Goal: Task Accomplishment & Management: Manage account settings

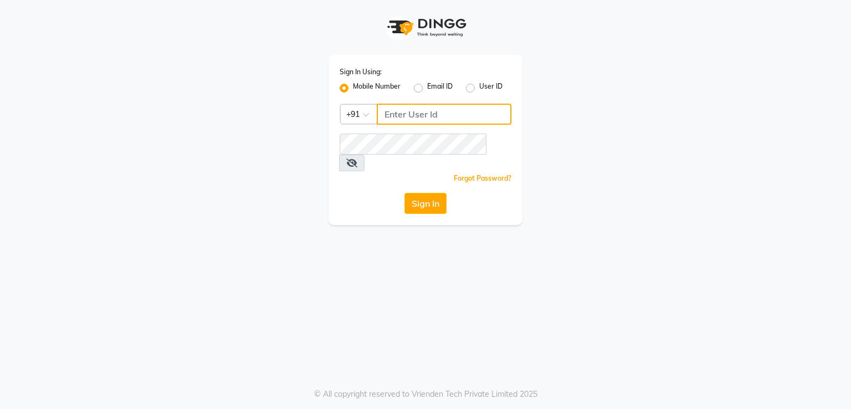
click at [391, 124] on input "Username" at bounding box center [444, 114] width 135 height 21
type input "8812012693"
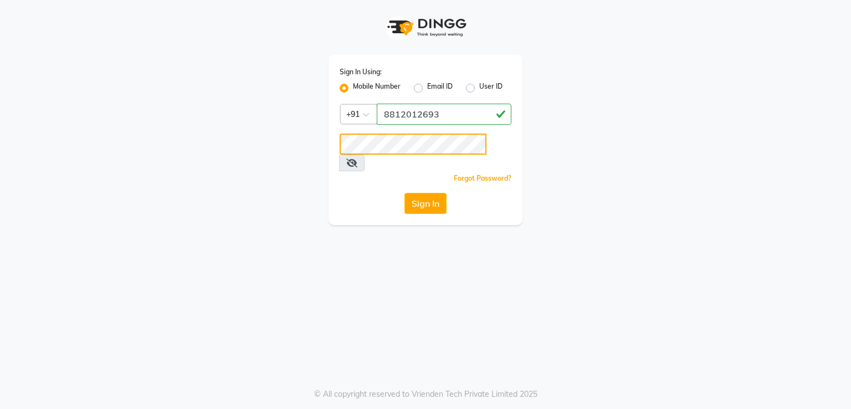
click at [405, 193] on button "Sign In" at bounding box center [426, 203] width 42 height 21
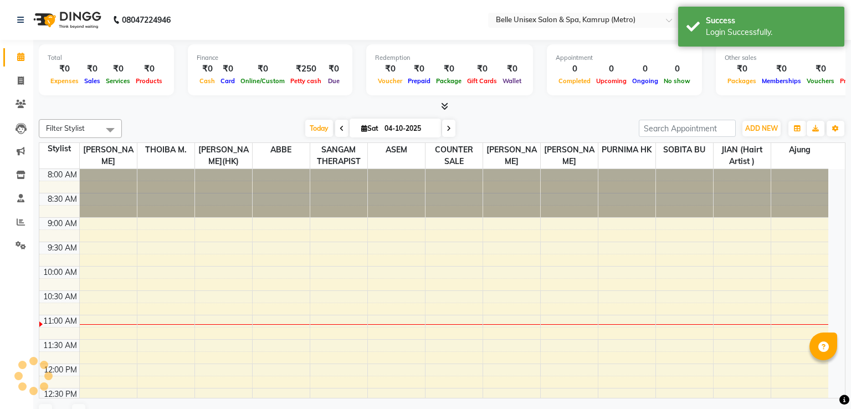
select select "en"
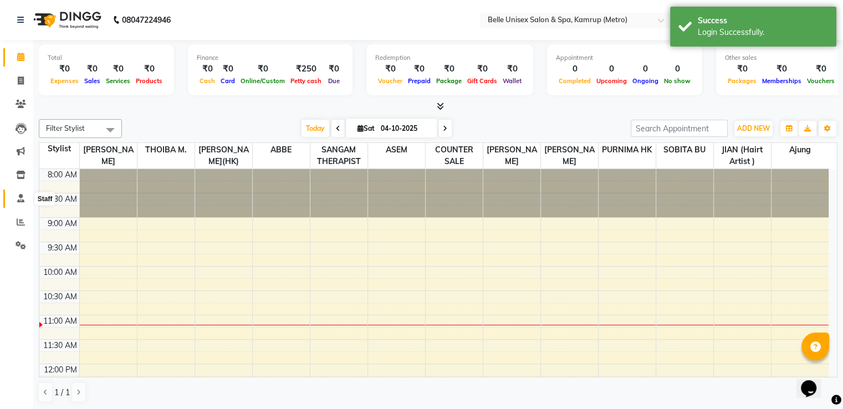
click at [19, 198] on icon at bounding box center [20, 198] width 7 height 8
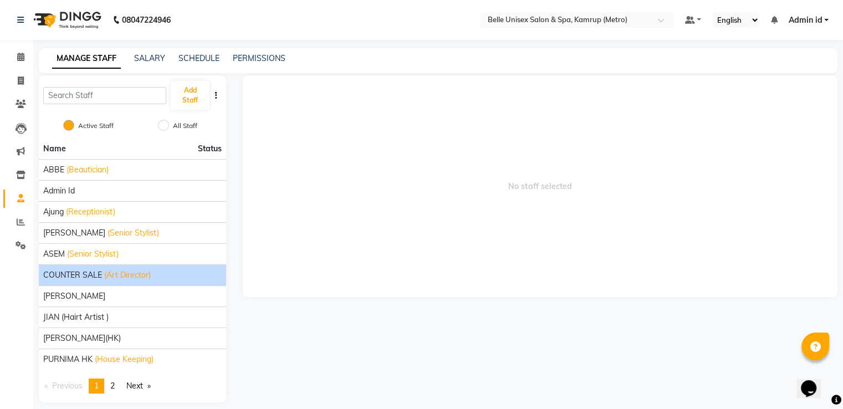
scroll to position [9, 0]
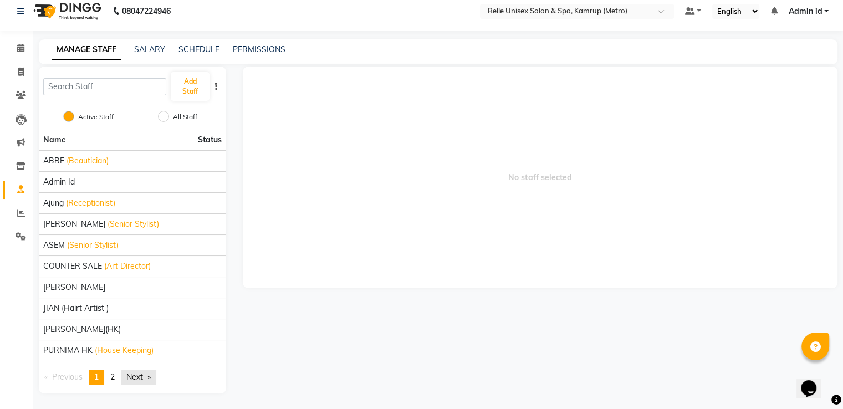
click at [139, 373] on link "Next page" at bounding box center [138, 377] width 35 height 15
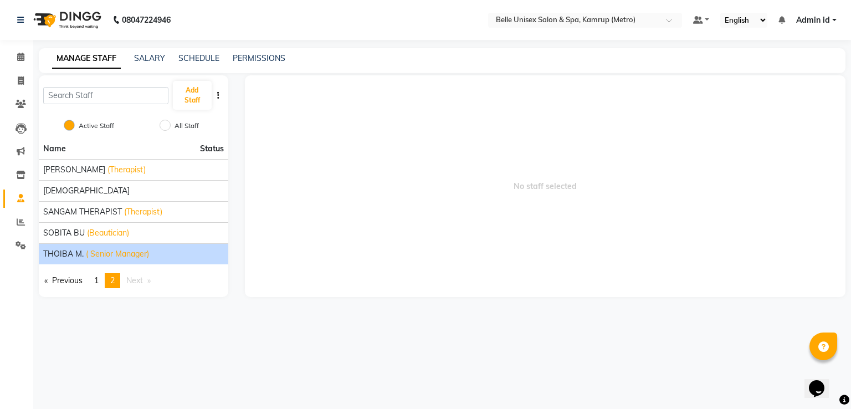
click at [126, 258] on span "( Senior Manager)" at bounding box center [117, 254] width 63 height 12
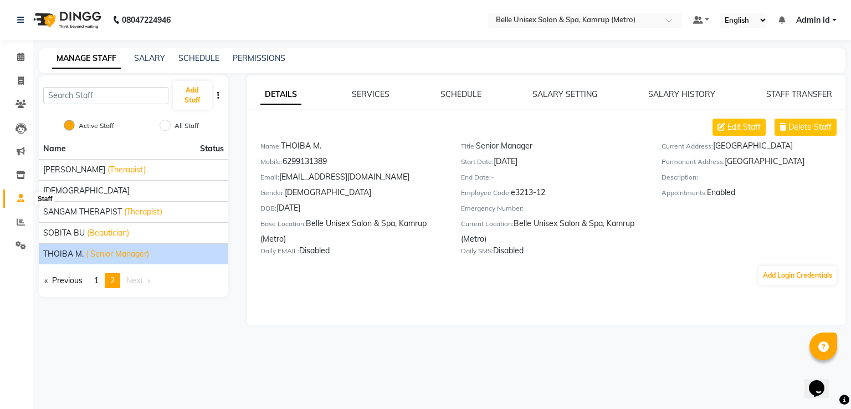
click at [17, 196] on icon at bounding box center [20, 198] width 7 height 8
click at [87, 60] on link "MANAGE STAFF" at bounding box center [86, 59] width 69 height 20
click at [19, 241] on icon at bounding box center [21, 245] width 11 height 8
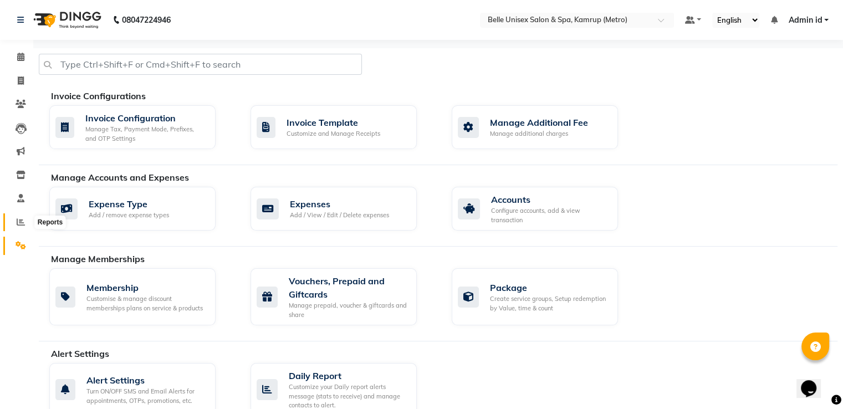
click at [19, 218] on icon at bounding box center [21, 222] width 8 height 8
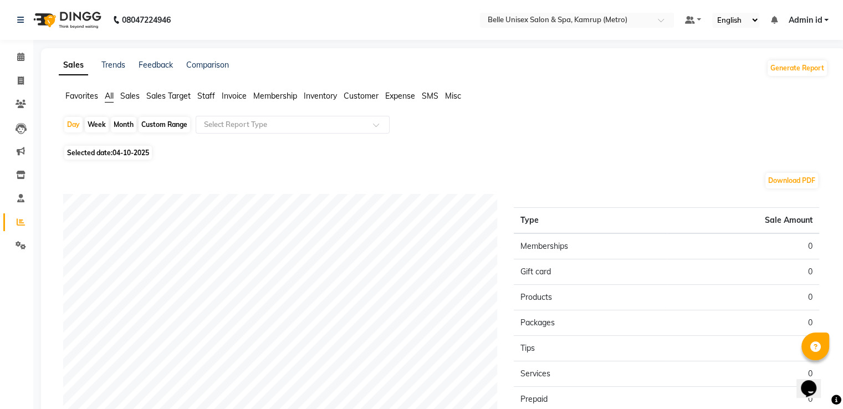
click at [203, 98] on span "Staff" at bounding box center [206, 96] width 18 height 10
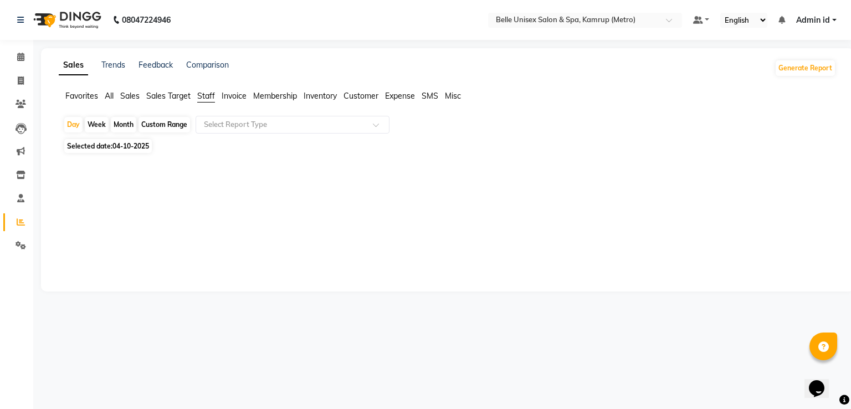
click at [126, 129] on div "Month" at bounding box center [123, 125] width 25 height 16
select select "10"
select select "2025"
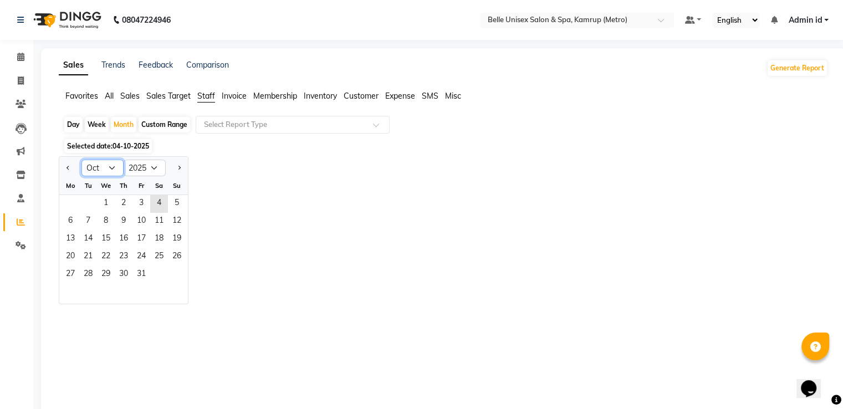
click at [110, 162] on select "Jan Feb Mar Apr May Jun [DATE] Aug Sep Oct Nov Dec" at bounding box center [102, 168] width 42 height 17
select select "9"
click at [81, 160] on select "Jan Feb Mar Apr May Jun [DATE] Aug Sep Oct Nov Dec" at bounding box center [102, 168] width 42 height 17
click at [73, 204] on span "1" at bounding box center [71, 204] width 18 height 18
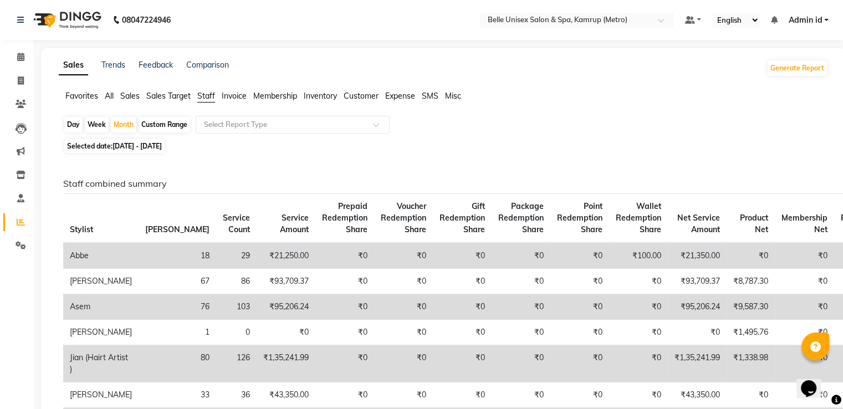
click at [178, 96] on span "Sales Target" at bounding box center [168, 96] width 44 height 10
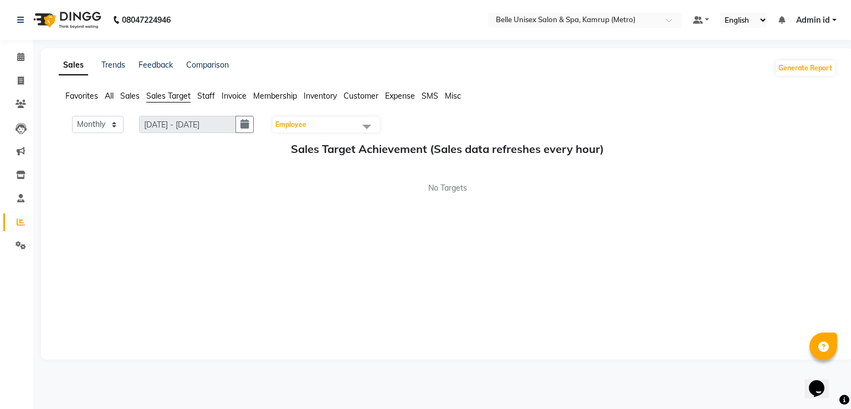
click at [208, 96] on span "Staff" at bounding box center [206, 96] width 18 height 10
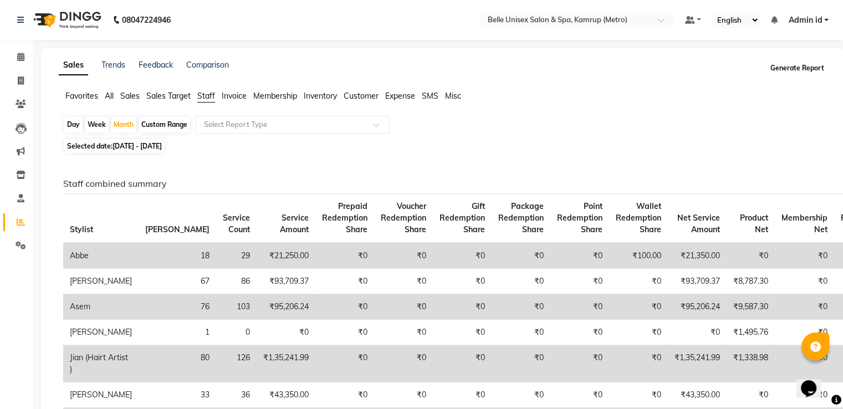
click at [798, 69] on button "Generate Report" at bounding box center [797, 68] width 59 height 16
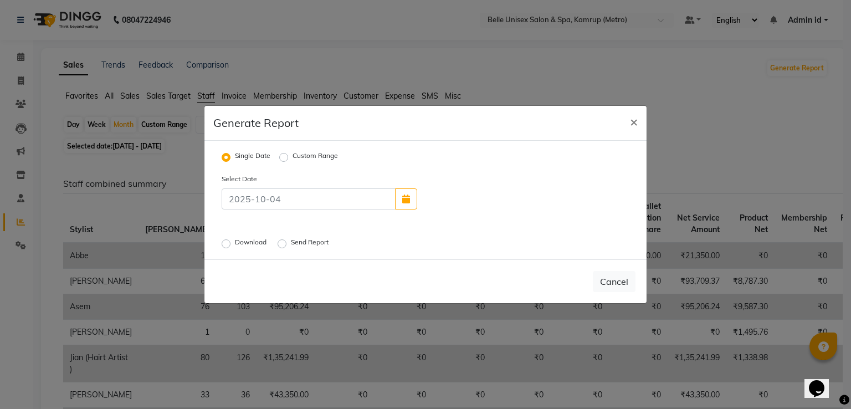
click at [288, 162] on div "Custom Range" at bounding box center [308, 157] width 59 height 13
click at [293, 156] on label "Custom Range" at bounding box center [315, 157] width 45 height 13
click at [284, 156] on input "Custom Range" at bounding box center [286, 158] width 8 height 8
radio input "true"
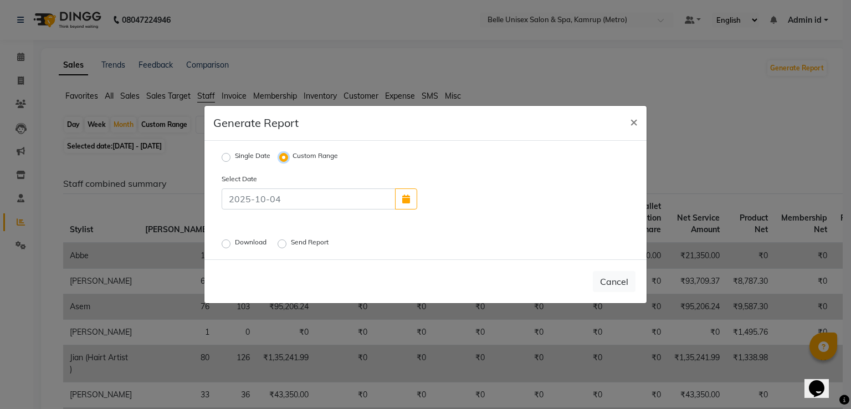
select select "10"
select select "2025"
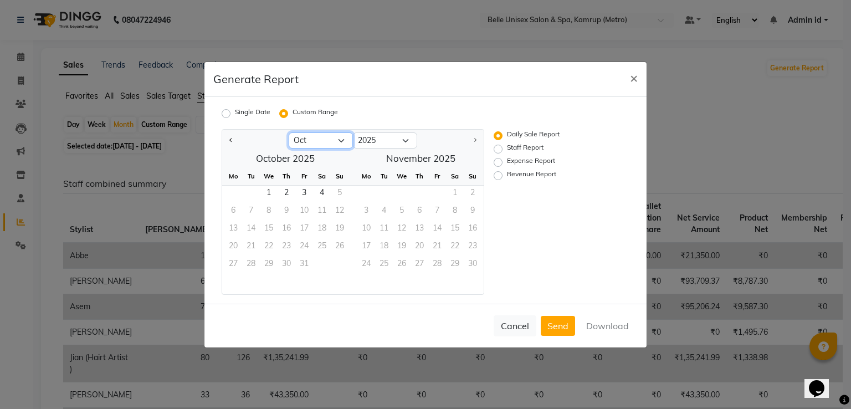
drag, startPoint x: 312, startPoint y: 144, endPoint x: 307, endPoint y: 267, distance: 123.2
click at [307, 267] on ngb-datepicker "Jan Feb Mar Apr May Jun [DATE] Aug Sep [DATE] 2016 2017 2018 2019 2020 2021 202…" at bounding box center [353, 212] width 263 height 166
select select "9"
click at [289, 132] on select "Jan Feb Mar Apr May Jun [DATE] Aug Sep Oct" at bounding box center [321, 140] width 64 height 17
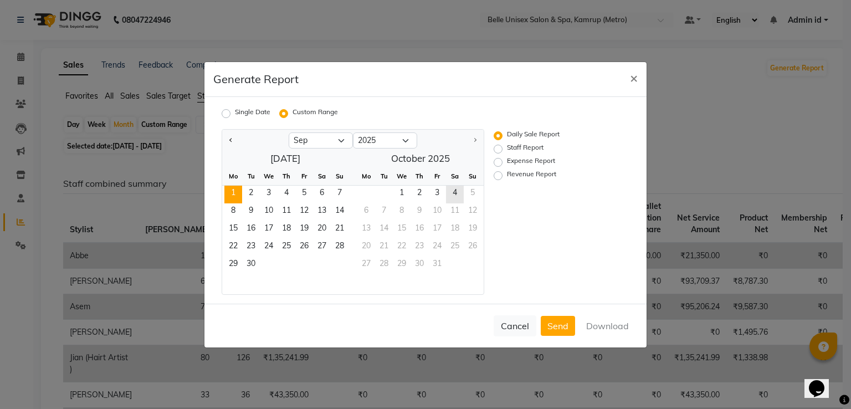
click at [229, 186] on span "1" at bounding box center [233, 195] width 18 height 18
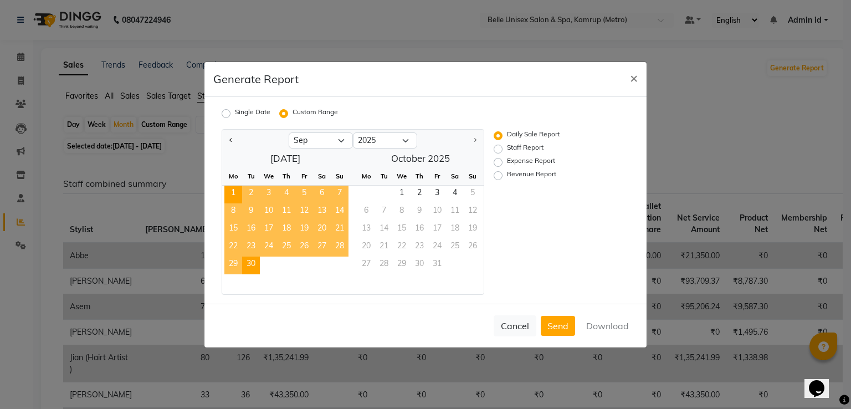
click at [255, 264] on span "30" at bounding box center [251, 266] width 18 height 18
click at [530, 145] on label "Staff Report" at bounding box center [525, 148] width 37 height 13
click at [504, 145] on input "Staff Report" at bounding box center [500, 149] width 8 height 8
radio input "true"
click at [598, 320] on button "Download" at bounding box center [608, 326] width 56 height 20
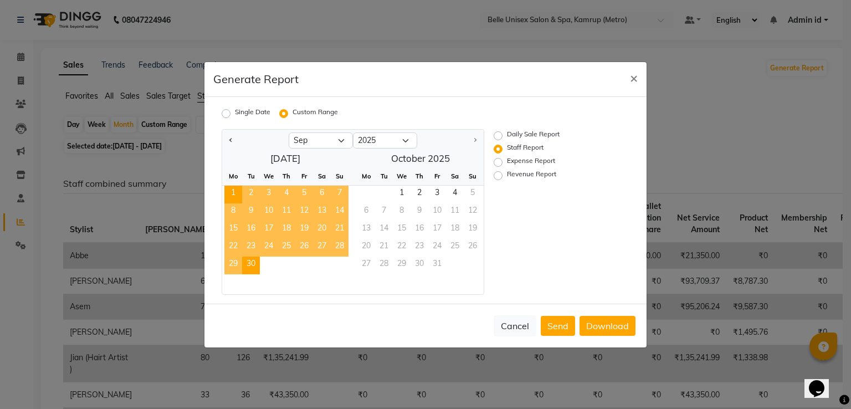
click at [384, 59] on ngb-modal-window "Generate Report × Single Date Custom Range Jan Feb Mar Apr May Jun [DATE] Aug S…" at bounding box center [425, 204] width 851 height 409
click at [639, 74] on button "×" at bounding box center [633, 77] width 25 height 31
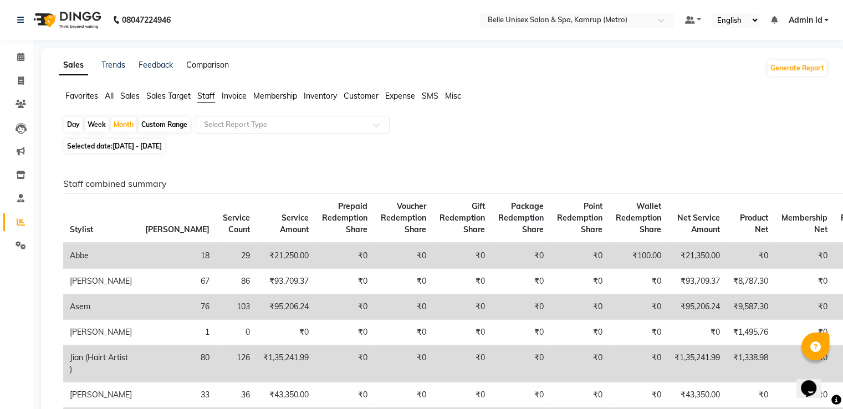
click at [204, 69] on link "Comparison" at bounding box center [207, 65] width 43 height 10
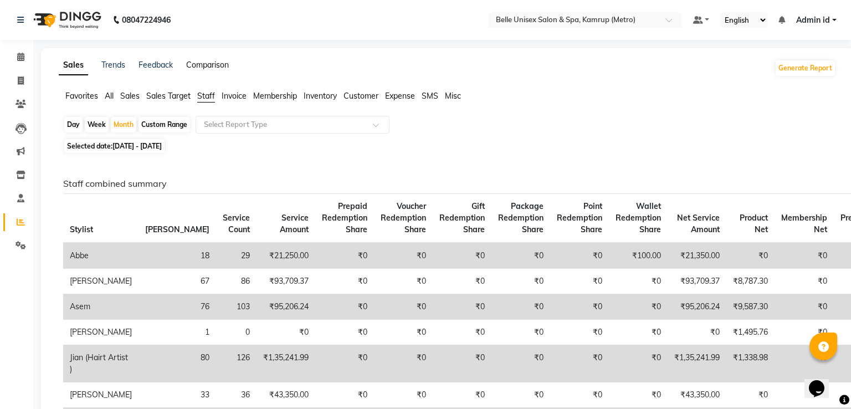
select select "single_date"
select select "single_date_dash"
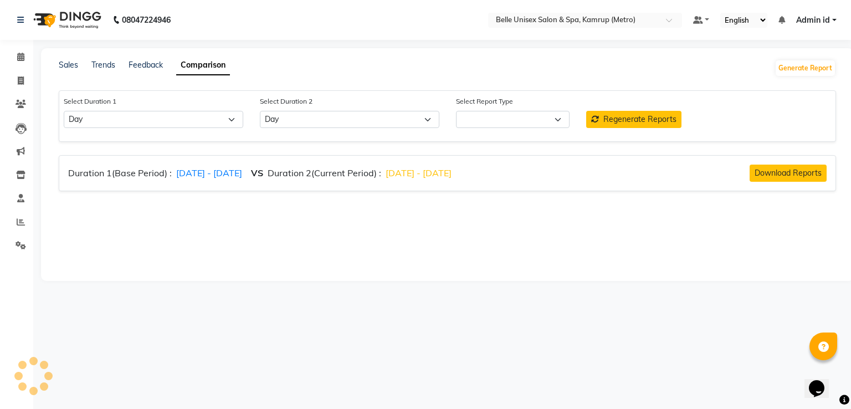
select select "comparison_report"
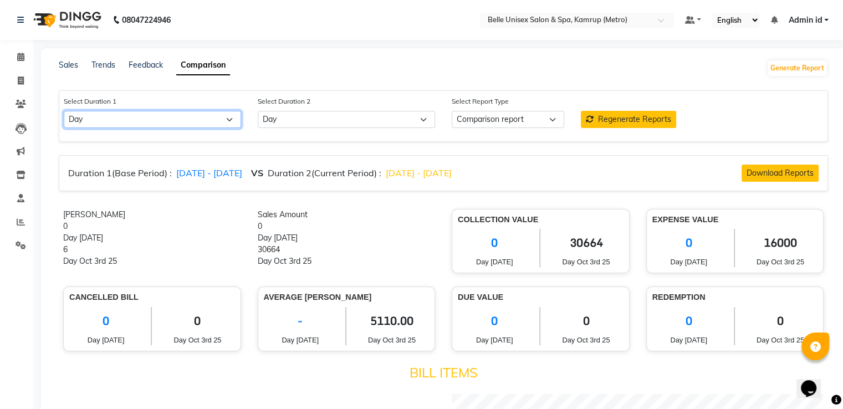
click at [185, 120] on select "Select Day Week Month Custom" at bounding box center [152, 119] width 177 height 17
select select "month"
click at [64, 111] on select "Select Day Week Month Custom" at bounding box center [152, 119] width 177 height 17
select select "10"
select select "2025"
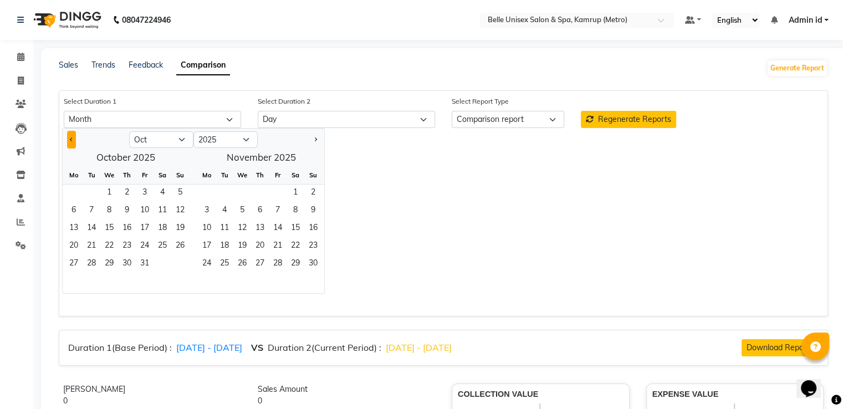
click at [73, 138] on button "Previous month" at bounding box center [71, 140] width 9 height 18
click at [72, 140] on span "Previous month" at bounding box center [72, 139] width 4 height 4
select select "8"
click at [146, 185] on span "1" at bounding box center [145, 194] width 18 height 18
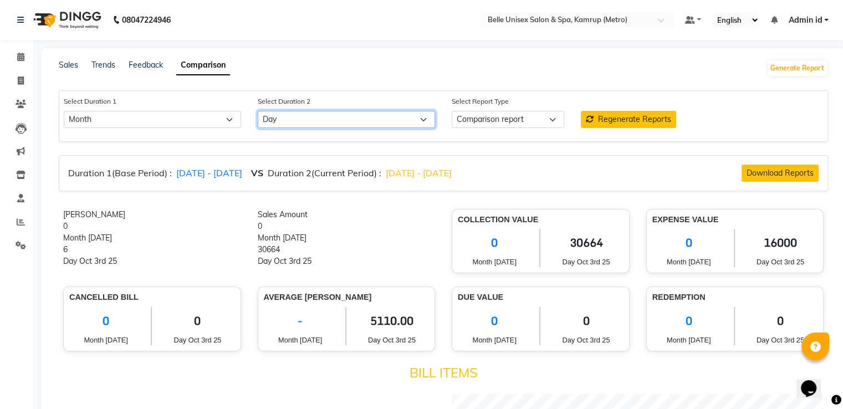
click at [296, 116] on select "Select Day Week Month Custom" at bounding box center [346, 119] width 177 height 17
select select "month_dash"
click at [258, 111] on select "Select Day Week Month Custom" at bounding box center [346, 119] width 177 height 17
select select "10"
select select "2025"
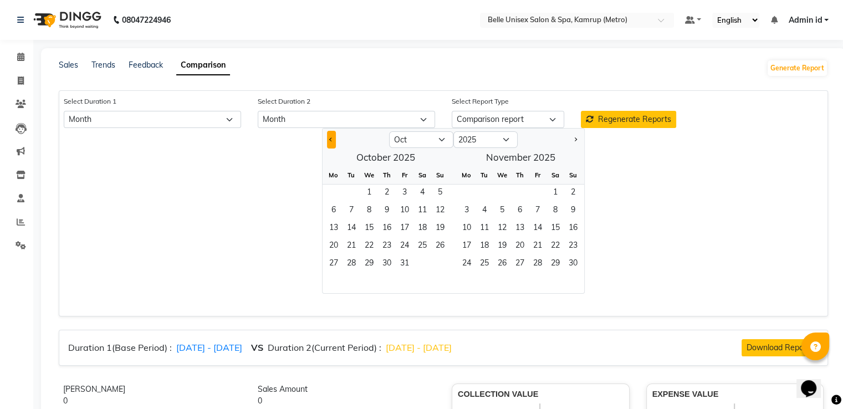
click at [330, 138] on span "Previous month" at bounding box center [331, 139] width 4 height 4
select select "9"
click at [338, 192] on span "1" at bounding box center [334, 194] width 18 height 18
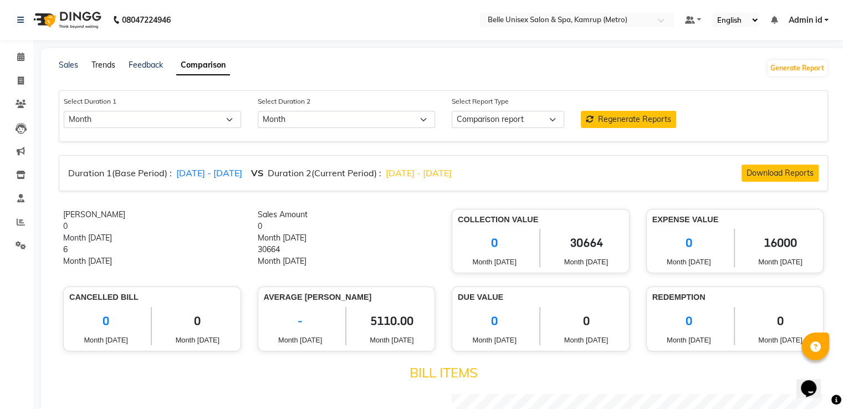
click at [106, 68] on link "Trends" at bounding box center [103, 65] width 24 height 10
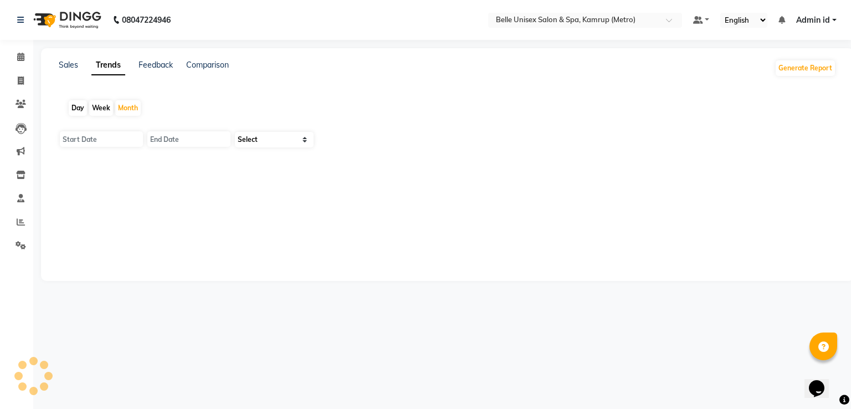
type input "01-10-2025"
type input "[DATE]"
select select "by_client"
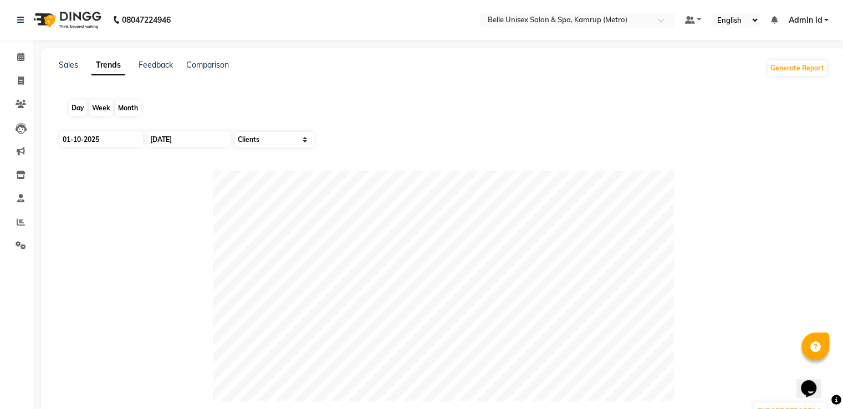
click at [134, 115] on div "Month" at bounding box center [127, 108] width 25 height 16
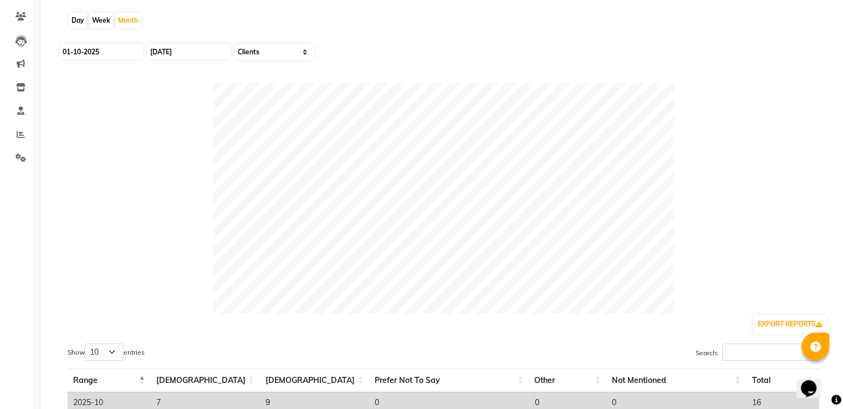
scroll to position [89, 0]
click at [619, 97] on app-trends "Day Week Month [DATE] [DATE] Select Sales Clients EXPORT REPORTS Show 10 25 50 …" at bounding box center [443, 221] width 783 height 441
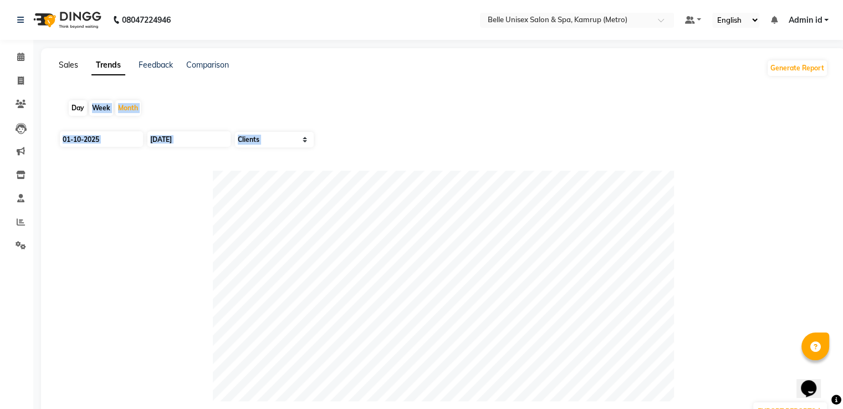
click at [73, 63] on link "Sales" at bounding box center [68, 65] width 19 height 10
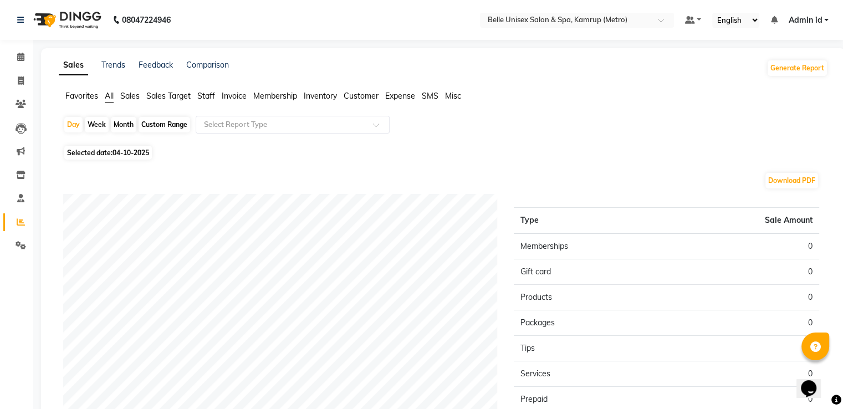
click at [205, 100] on span "Staff" at bounding box center [206, 96] width 18 height 10
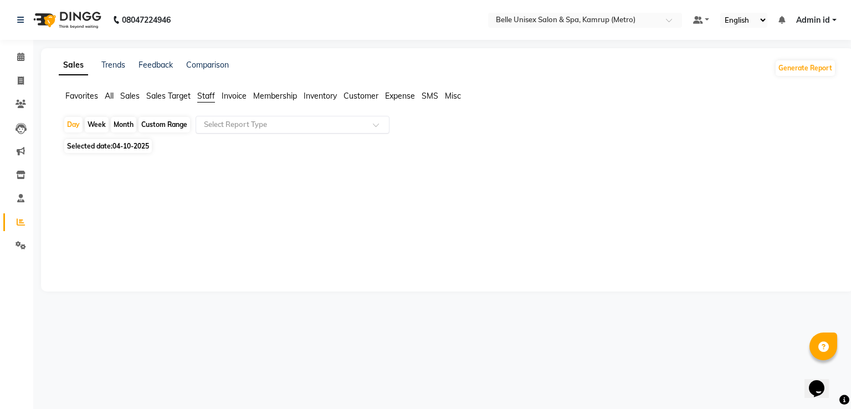
click at [222, 118] on div "Select Report Type" at bounding box center [293, 125] width 194 height 18
click at [25, 192] on span at bounding box center [20, 198] width 19 height 13
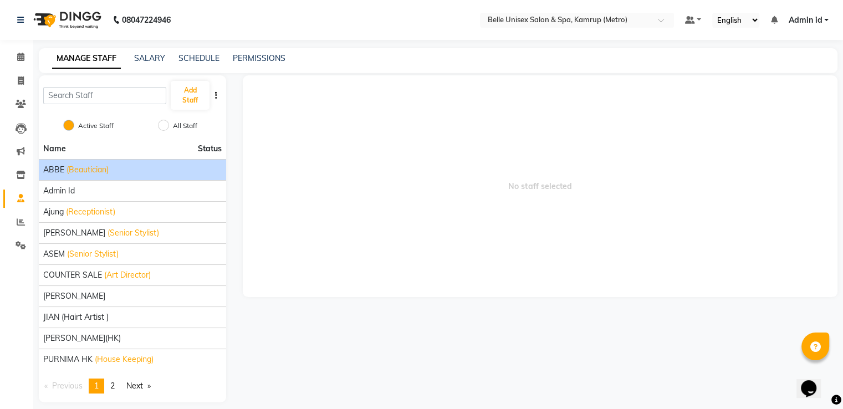
click at [78, 175] on span "(Beautician)" at bounding box center [88, 170] width 42 height 12
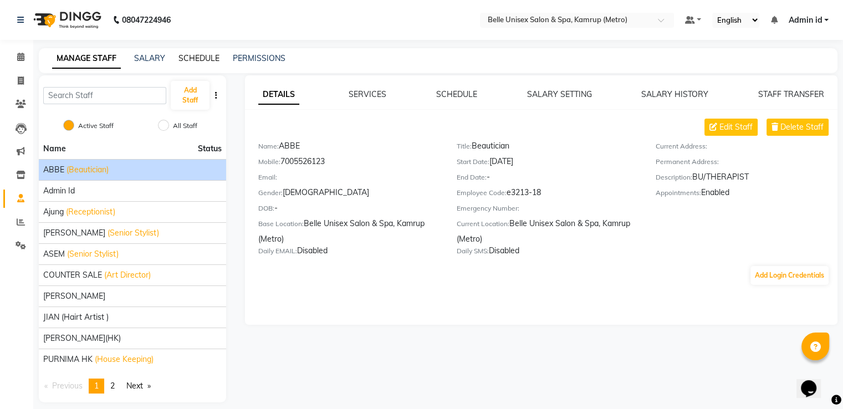
click at [196, 56] on link "SCHEDULE" at bounding box center [198, 58] width 41 height 10
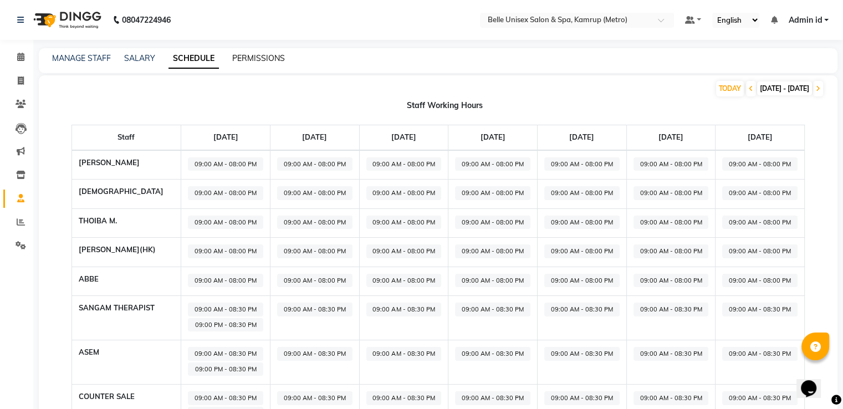
click at [254, 55] on link "PERMISSIONS" at bounding box center [258, 58] width 53 height 10
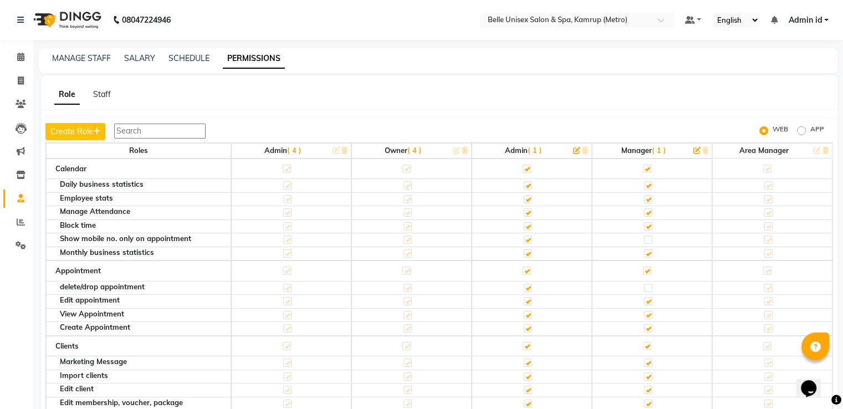
click at [403, 92] on div "Role Staff" at bounding box center [432, 95] width 783 height 12
click at [106, 94] on link "Staff" at bounding box center [102, 94] width 18 height 10
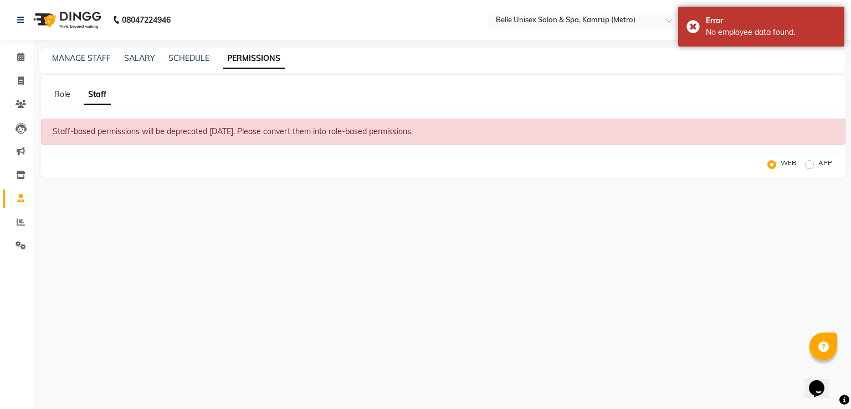
click at [70, 93] on div "Role" at bounding box center [62, 95] width 16 height 12
click at [73, 95] on div "Role Staff" at bounding box center [437, 95] width 792 height 12
click at [64, 93] on link "Role" at bounding box center [62, 94] width 16 height 10
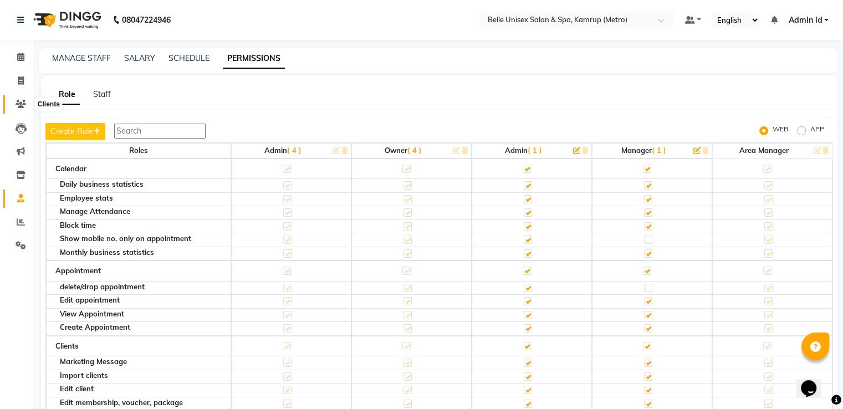
click at [24, 101] on icon at bounding box center [21, 104] width 11 height 8
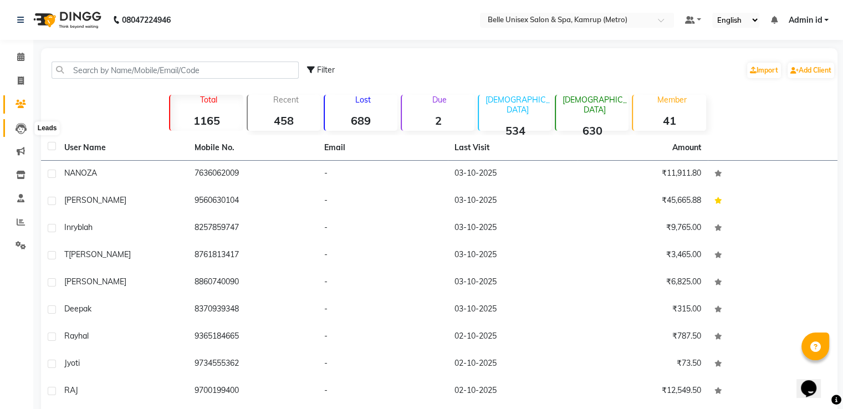
click at [19, 125] on icon at bounding box center [21, 128] width 11 height 11
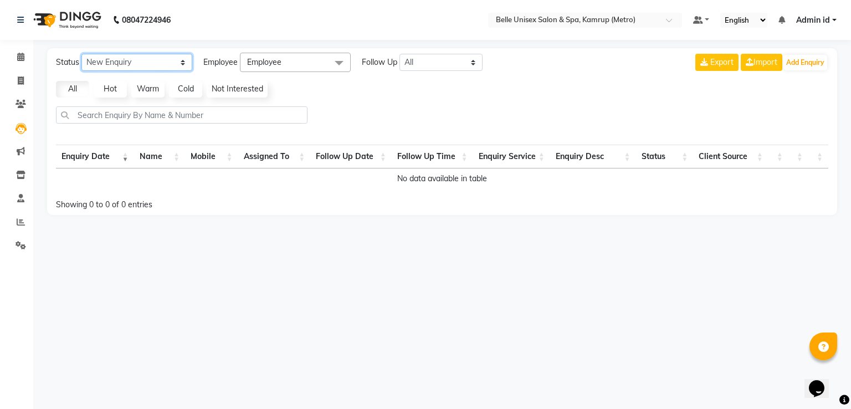
click at [114, 65] on select "New Enquiry Open Enquiry Converted Enquiry All" at bounding box center [136, 62] width 111 height 17
click at [283, 69] on span "Employee" at bounding box center [295, 62] width 111 height 19
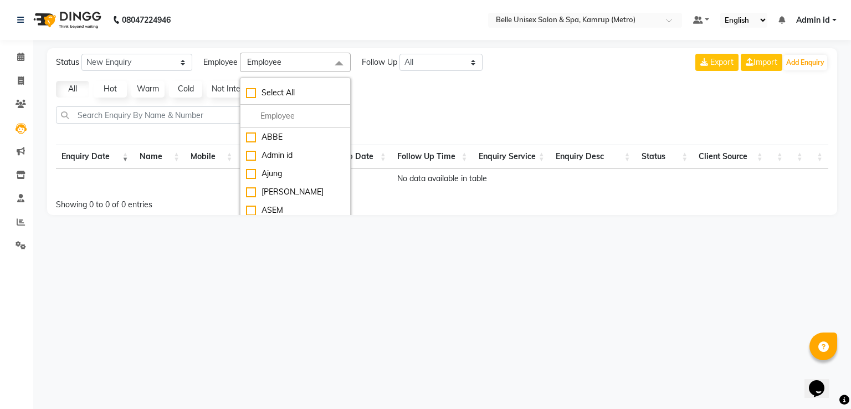
click at [392, 95] on div "All Hot Warm Cold Not Interested" at bounding box center [443, 89] width 782 height 17
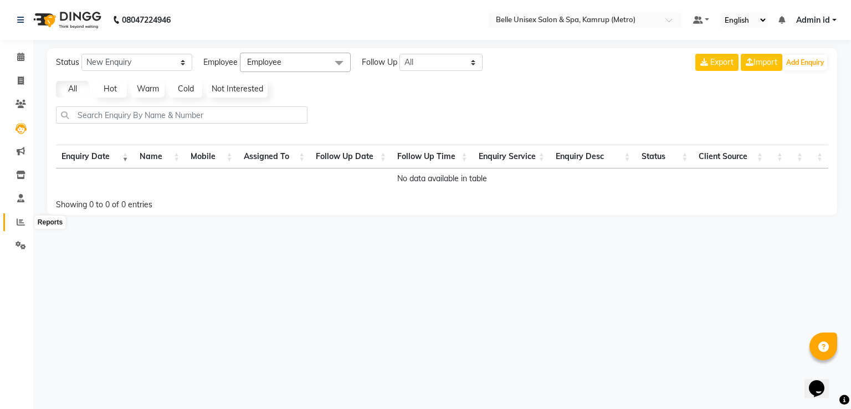
click at [26, 218] on span at bounding box center [20, 222] width 19 height 13
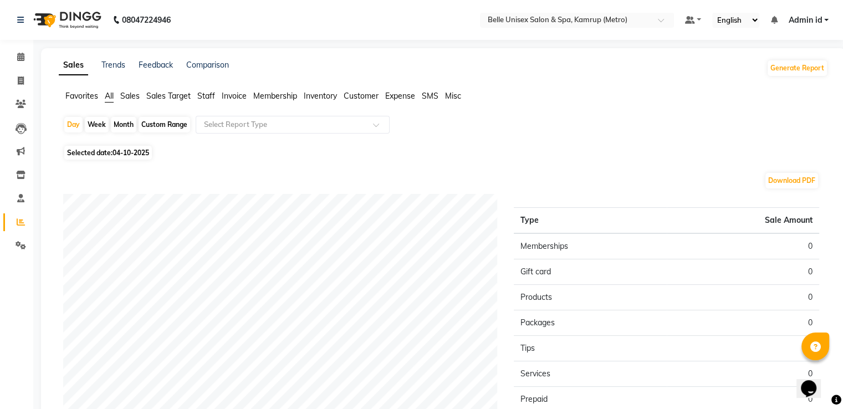
click at [132, 95] on span "Sales" at bounding box center [129, 96] width 19 height 10
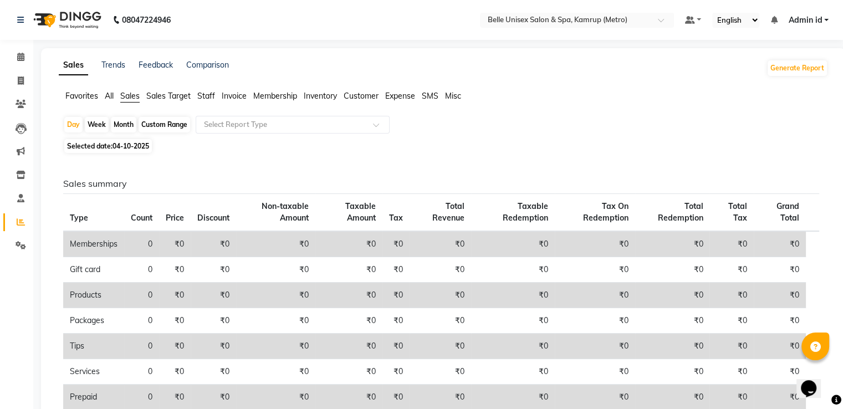
click at [154, 98] on span "Sales Target" at bounding box center [168, 96] width 44 height 10
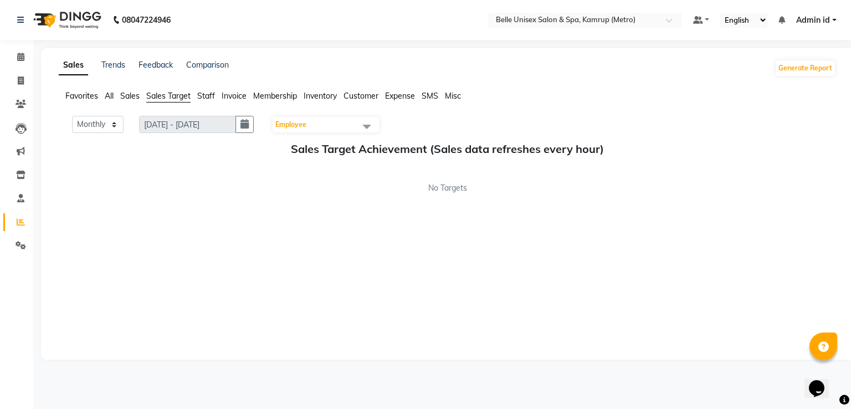
click at [283, 121] on span "Employee" at bounding box center [290, 124] width 31 height 8
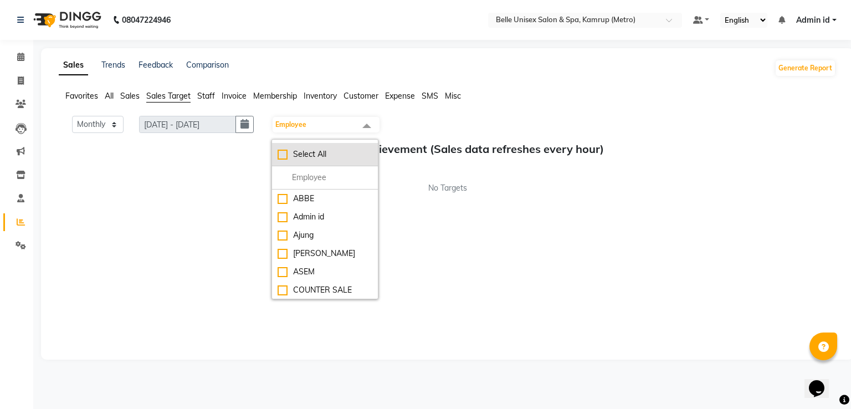
click at [306, 154] on div "Select All" at bounding box center [325, 155] width 95 height 12
checkbox input "true"
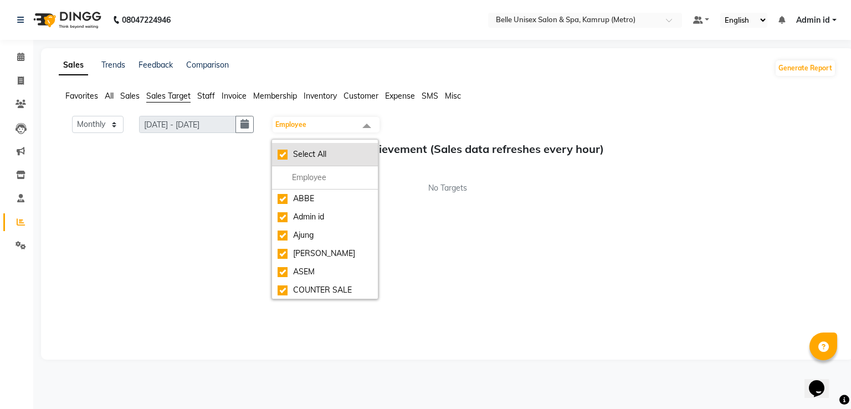
checkbox input "true"
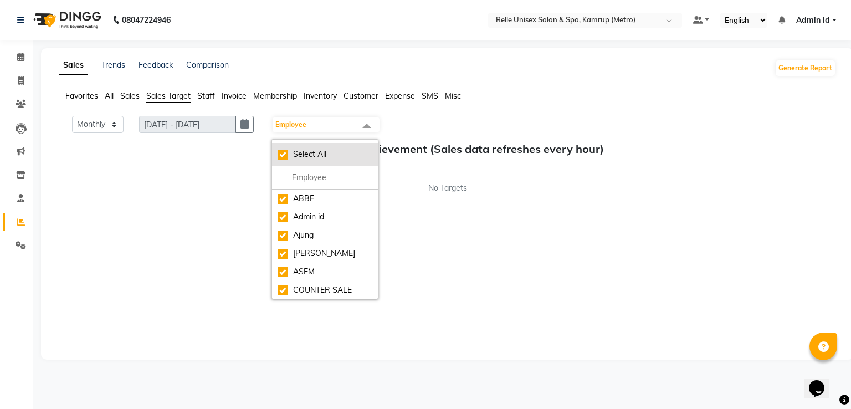
checkbox input "true"
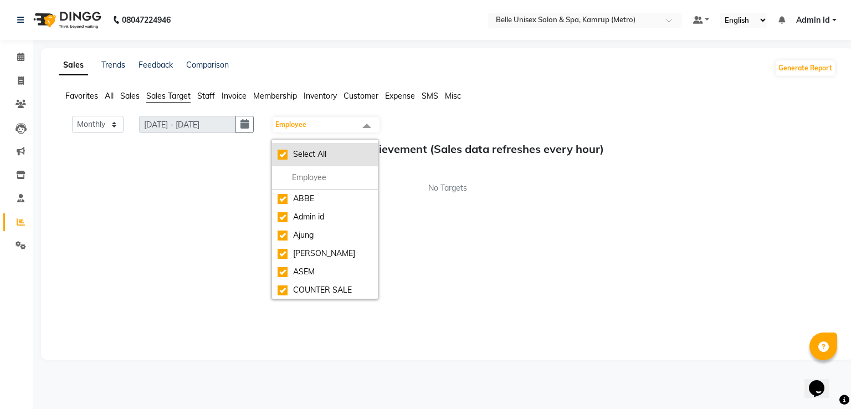
checkbox input "true"
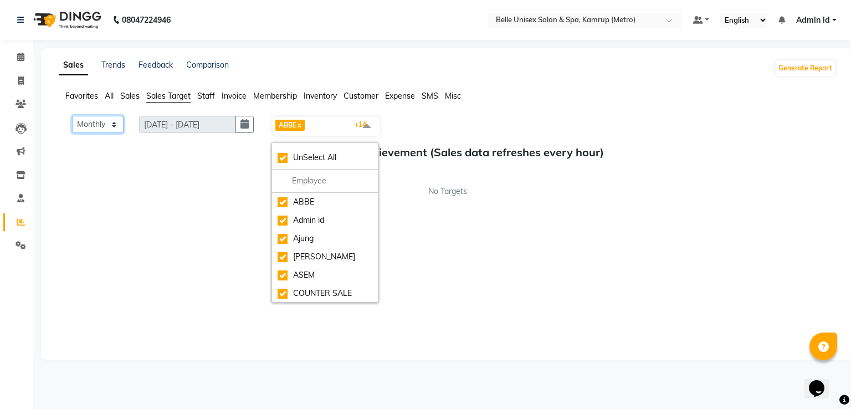
click at [109, 119] on select "Monthly Weekly" at bounding box center [98, 124] width 52 height 17
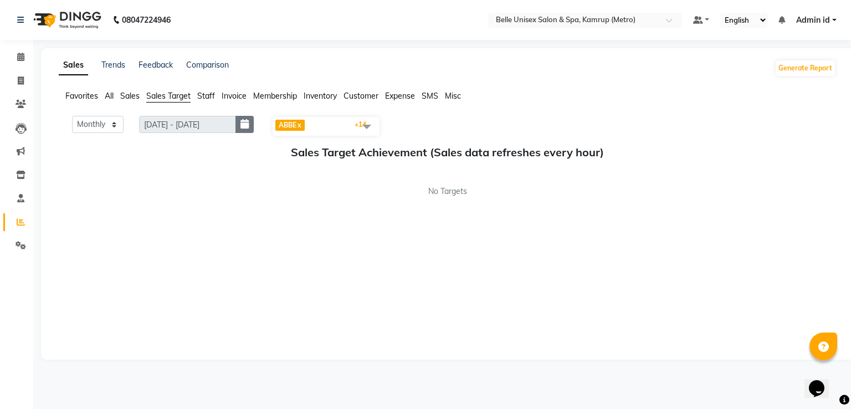
click at [254, 124] on button "button" at bounding box center [245, 124] width 18 height 17
select select "10"
select select "2025"
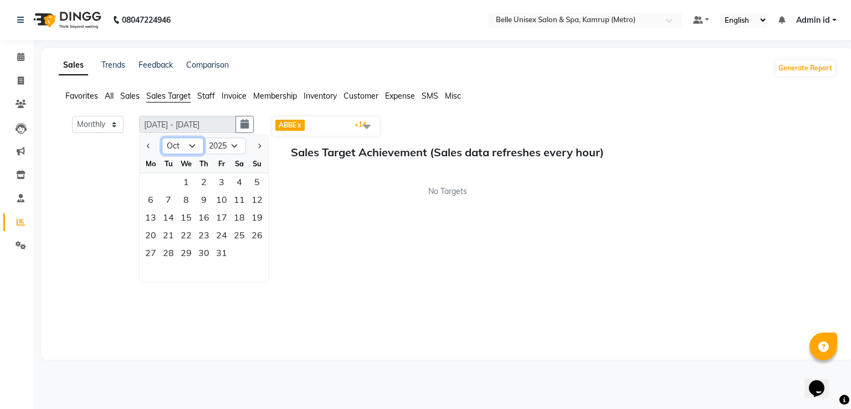
click at [187, 142] on select "Jan Feb Mar Apr May Jun [DATE] Aug Sep Oct Nov Dec" at bounding box center [183, 146] width 42 height 17
select select "9"
click at [162, 138] on select "Jan Feb Mar Apr May Jun [DATE] Aug Sep Oct Nov Dec" at bounding box center [183, 146] width 42 height 17
click at [152, 182] on div "1" at bounding box center [151, 182] width 18 height 18
type input "[DATE] - [DATE]"
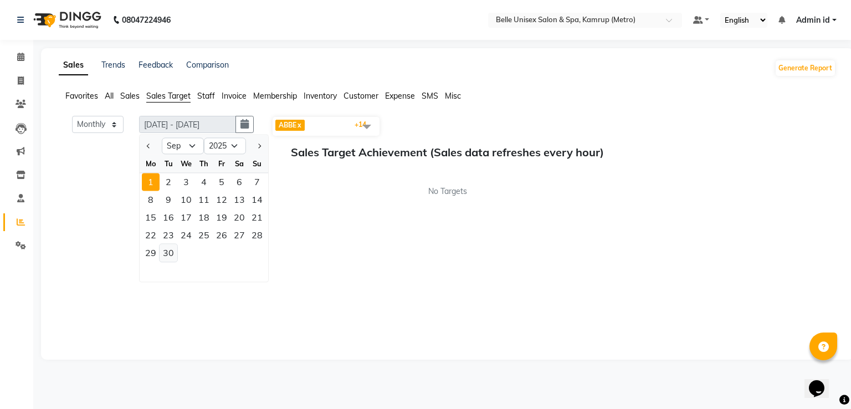
click at [172, 252] on div "30" at bounding box center [169, 253] width 18 height 18
click at [279, 159] on h5 "Sales Target Achievement (Sales data refreshes every hour)" at bounding box center [448, 152] width 760 height 13
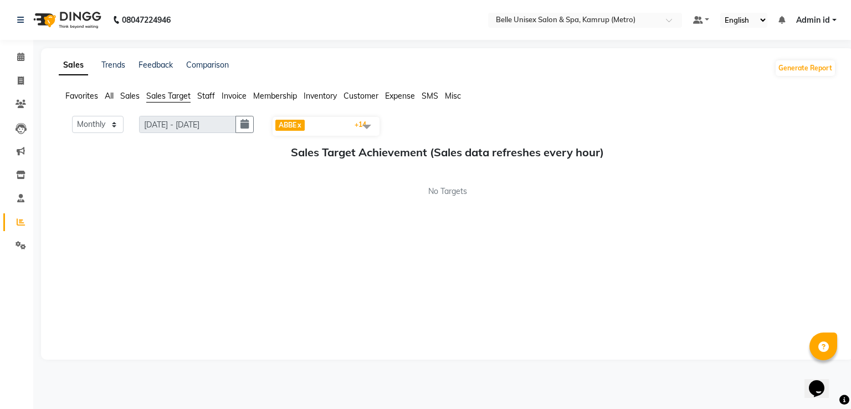
click at [404, 196] on div "No Targets" at bounding box center [448, 192] width 778 height 12
click at [338, 207] on div "Monthly Weekly [DATE] - [DATE] [DATE] ABBE x Admin id x Ajung x [PERSON_NAME] x…" at bounding box center [448, 232] width 778 height 233
click at [460, 186] on span "No Targets" at bounding box center [447, 192] width 39 height 12
click at [229, 92] on span "Invoice" at bounding box center [234, 96] width 25 height 10
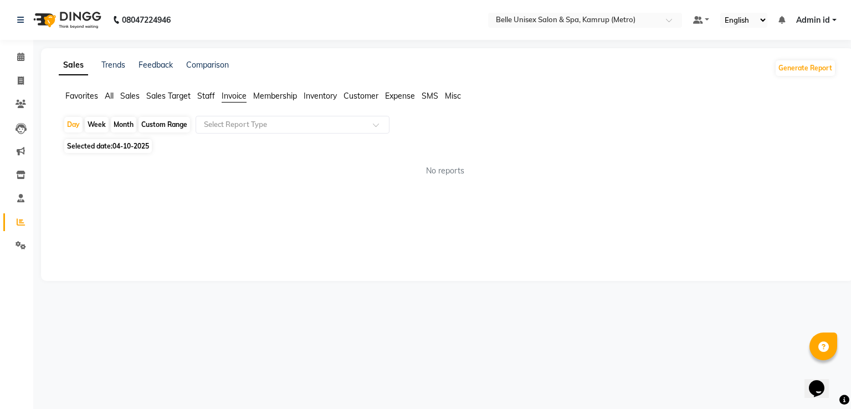
click at [212, 93] on span "Staff" at bounding box center [206, 96] width 18 height 10
click at [122, 129] on div "Month" at bounding box center [123, 125] width 25 height 16
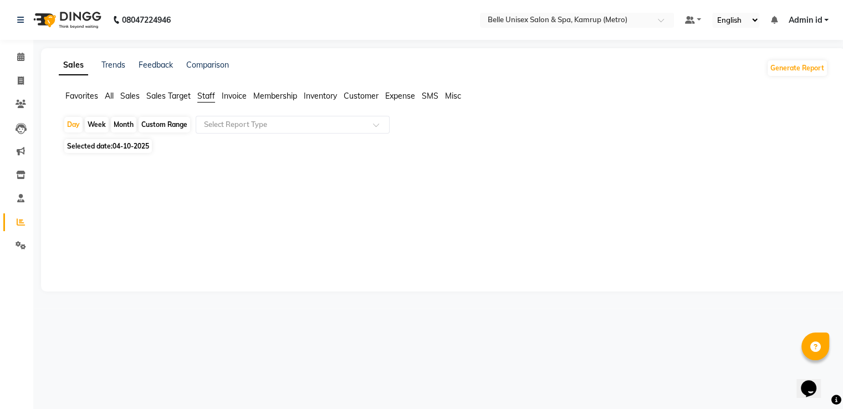
select select "10"
select select "2025"
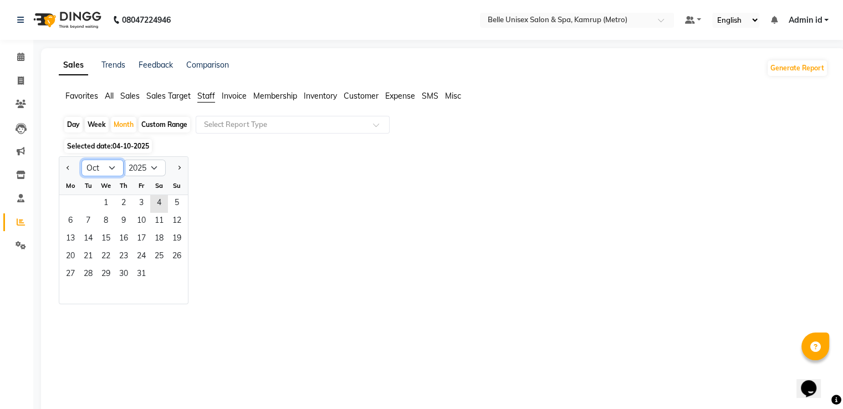
click at [94, 176] on select "Jan Feb Mar Apr May Jun [DATE] Aug Sep Oct Nov Dec" at bounding box center [102, 168] width 42 height 17
select select "9"
click at [81, 160] on select "Jan Feb Mar Apr May Jun [DATE] Aug Sep Oct Nov Dec" at bounding box center [102, 168] width 42 height 17
click at [72, 204] on span "1" at bounding box center [71, 204] width 18 height 18
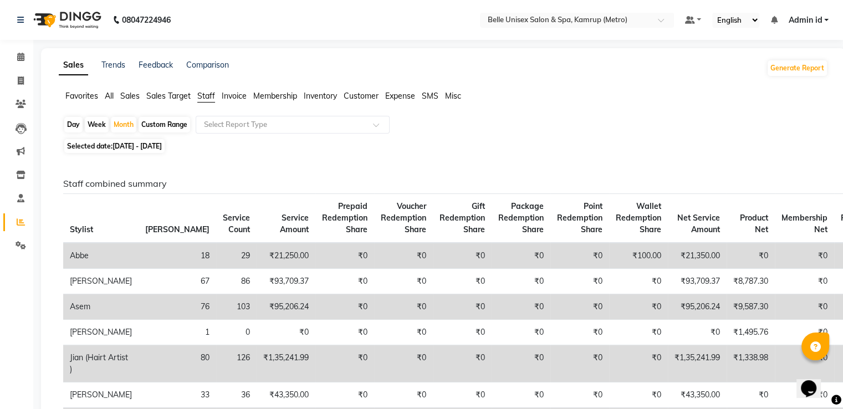
click at [315, 228] on th "Prepaid Redemption Share" at bounding box center [344, 218] width 59 height 49
click at [809, 72] on button "Generate Report" at bounding box center [797, 68] width 59 height 16
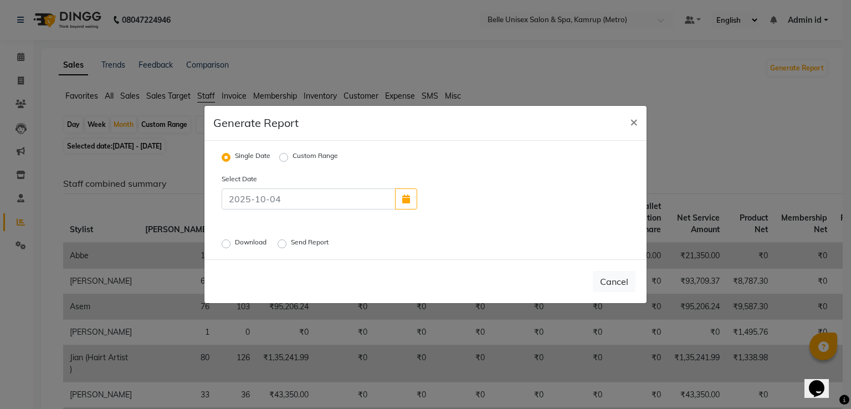
click at [305, 154] on label "Custom Range" at bounding box center [315, 157] width 45 height 13
click at [289, 154] on input "Custom Range" at bounding box center [286, 158] width 8 height 8
radio input "true"
select select "10"
select select "2025"
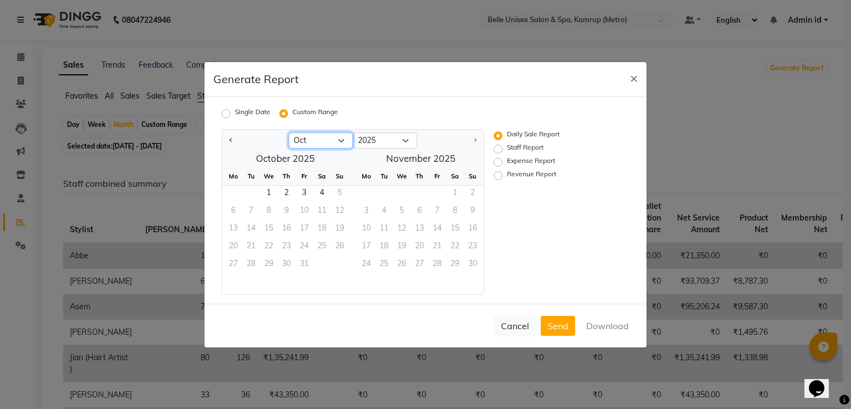
drag, startPoint x: 316, startPoint y: 138, endPoint x: 313, endPoint y: 274, distance: 135.8
click at [313, 274] on ngb-datepicker "Jan Feb Mar Apr May Jun [DATE] Aug Sep [DATE] 2016 2017 2018 2019 2020 2021 202…" at bounding box center [353, 212] width 263 height 166
select select "9"
click at [289, 132] on select "Jan Feb Mar Apr May Jun [DATE] Aug Sep Oct" at bounding box center [321, 140] width 64 height 17
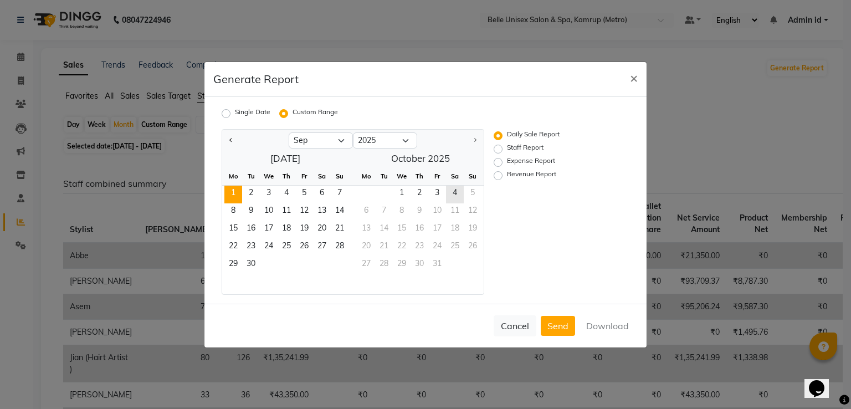
click at [235, 191] on span "1" at bounding box center [233, 195] width 18 height 18
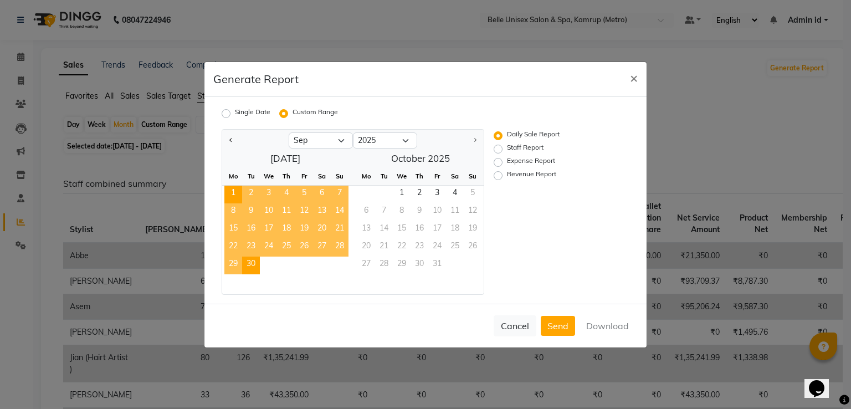
click at [257, 265] on span "30" at bounding box center [251, 266] width 18 height 18
click at [531, 150] on label "Staff Report" at bounding box center [525, 148] width 37 height 13
click at [504, 150] on input "Staff Report" at bounding box center [500, 149] width 8 height 8
radio input "true"
click at [529, 135] on label "Daily Sale Report" at bounding box center [533, 135] width 53 height 13
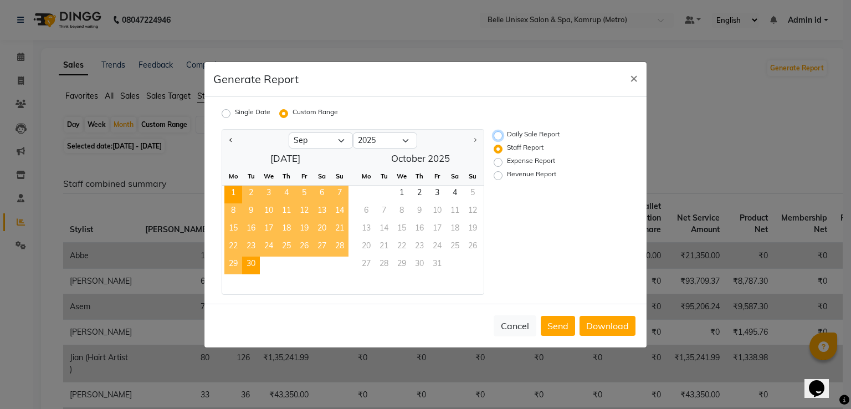
click at [504, 135] on input "Daily Sale Report" at bounding box center [500, 135] width 8 height 8
radio input "true"
click at [528, 148] on label "Staff Report" at bounding box center [525, 148] width 37 height 13
click at [504, 148] on input "Staff Report" at bounding box center [500, 149] width 8 height 8
radio input "true"
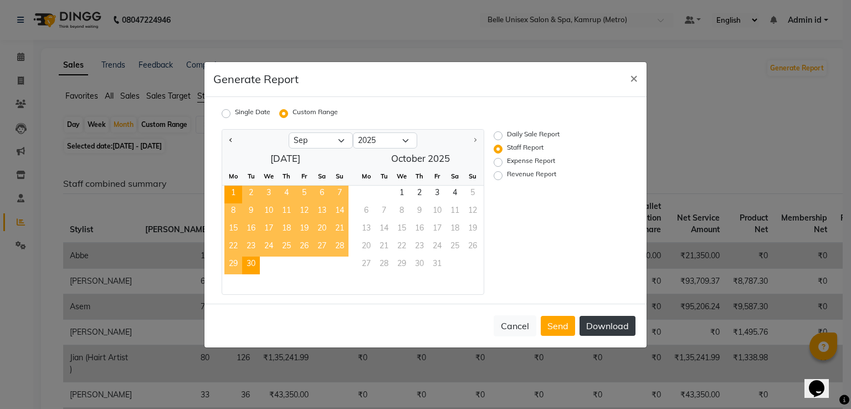
click at [594, 324] on button "Download" at bounding box center [608, 326] width 56 height 20
click at [636, 78] on span "×" at bounding box center [634, 77] width 8 height 17
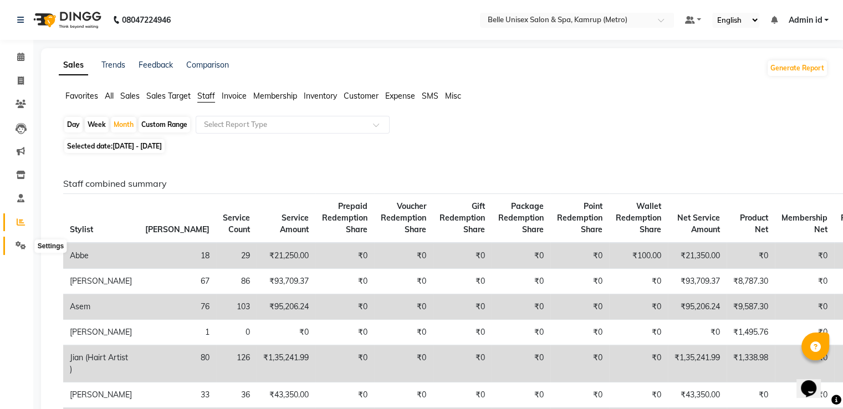
click at [19, 247] on icon at bounding box center [21, 245] width 11 height 8
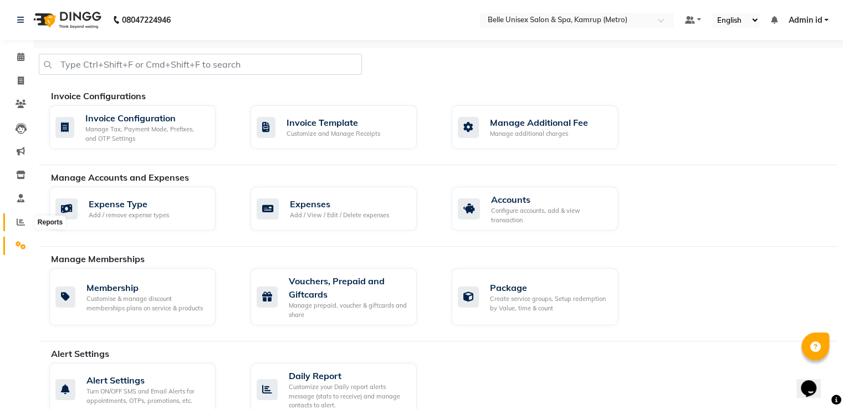
click at [17, 226] on icon at bounding box center [21, 222] width 8 height 8
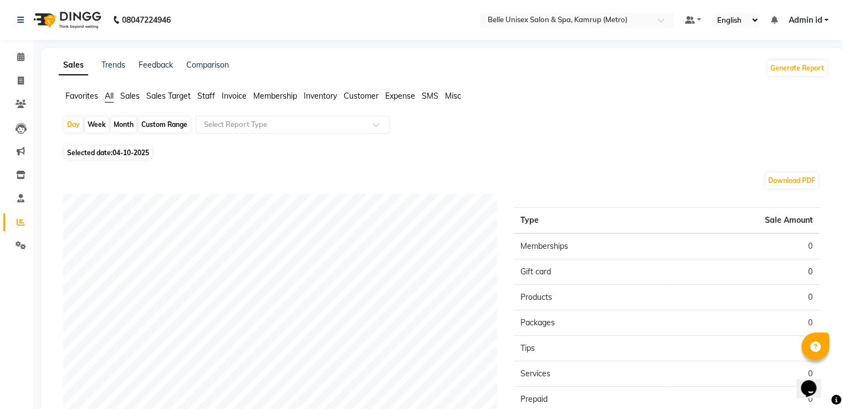
click at [118, 121] on div "Month" at bounding box center [123, 125] width 25 height 16
select select "10"
select select "2025"
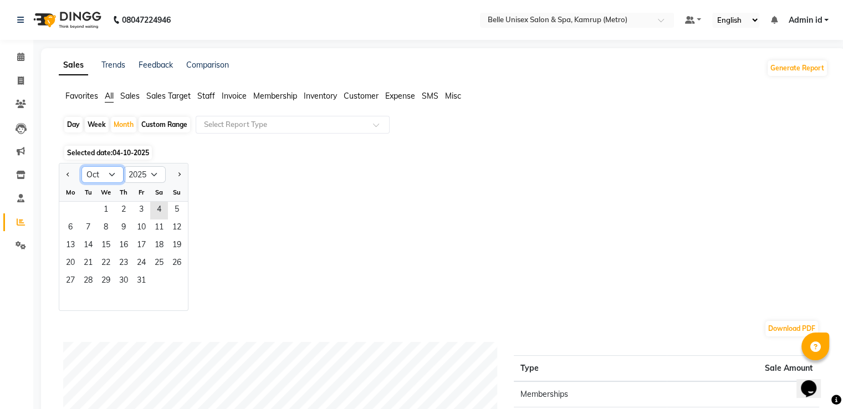
click at [98, 171] on select "Jan Feb Mar Apr May Jun [DATE] Aug Sep Oct Nov Dec" at bounding box center [102, 174] width 42 height 17
select select "9"
click at [81, 166] on select "Jan Feb Mar Apr May Jun [DATE] Aug Sep Oct Nov Dec" at bounding box center [102, 174] width 42 height 17
click at [69, 209] on span "1" at bounding box center [71, 211] width 18 height 18
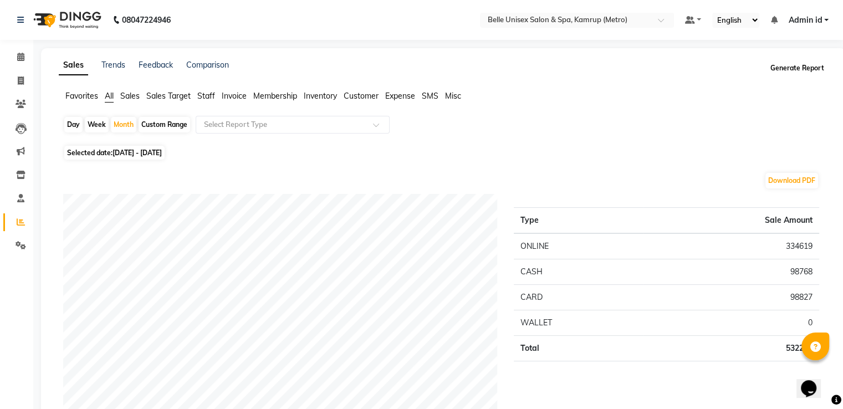
click at [808, 67] on button "Generate Report" at bounding box center [797, 68] width 59 height 16
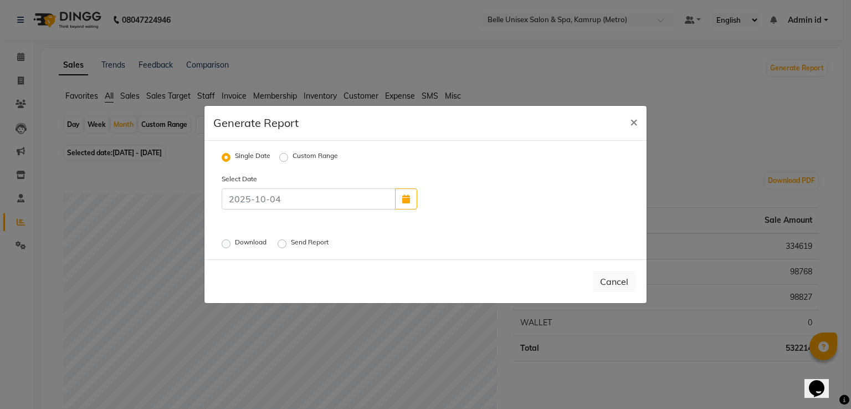
click at [304, 158] on label "Custom Range" at bounding box center [315, 157] width 45 height 13
click at [289, 158] on input "Custom Range" at bounding box center [286, 158] width 8 height 8
radio input "true"
select select "10"
select select "2025"
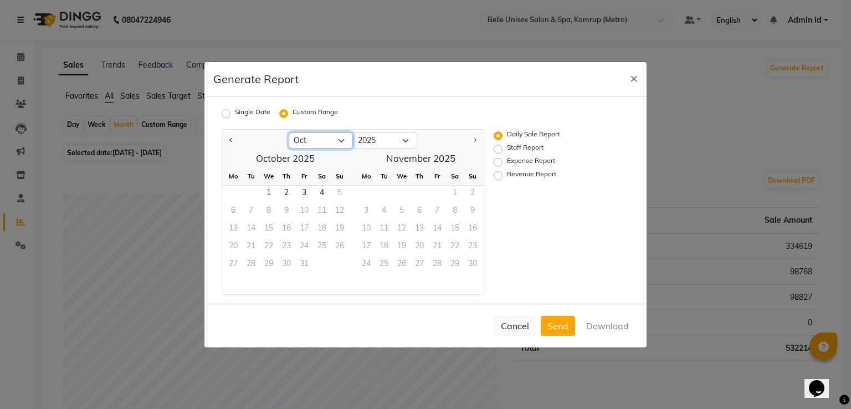
click at [299, 142] on select "Jan Feb Mar Apr May Jun [DATE] Aug Sep Oct" at bounding box center [321, 140] width 64 height 17
select select "9"
click at [289, 132] on select "Jan Feb Mar Apr May Jun [DATE] Aug Sep Oct" at bounding box center [321, 140] width 64 height 17
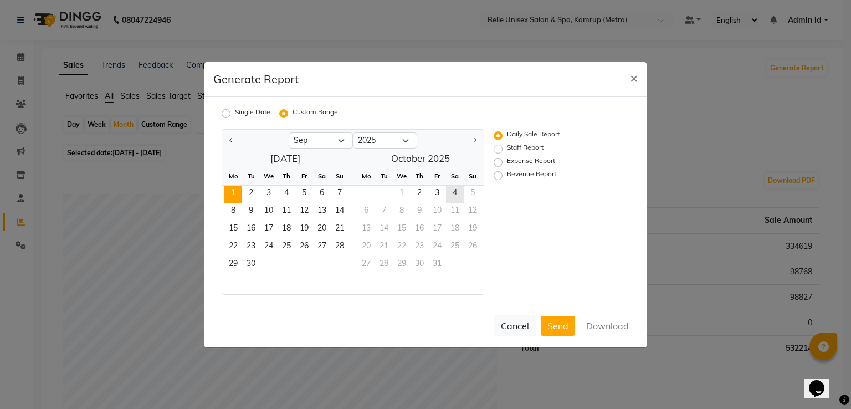
click at [231, 195] on span "1" at bounding box center [233, 195] width 18 height 18
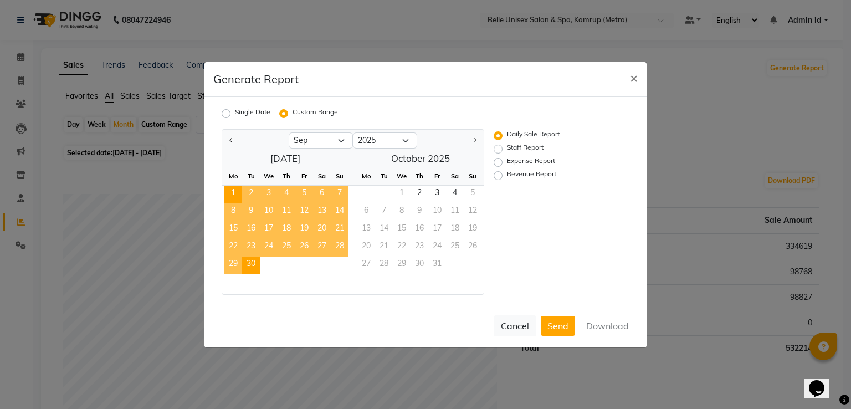
click at [243, 263] on span "30" at bounding box center [251, 266] width 18 height 18
click at [594, 330] on button "Download" at bounding box center [608, 326] width 56 height 20
click at [698, 175] on ngb-modal-window "Generate Report × Single Date Custom Range Jan Feb Mar Apr May Jun [DATE] Aug S…" at bounding box center [425, 204] width 851 height 409
click at [636, 74] on span "×" at bounding box center [634, 77] width 8 height 17
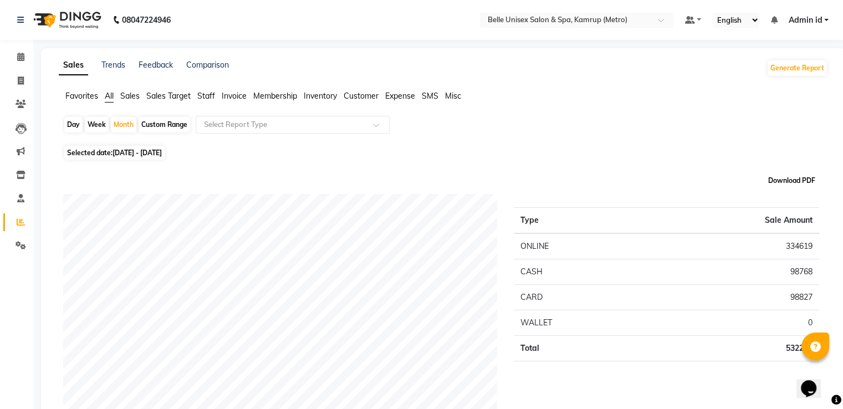
click at [776, 175] on button "Download PDF" at bounding box center [791, 181] width 53 height 16
click at [227, 100] on span "Invoice" at bounding box center [234, 96] width 25 height 10
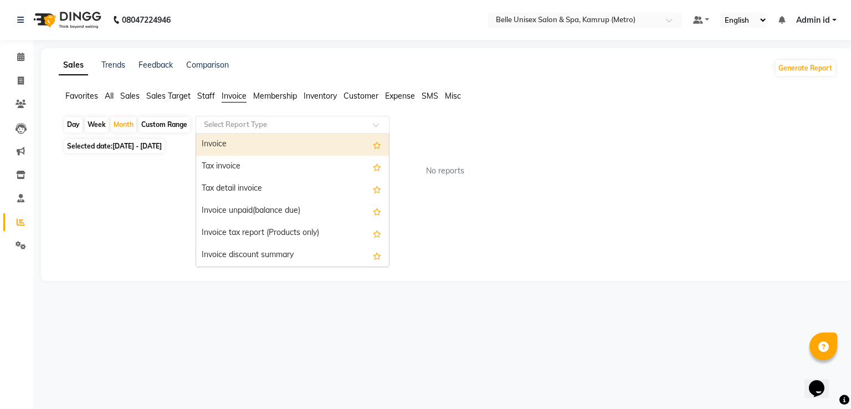
click at [238, 120] on input "text" at bounding box center [282, 124] width 160 height 11
click at [322, 146] on div "Invoice" at bounding box center [292, 145] width 193 height 22
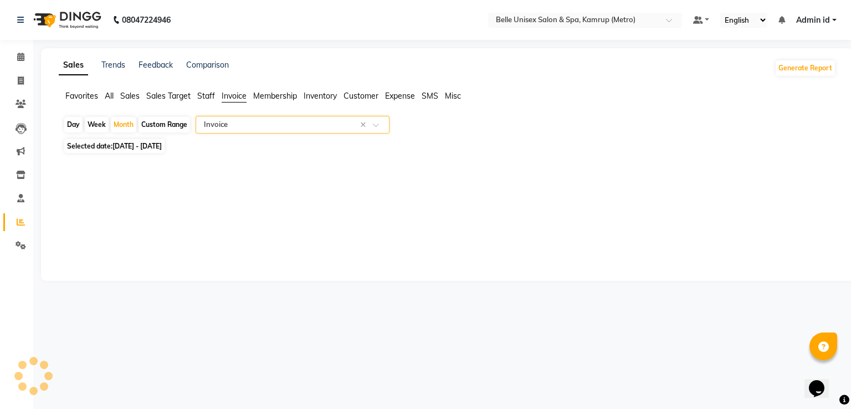
select select "full_report"
select select "pdf"
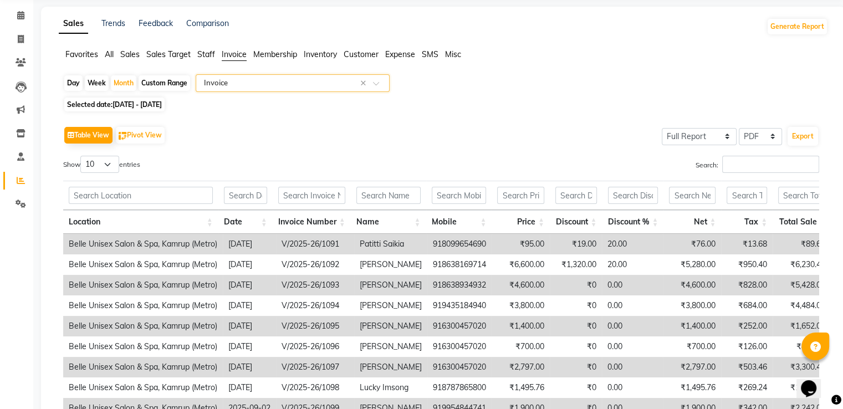
scroll to position [44, 0]
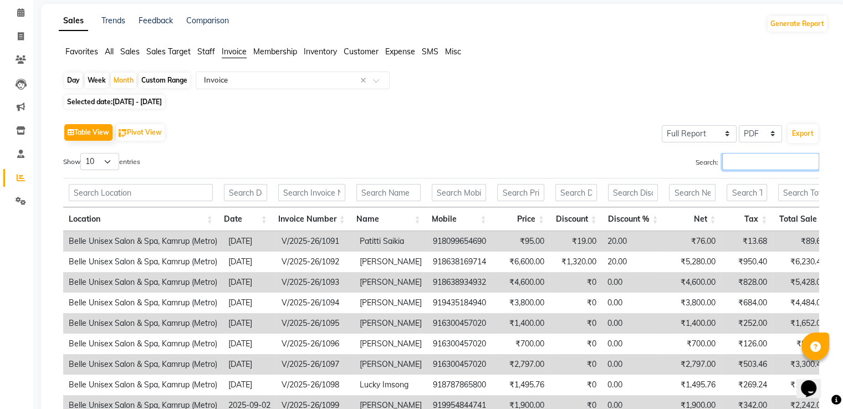
click at [790, 157] on input "Search:" at bounding box center [770, 161] width 97 height 17
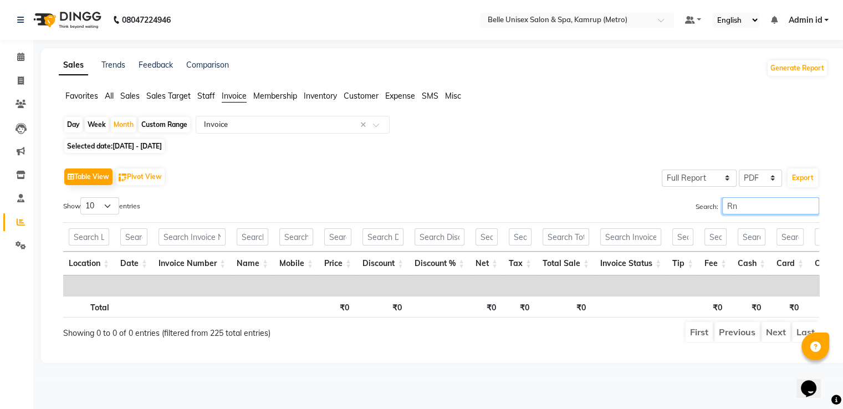
scroll to position [0, 0]
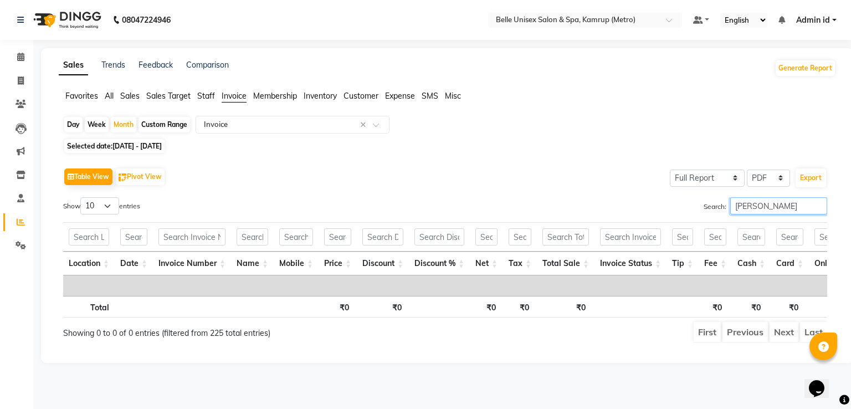
type input "[PERSON_NAME]"
click at [718, 104] on div "Favorites All Sales Sales Target Staff Invoice Membership Inventory Customer Ex…" at bounding box center [447, 100] width 794 height 21
click at [137, 96] on span "Sales" at bounding box center [129, 96] width 19 height 10
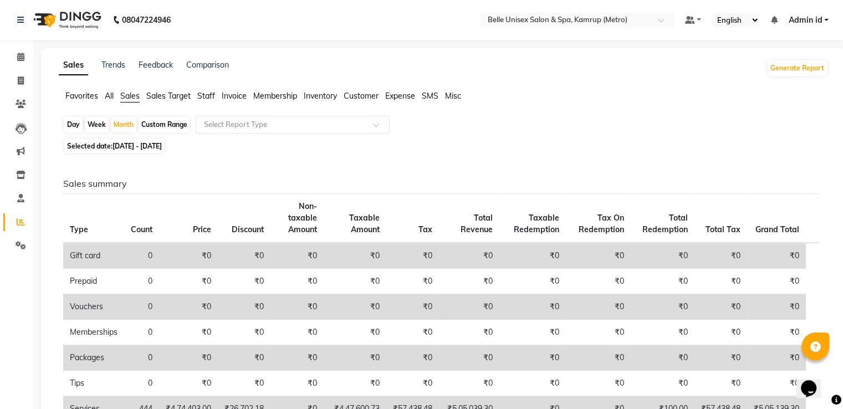
click at [211, 96] on span "Staff" at bounding box center [206, 96] width 18 height 10
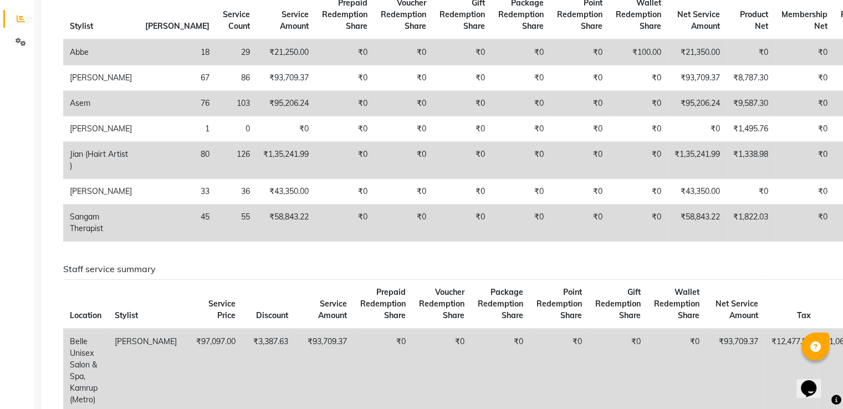
scroll to position [205, 0]
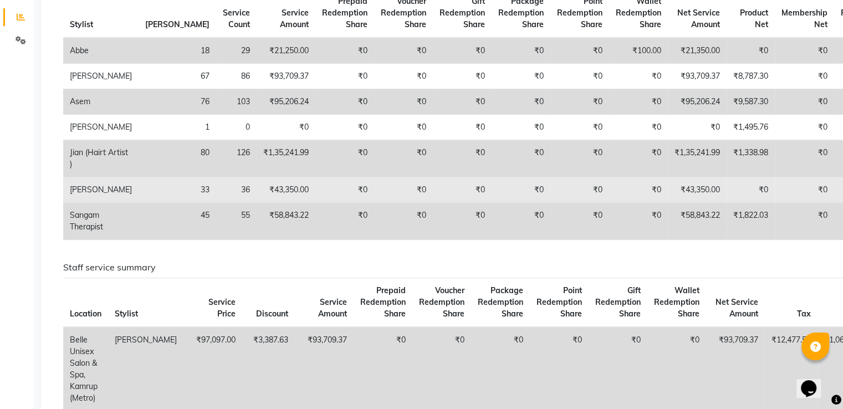
click at [87, 203] on td "[PERSON_NAME]" at bounding box center [100, 189] width 75 height 25
drag, startPoint x: 118, startPoint y: 190, endPoint x: 173, endPoint y: 210, distance: 59.1
click at [173, 203] on tr "[PERSON_NAME] 33 36 ₹43,350.00 ₹0 ₹0 ₹0 ₹0 ₹0 ₹0 ₹43,350.00 ₹0 ₹0 ₹0 ₹0 ₹0 ₹0" at bounding box center [527, 189] width 929 height 25
click at [216, 203] on td "36" at bounding box center [236, 189] width 40 height 25
click at [83, 203] on td "[PERSON_NAME]" at bounding box center [100, 189] width 75 height 25
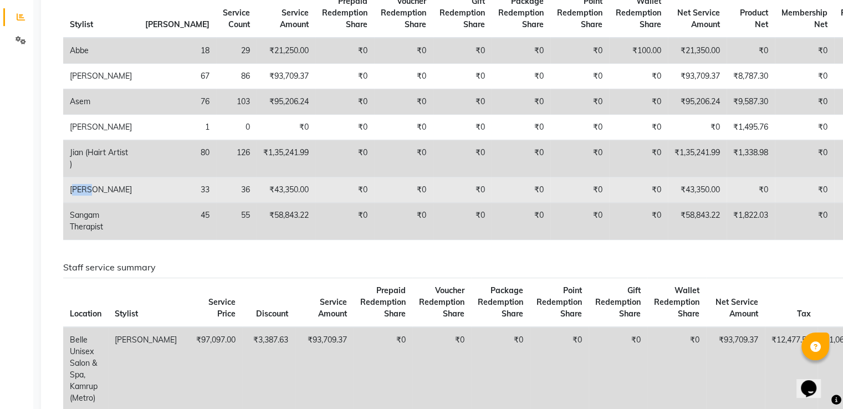
click at [83, 203] on td "[PERSON_NAME]" at bounding box center [100, 189] width 75 height 25
click at [315, 203] on td "₹0" at bounding box center [344, 189] width 59 height 25
click at [668, 203] on td "₹43,350.00" at bounding box center [697, 189] width 59 height 25
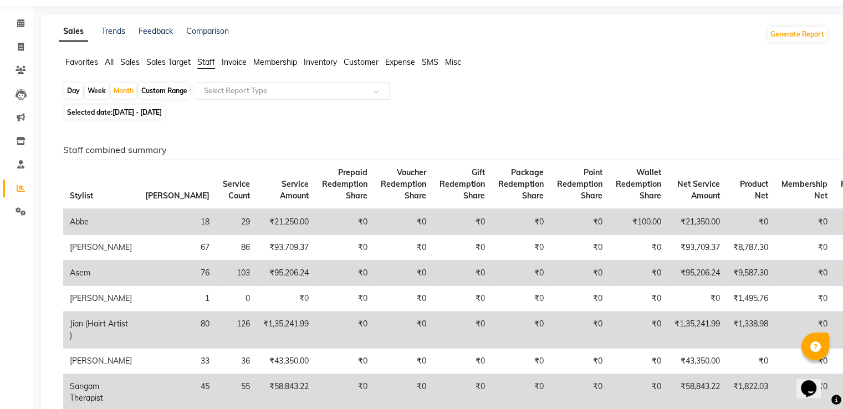
scroll to position [37, 0]
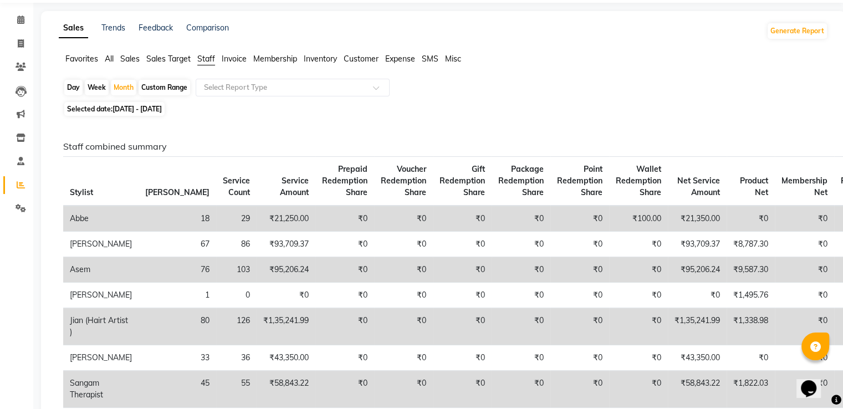
click at [234, 62] on span "Invoice" at bounding box center [234, 59] width 25 height 10
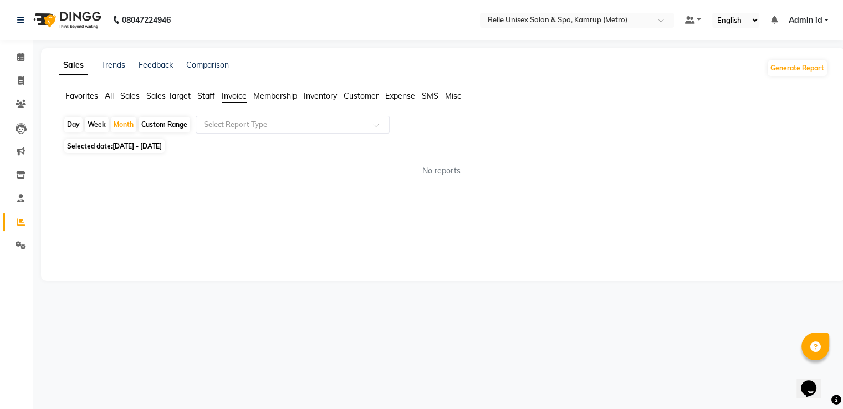
scroll to position [0, 0]
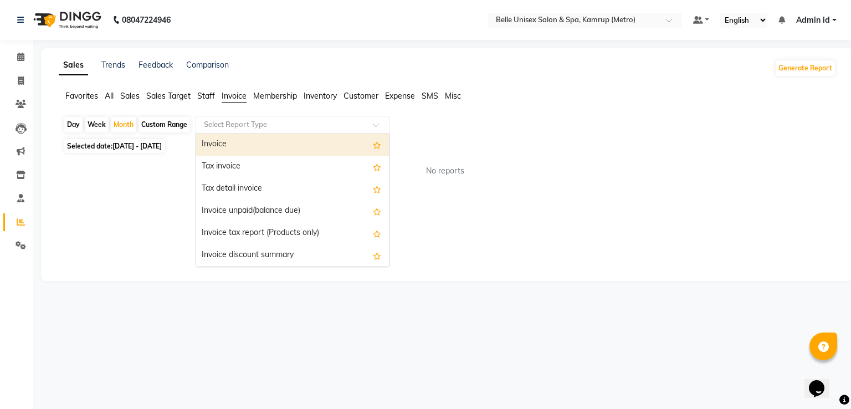
click at [251, 127] on input "text" at bounding box center [282, 124] width 160 height 11
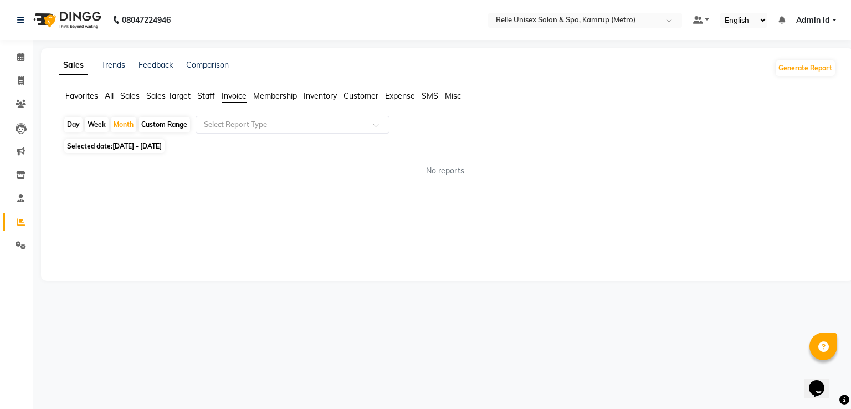
click at [162, 148] on span "[DATE] - [DATE]" at bounding box center [137, 146] width 49 height 8
select select "9"
select select "2025"
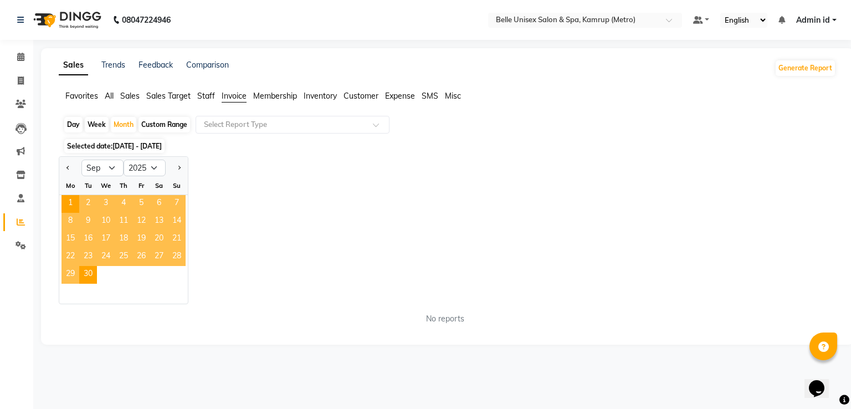
click at [162, 148] on span "[DATE] - [DATE]" at bounding box center [137, 146] width 49 height 8
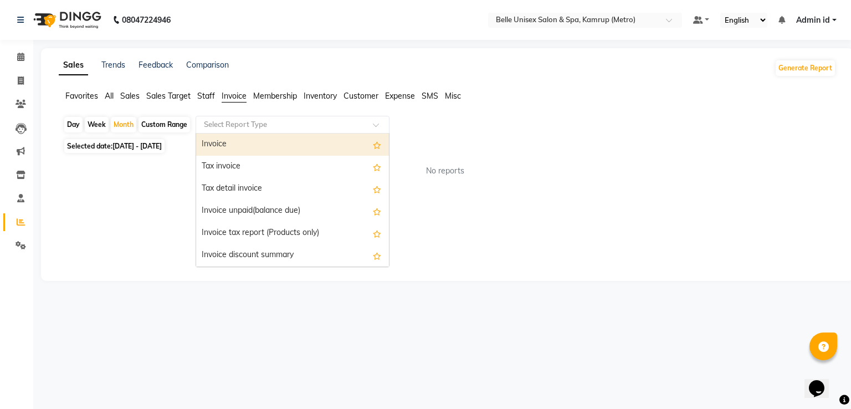
click at [216, 126] on input "text" at bounding box center [282, 124] width 160 height 11
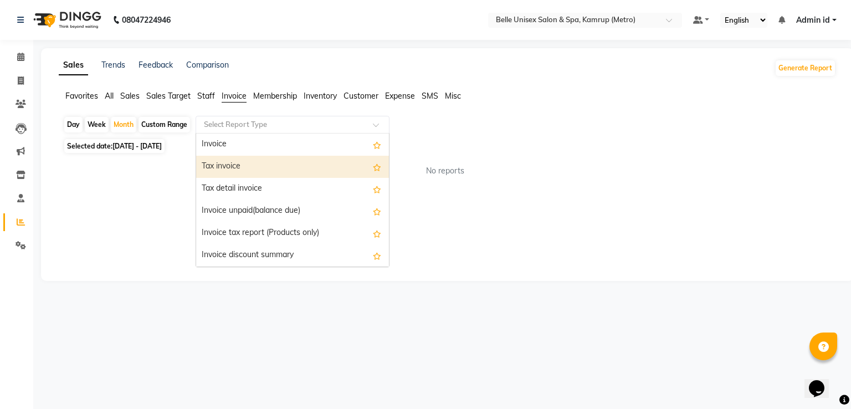
click at [246, 163] on div "Tax invoice" at bounding box center [292, 167] width 193 height 22
select select "full_report"
select select "pdf"
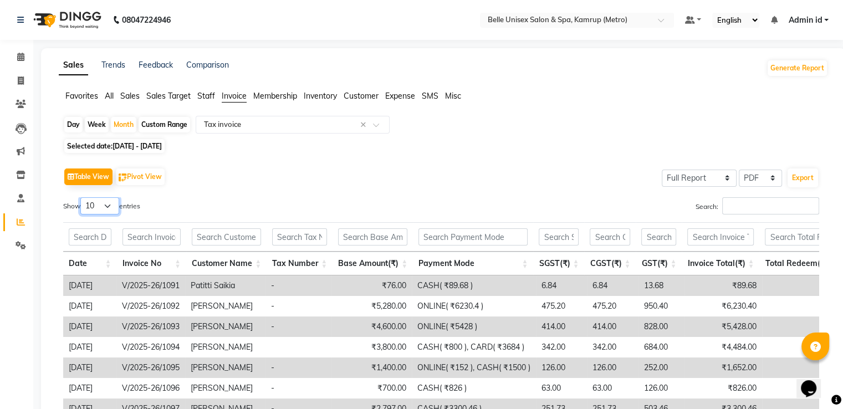
click at [111, 208] on select "10 25 50 100" at bounding box center [99, 205] width 39 height 17
select select "100"
click at [82, 197] on select "10 25 50 100" at bounding box center [99, 205] width 39 height 17
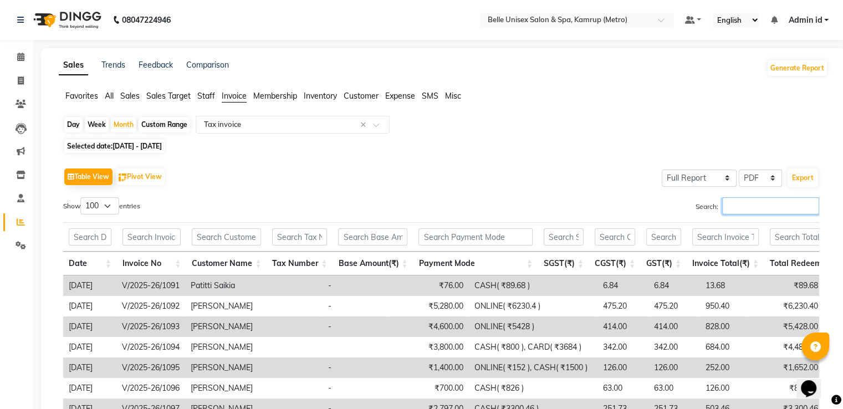
click at [745, 211] on input "Search:" at bounding box center [770, 205] width 97 height 17
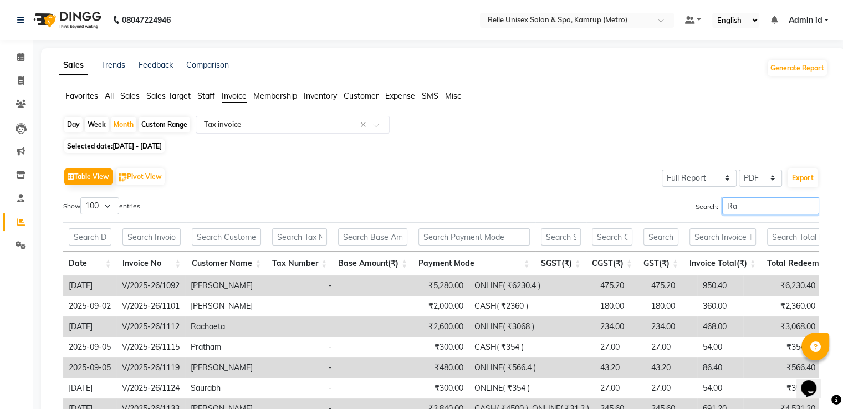
type input "R"
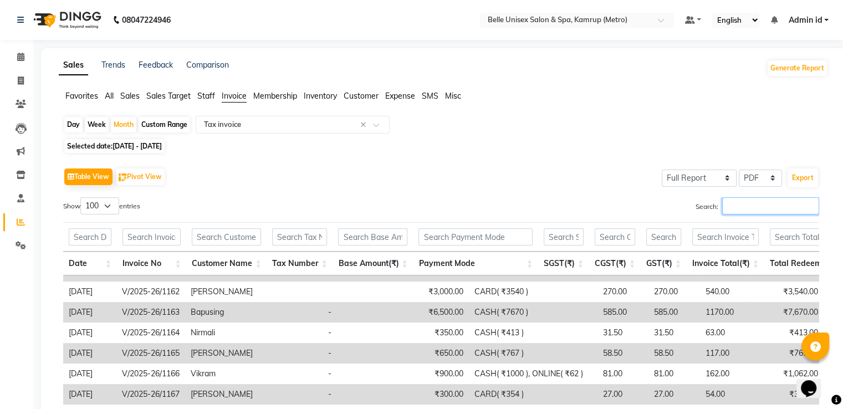
scroll to position [1436, 0]
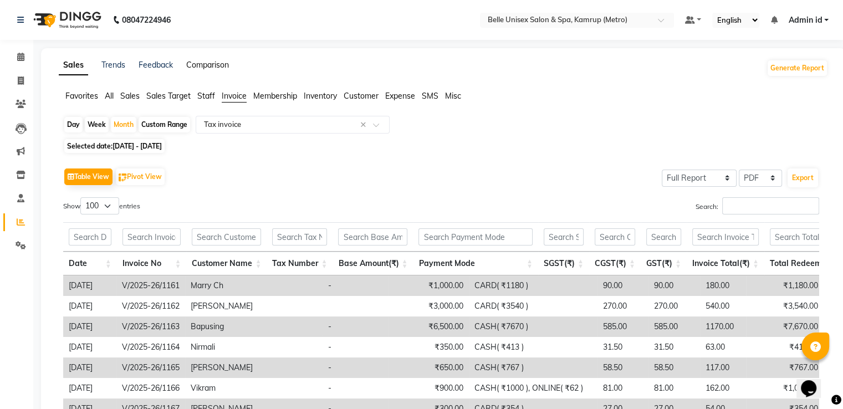
click at [213, 66] on link "Comparison" at bounding box center [207, 65] width 43 height 10
select select "single_date"
select select "single_date_dash"
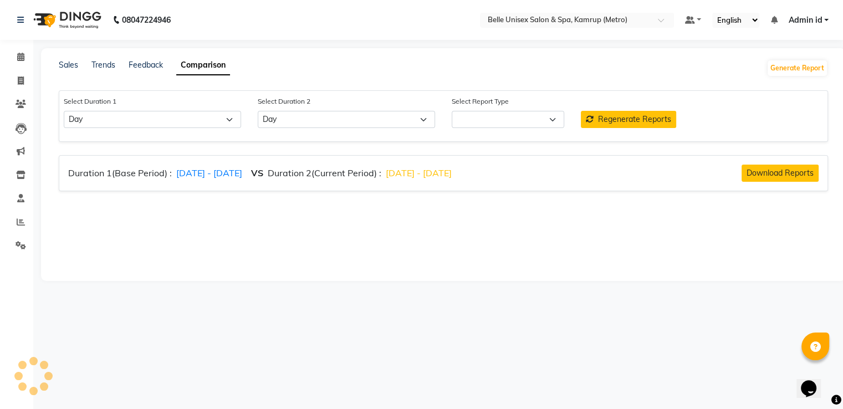
select select "comparison_report"
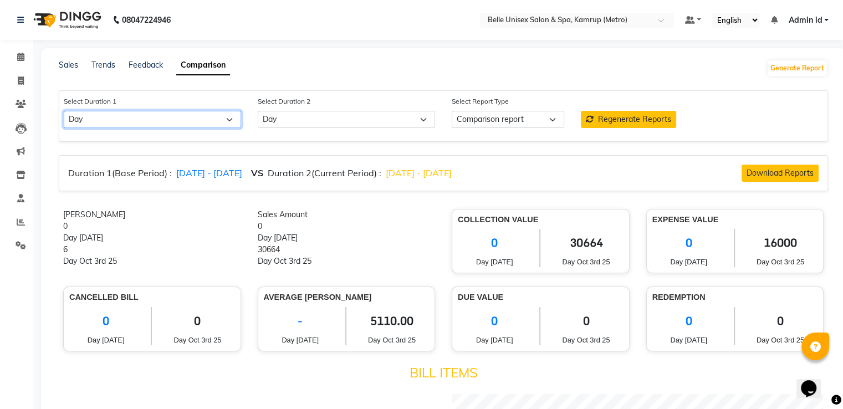
click at [222, 125] on select "Select Day Week Month Custom" at bounding box center [152, 119] width 177 height 17
click at [422, 227] on div "0" at bounding box center [347, 227] width 178 height 12
click at [206, 172] on span "[DATE] - [DATE]" at bounding box center [209, 172] width 66 height 11
select select "10"
select select "2025"
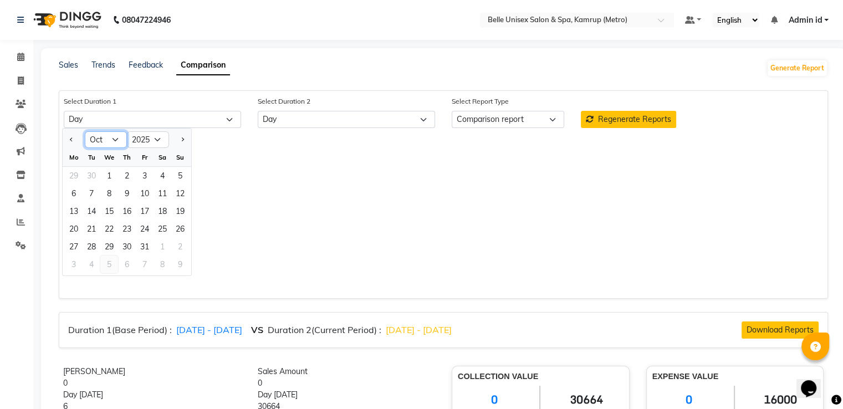
drag, startPoint x: 103, startPoint y: 142, endPoint x: 101, endPoint y: 273, distance: 130.8
click at [101, 273] on ngb-datepicker "Jan Feb Mar Apr May Jun [DATE] Aug Sep Oct Nov [DATE] 2016 2017 2018 2019 2020 …" at bounding box center [127, 202] width 130 height 148
select select "9"
click at [85, 131] on select "Jan Feb Mar Apr May Jun [DATE] Aug Sep Oct Nov Dec" at bounding box center [106, 139] width 42 height 17
click at [282, 116] on select "Select Day Week Month Custom" at bounding box center [346, 119] width 177 height 17
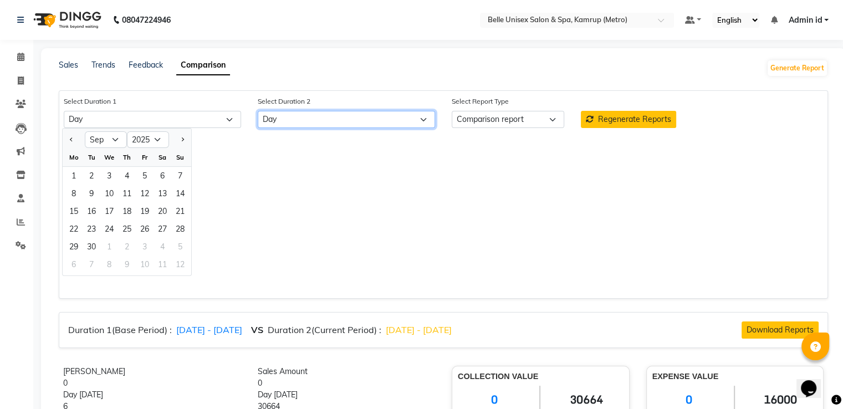
select select "month_dash"
click at [258, 111] on select "Select Day Week Month Custom" at bounding box center [346, 119] width 177 height 17
select select "10"
select select "2025"
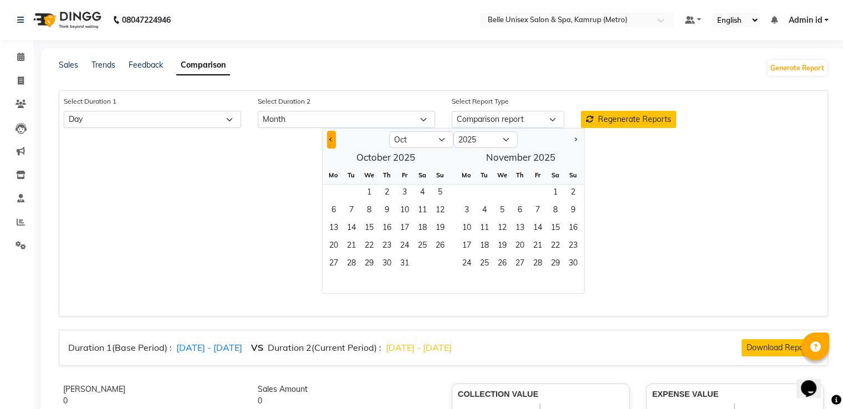
click at [331, 138] on span "Previous month" at bounding box center [331, 139] width 4 height 4
select select "9"
click at [356, 263] on span "30" at bounding box center [352, 265] width 18 height 18
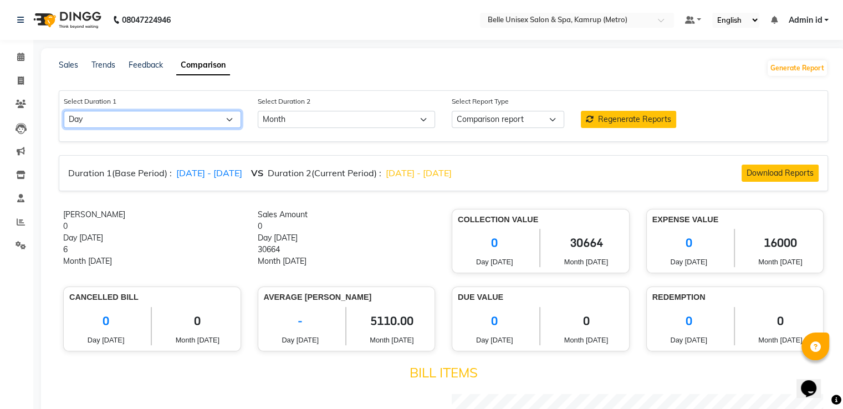
click at [188, 114] on select "Select Day Week Month Custom" at bounding box center [152, 119] width 177 height 17
select select "month"
click at [64, 111] on select "Select Day Week Month Custom" at bounding box center [152, 119] width 177 height 17
select select "10"
select select "2025"
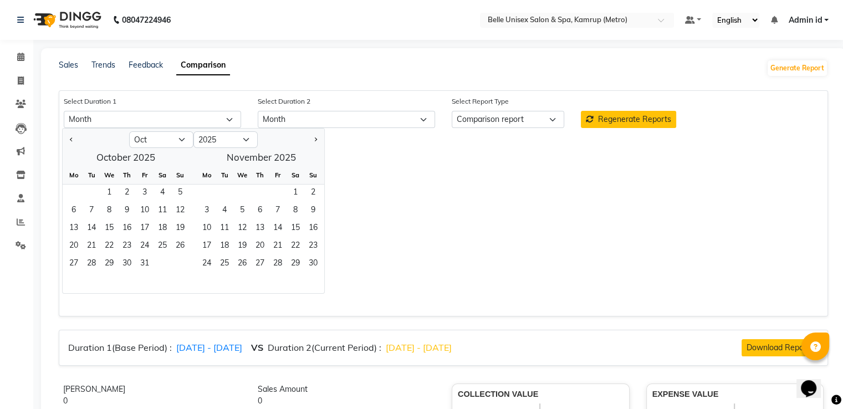
click at [66, 142] on div at bounding box center [96, 140] width 67 height 18
click at [76, 142] on div at bounding box center [96, 140] width 67 height 18
click at [74, 142] on button "Previous month" at bounding box center [71, 140] width 9 height 18
select select "9"
click at [75, 200] on span "1" at bounding box center [74, 194] width 18 height 18
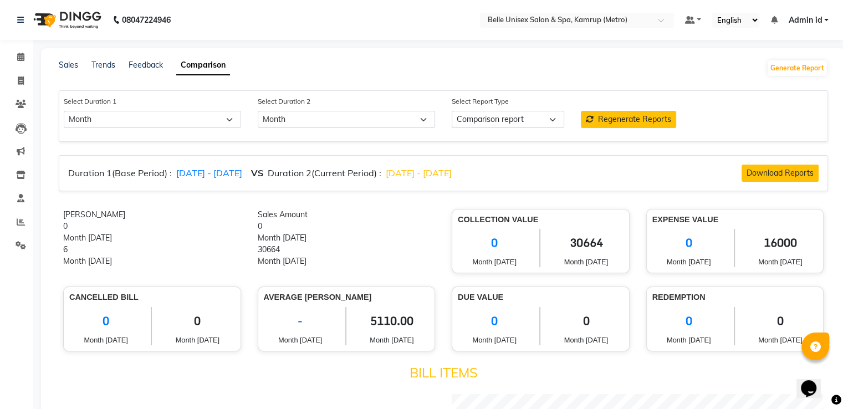
click at [181, 214] on div "[PERSON_NAME]" at bounding box center [152, 215] width 178 height 12
click at [153, 63] on link "Feedback" at bounding box center [146, 65] width 34 height 10
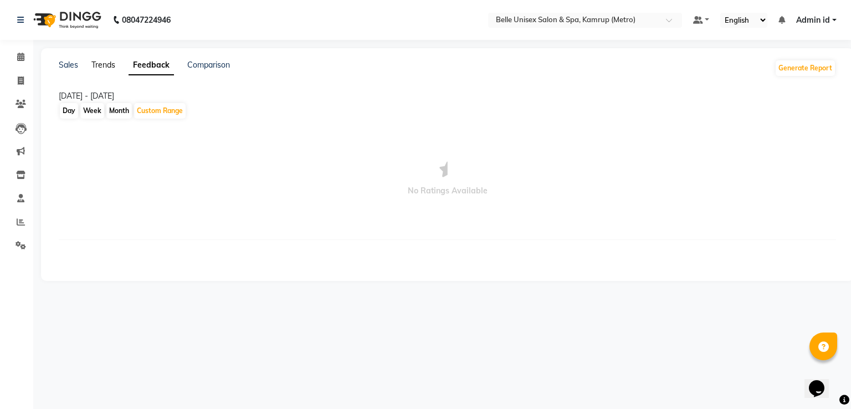
click at [103, 63] on link "Trends" at bounding box center [103, 65] width 24 height 10
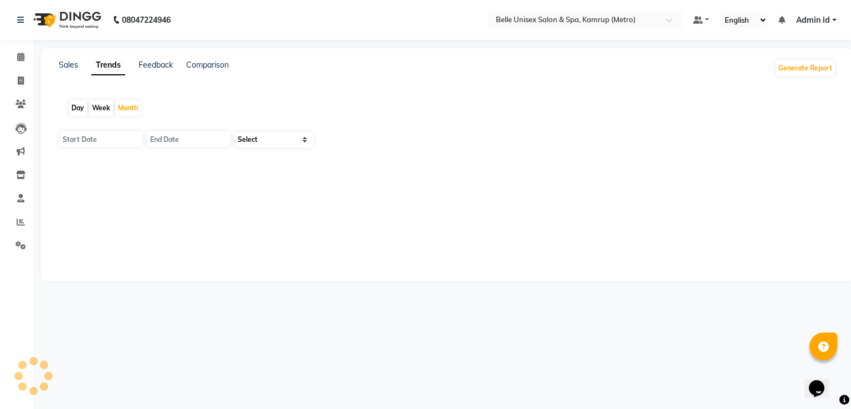
type input "01-10-2025"
type input "[DATE]"
select select "by_client"
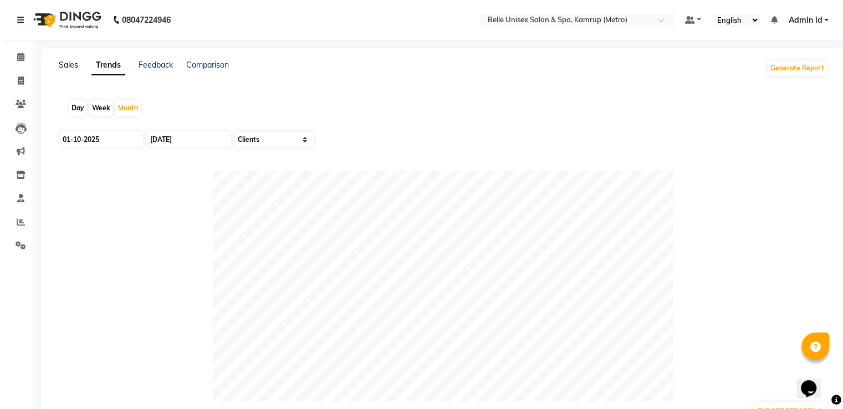
click at [73, 65] on link "Sales" at bounding box center [68, 65] width 19 height 10
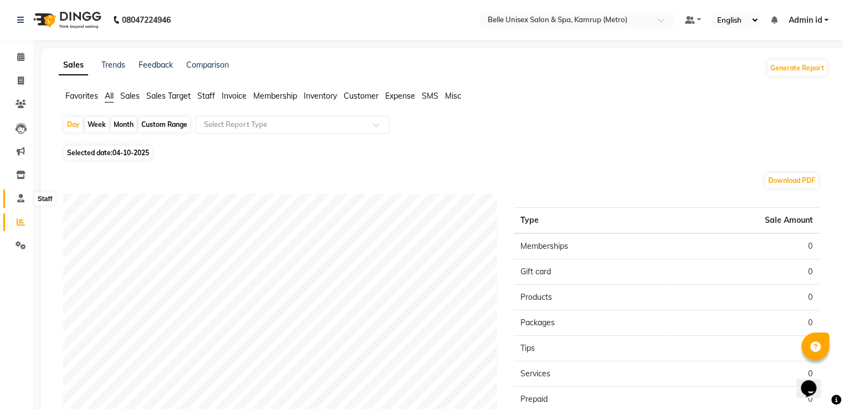
click at [29, 193] on span at bounding box center [20, 198] width 19 height 13
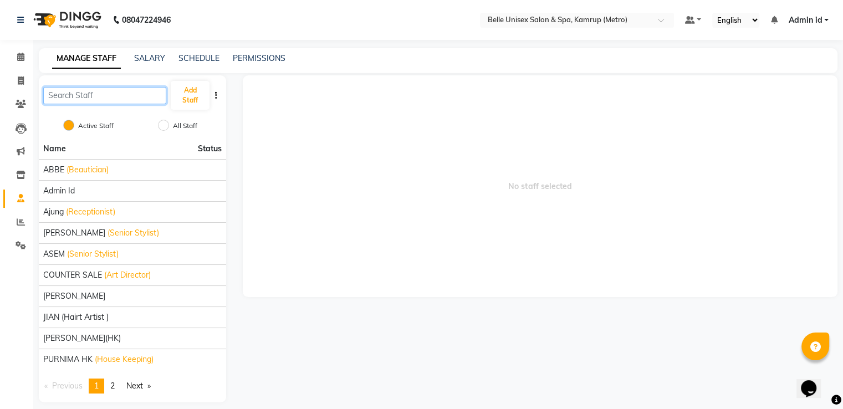
click at [78, 95] on input "text" at bounding box center [104, 95] width 123 height 17
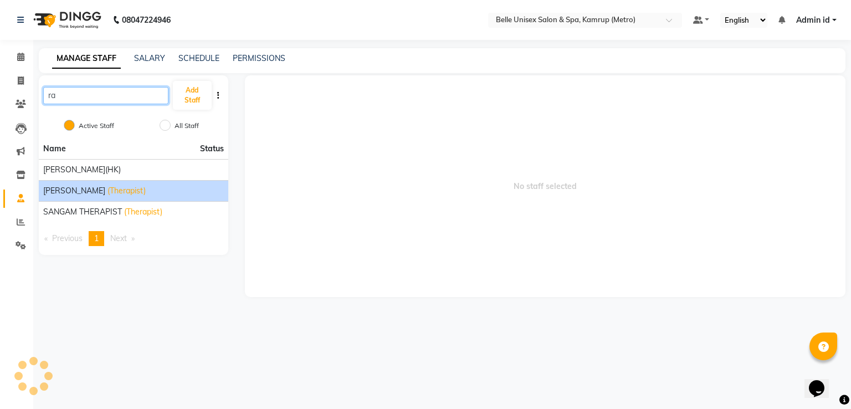
type input "ra"
click at [70, 189] on span "[PERSON_NAME]" at bounding box center [74, 191] width 62 height 12
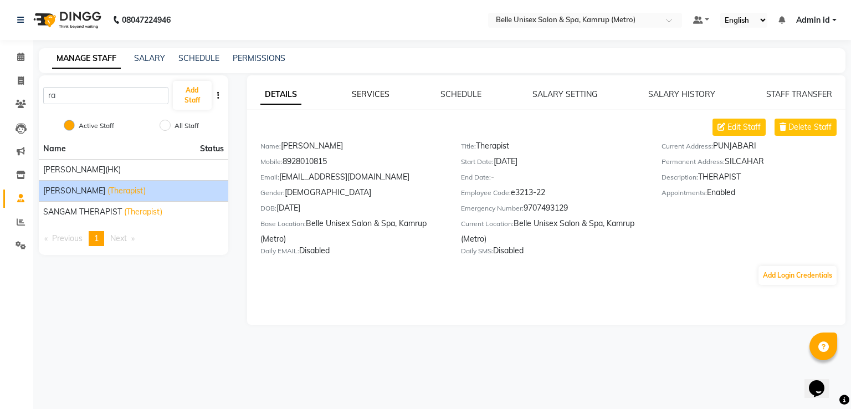
click at [381, 95] on link "SERVICES" at bounding box center [371, 94] width 38 height 10
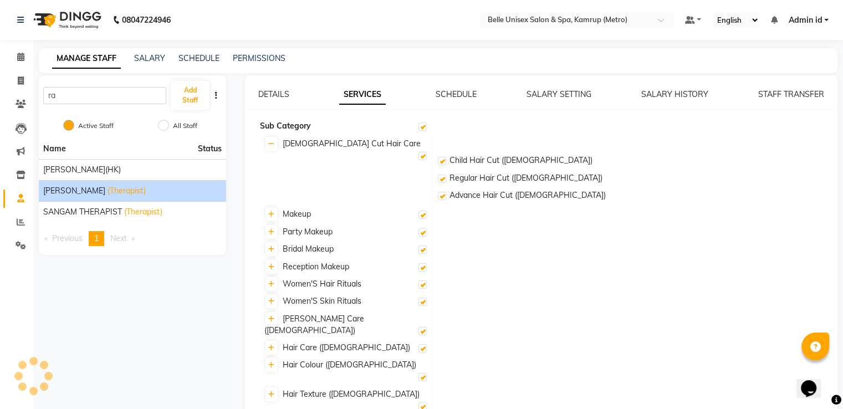
checkbox input "true"
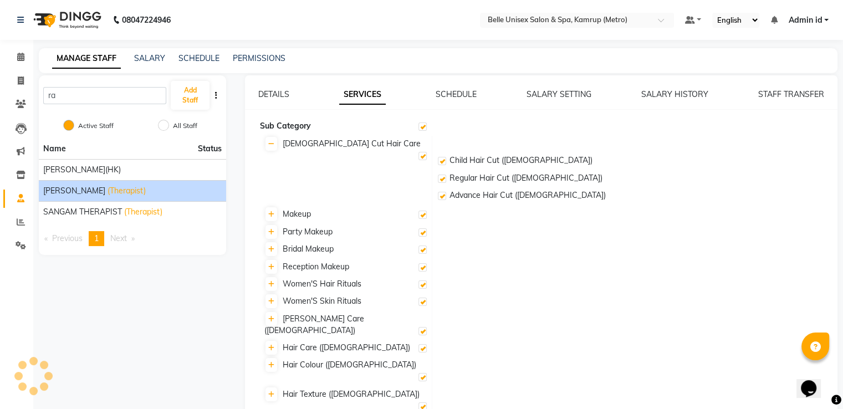
checkbox input "true"
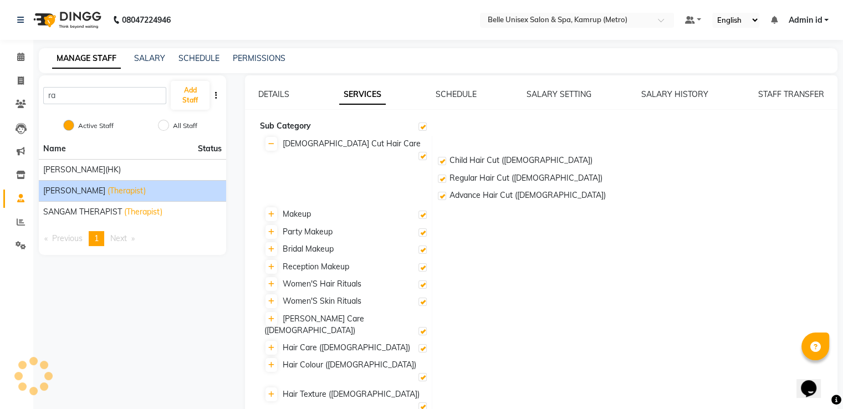
checkbox input "true"
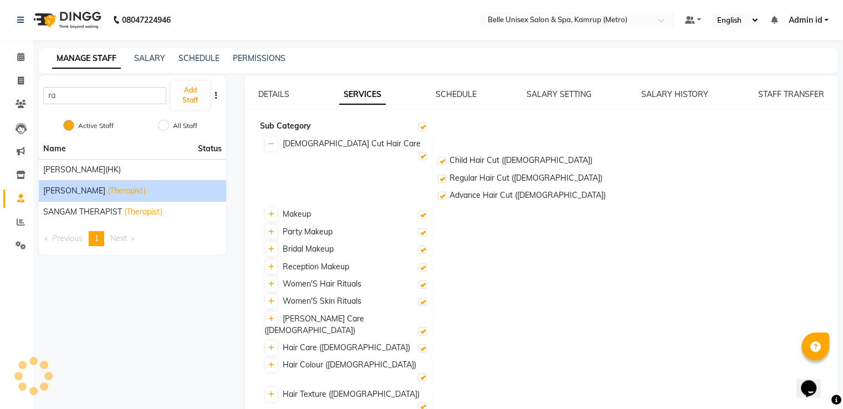
checkbox input "true"
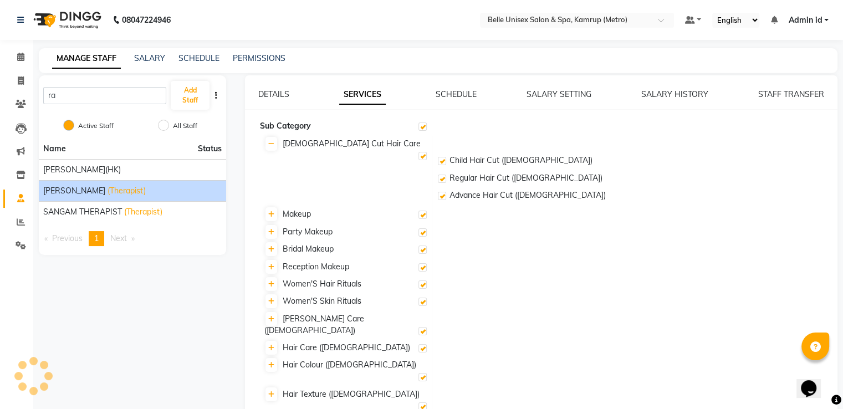
checkbox input "true"
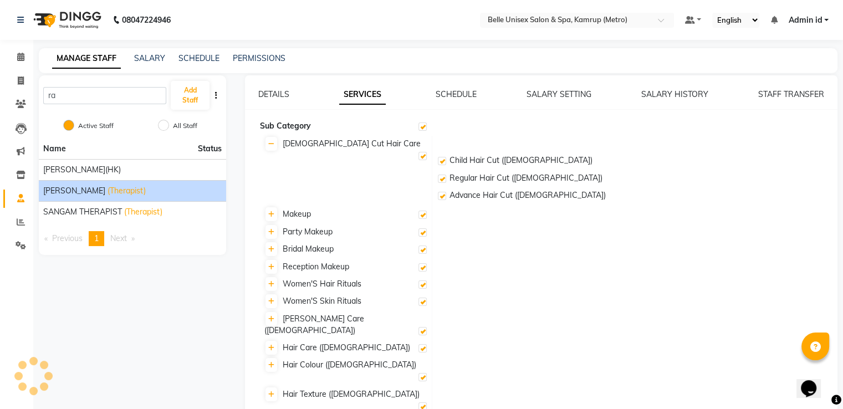
checkbox input "true"
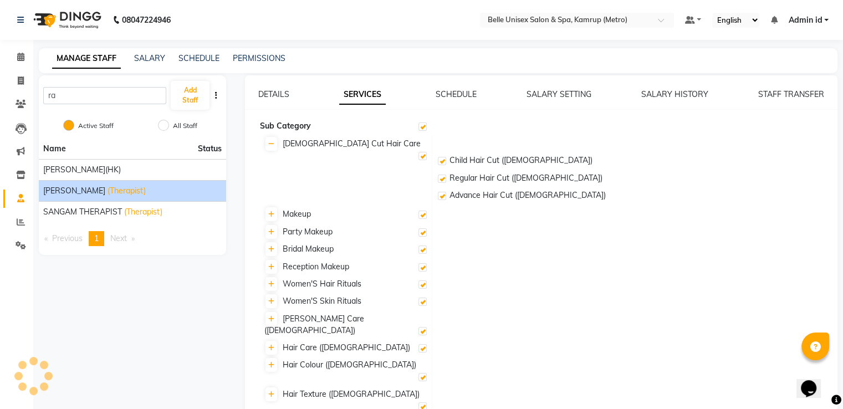
checkbox input "true"
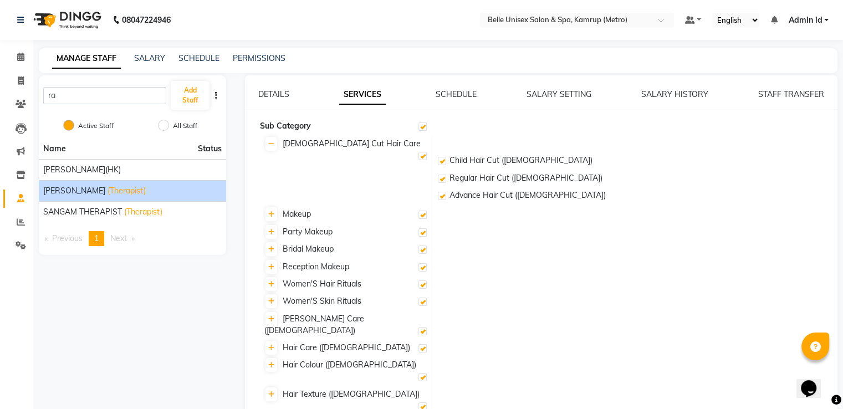
click at [455, 96] on link "SCHEDULE" at bounding box center [456, 94] width 41 height 10
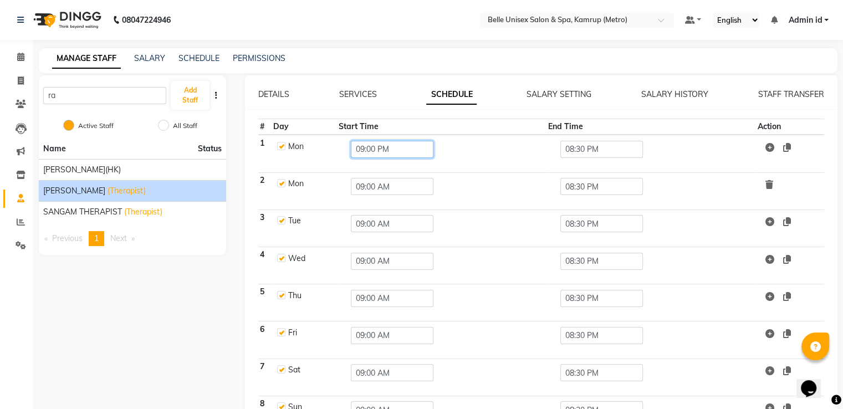
click at [392, 145] on input "09:00 PM" at bounding box center [392, 149] width 83 height 17
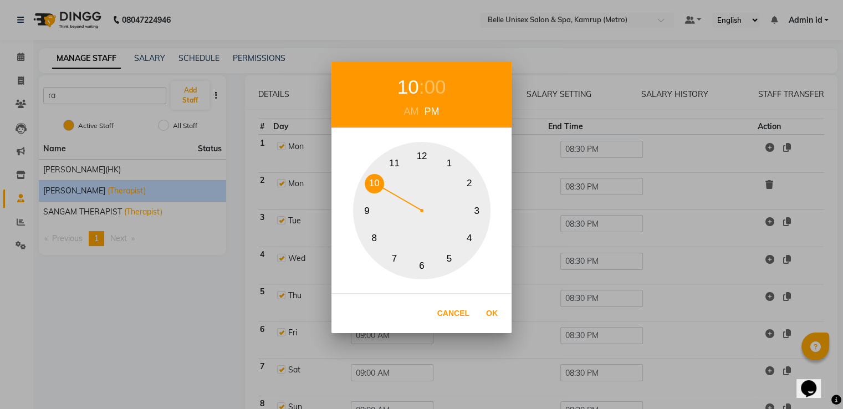
click at [377, 180] on button "10" at bounding box center [374, 183] width 19 height 19
click at [413, 107] on div "AM" at bounding box center [411, 111] width 21 height 15
click at [490, 315] on button "Ok" at bounding box center [492, 313] width 23 height 23
type input "10:00 AM"
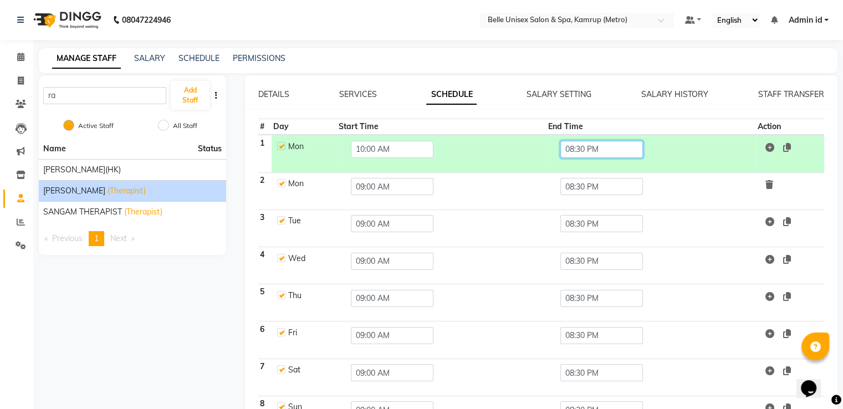
click at [575, 149] on input "08:30 PM" at bounding box center [601, 149] width 83 height 17
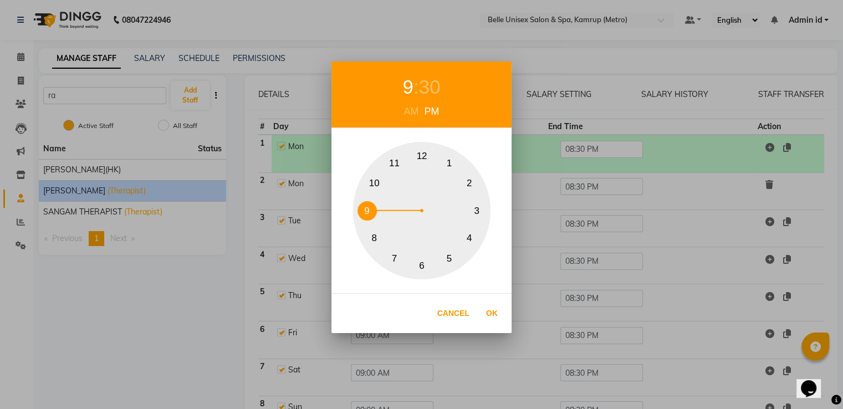
click at [364, 209] on button "9" at bounding box center [367, 210] width 19 height 19
click at [435, 86] on div "30" at bounding box center [430, 87] width 22 height 29
click at [418, 153] on button "0" at bounding box center [421, 155] width 19 height 19
click at [494, 318] on button "Ok" at bounding box center [492, 313] width 23 height 23
type input "09:00 PM"
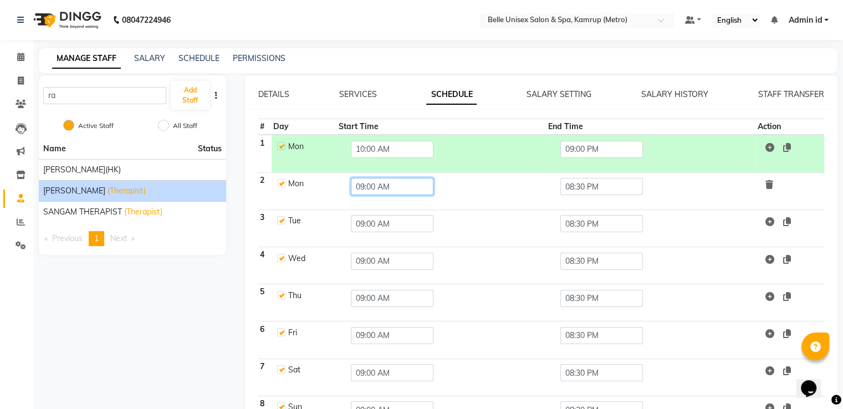
click at [379, 186] on input "09:00 AM" at bounding box center [392, 186] width 83 height 17
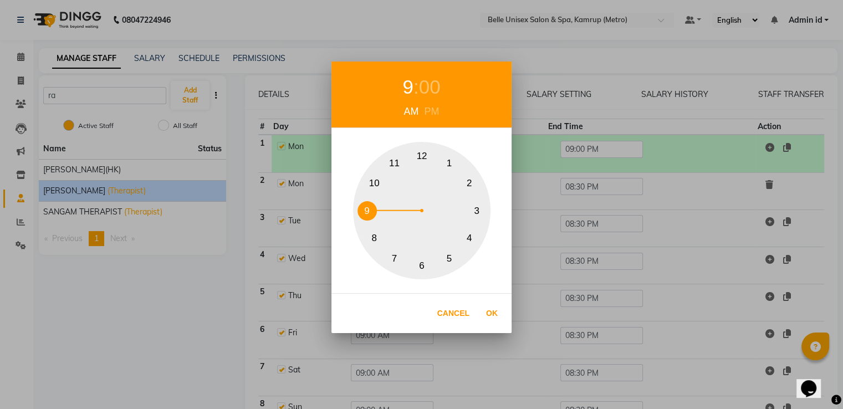
click at [376, 183] on button "10" at bounding box center [374, 183] width 19 height 19
click at [494, 318] on button "Ok" at bounding box center [492, 313] width 23 height 23
type input "10:00 AM"
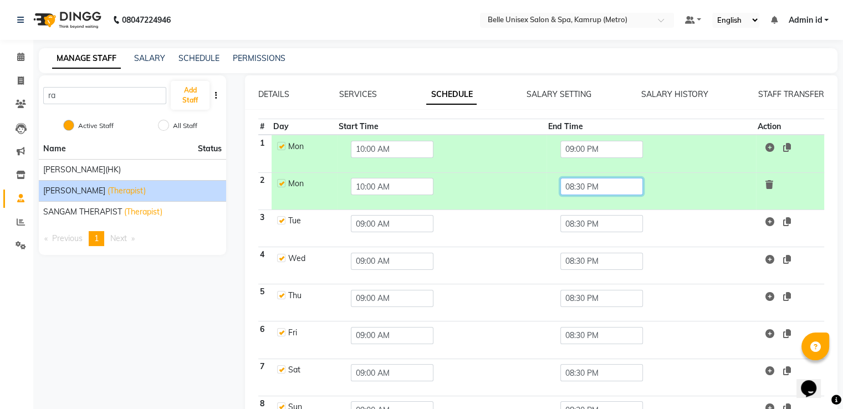
click at [601, 185] on input "08:30 PM" at bounding box center [601, 186] width 83 height 17
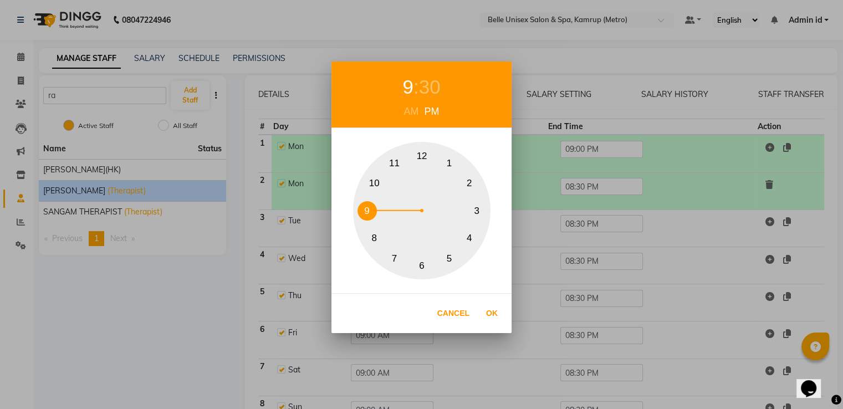
click at [370, 207] on button "9" at bounding box center [367, 210] width 19 height 19
click at [426, 80] on div "30" at bounding box center [430, 87] width 22 height 29
click at [421, 156] on button "0" at bounding box center [421, 155] width 19 height 19
click at [494, 320] on button "Ok" at bounding box center [492, 313] width 23 height 23
type input "09:00 PM"
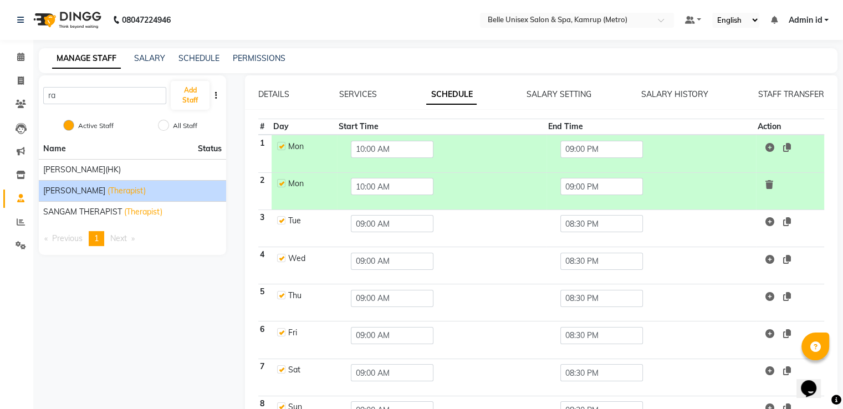
click at [773, 186] on icon at bounding box center [769, 184] width 8 height 9
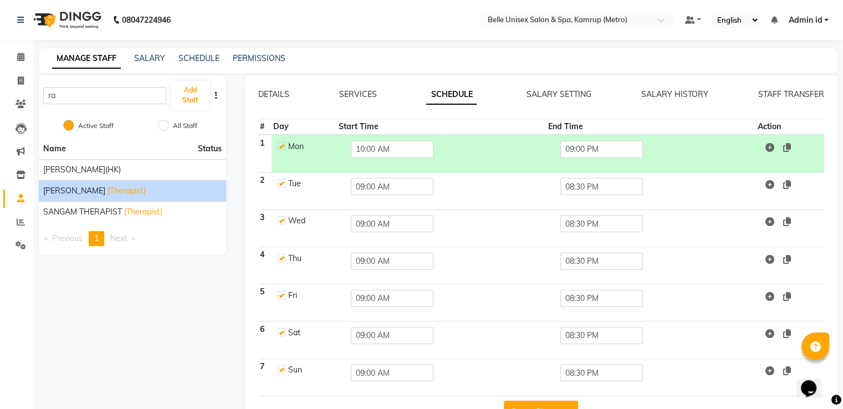
scroll to position [32, 0]
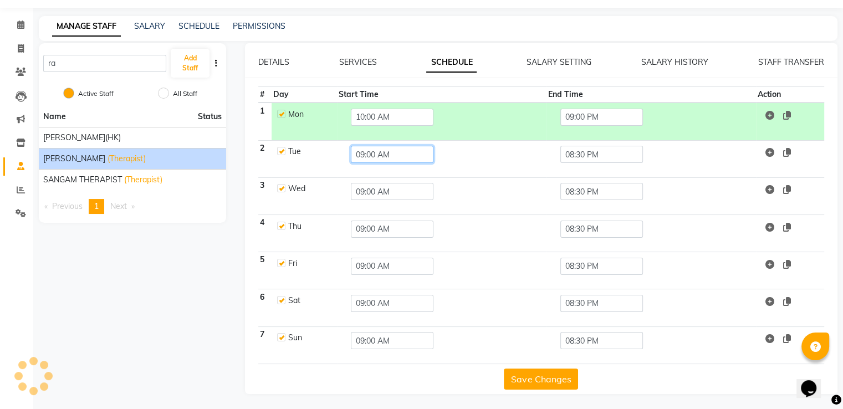
click at [377, 158] on input "09:00 AM" at bounding box center [392, 154] width 83 height 17
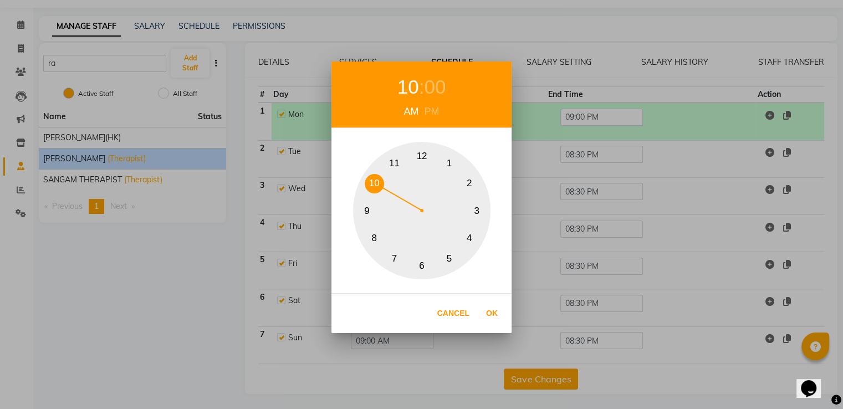
click at [373, 180] on button "10" at bounding box center [374, 183] width 19 height 19
click at [494, 318] on button "Ok" at bounding box center [492, 313] width 23 height 23
type input "10:00 AM"
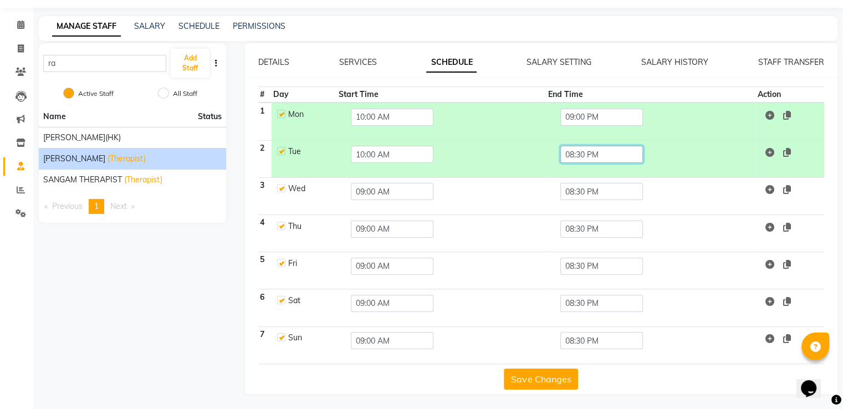
click at [584, 160] on input "08:30 PM" at bounding box center [601, 154] width 83 height 17
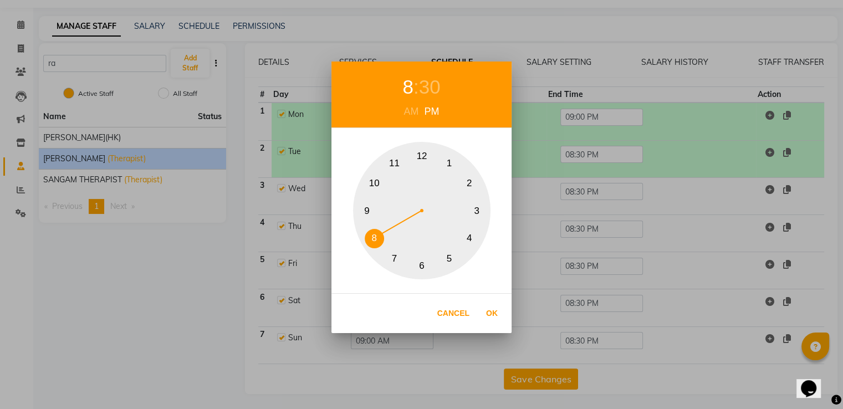
click at [369, 207] on button "9" at bounding box center [367, 210] width 19 height 19
click at [425, 79] on div "30" at bounding box center [430, 87] width 22 height 29
click at [423, 156] on button "0" at bounding box center [421, 155] width 19 height 19
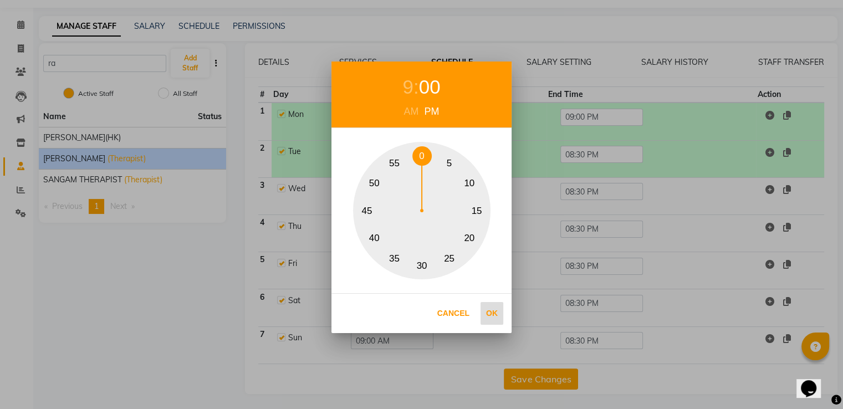
click at [494, 314] on button "Ok" at bounding box center [492, 313] width 23 height 23
type input "09:00 PM"
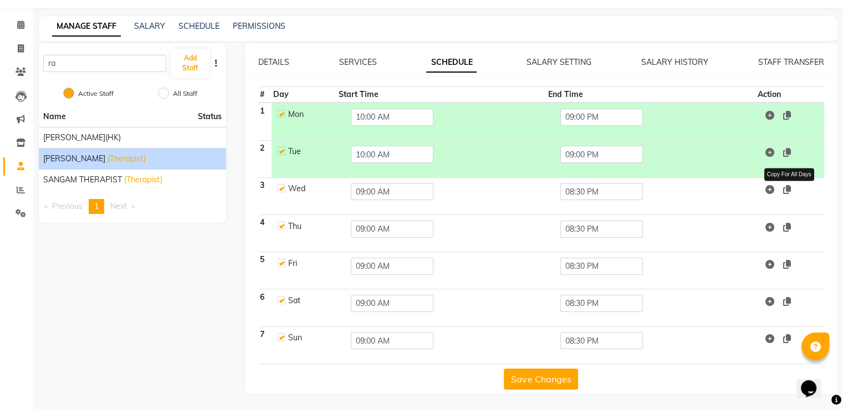
click at [791, 187] on icon at bounding box center [787, 189] width 8 height 9
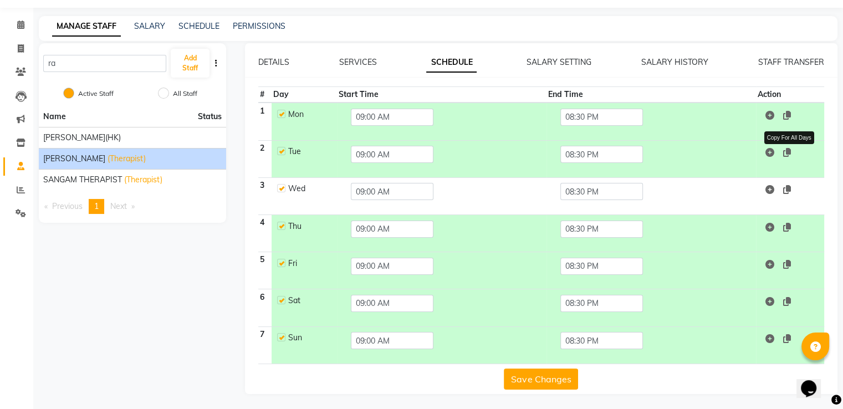
click at [789, 148] on icon at bounding box center [787, 152] width 8 height 9
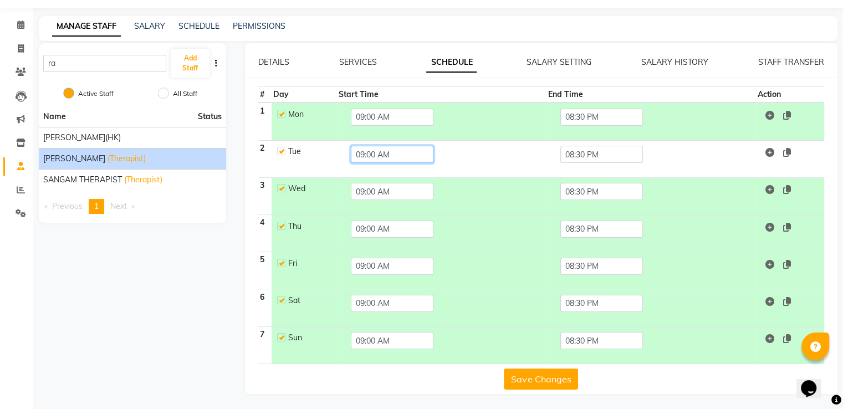
click at [376, 154] on input "09:00 AM" at bounding box center [392, 154] width 83 height 17
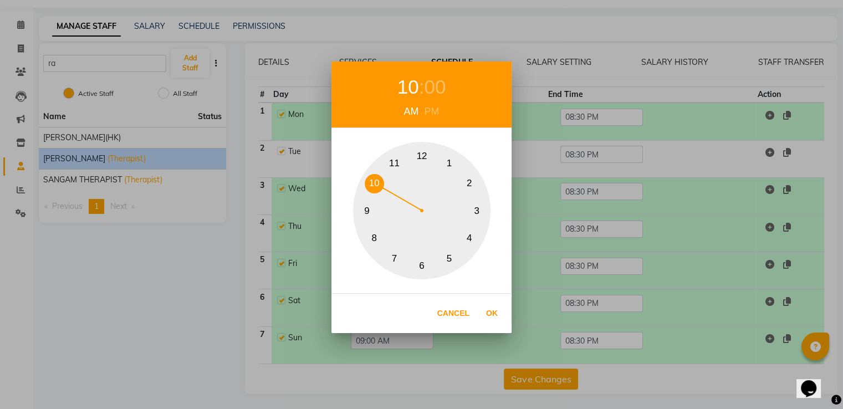
click at [370, 181] on button "10" at bounding box center [374, 183] width 19 height 19
click at [411, 115] on div "AM" at bounding box center [411, 111] width 21 height 15
click at [486, 307] on button "Ok" at bounding box center [492, 313] width 23 height 23
type input "10:00 AM"
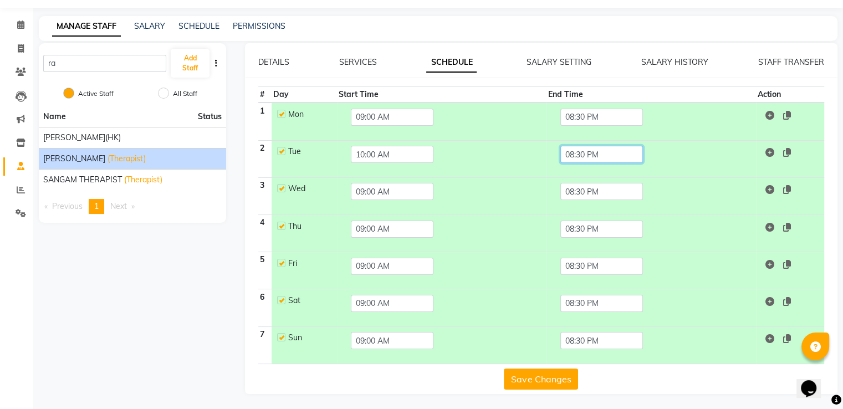
click at [601, 156] on input "08:30 PM" at bounding box center [601, 154] width 83 height 17
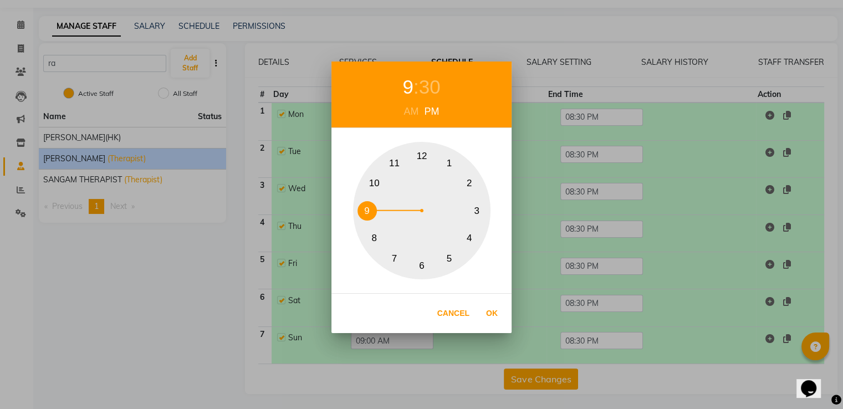
click at [369, 210] on button "9" at bounding box center [367, 210] width 19 height 19
click at [435, 74] on div "30" at bounding box center [430, 87] width 22 height 29
click at [423, 155] on button "0" at bounding box center [421, 155] width 19 height 19
click at [498, 313] on button "Ok" at bounding box center [492, 313] width 23 height 23
type input "09:00 PM"
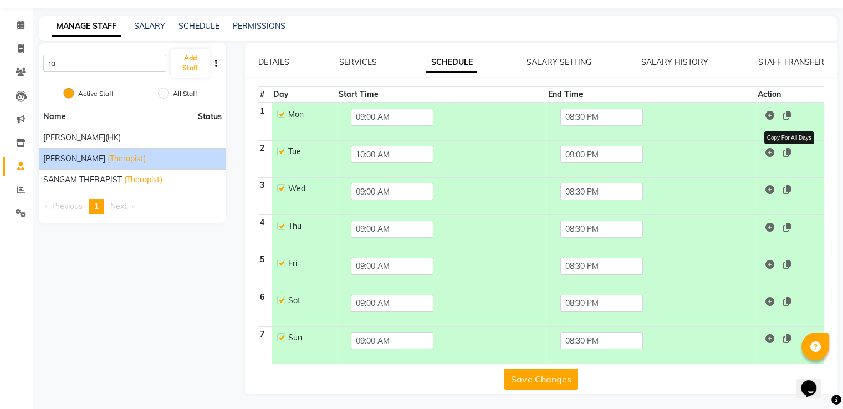
click at [788, 152] on icon at bounding box center [787, 152] width 8 height 9
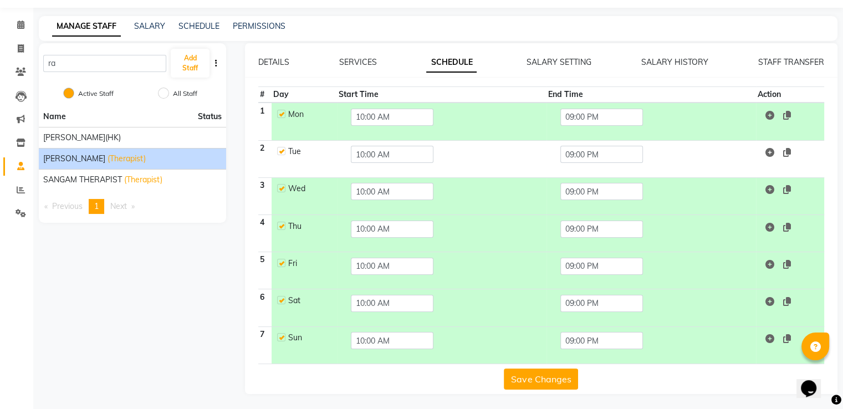
click at [558, 379] on button "Save Changes" at bounding box center [541, 379] width 74 height 21
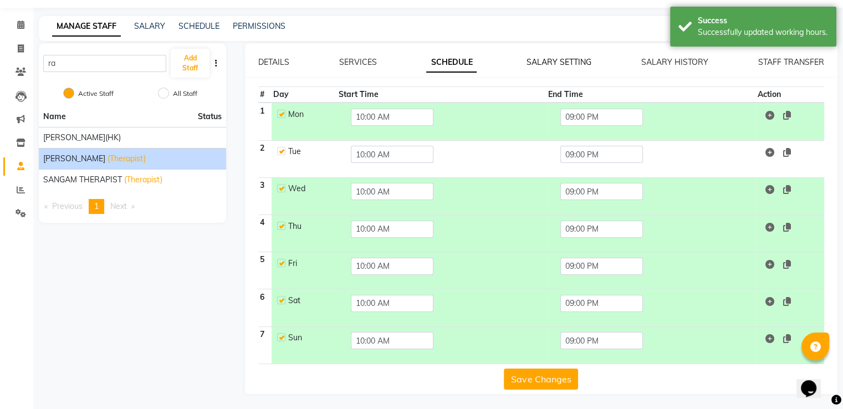
click at [552, 61] on link "SALARY SETTING" at bounding box center [559, 62] width 65 height 10
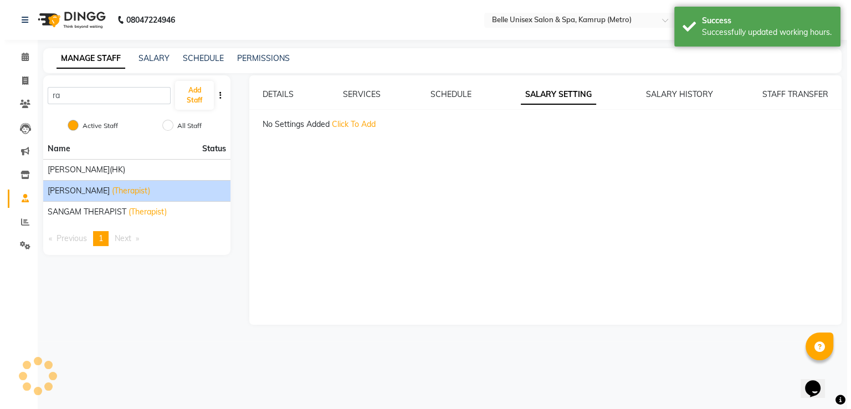
scroll to position [0, 0]
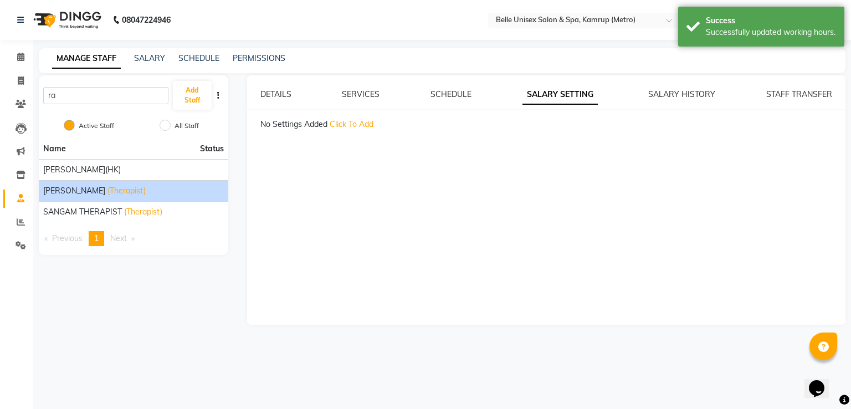
click at [337, 124] on span "Click To Add" at bounding box center [352, 124] width 44 height 10
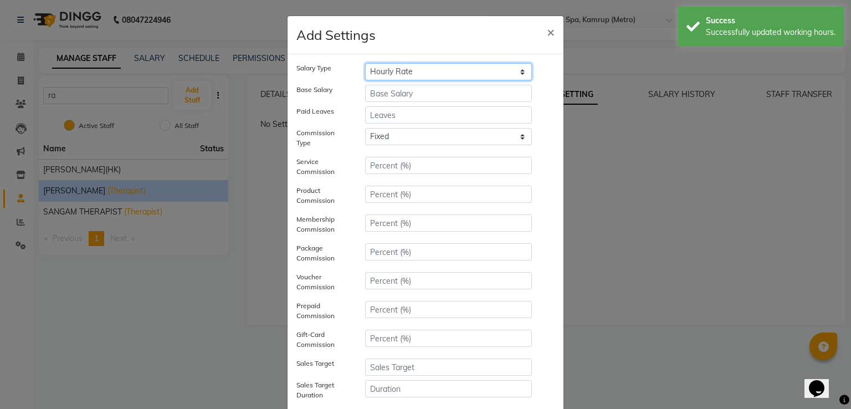
click at [395, 76] on select "Hourly Rate Bi-Weekly Twice Monthly Monthly Yearly" at bounding box center [448, 71] width 167 height 17
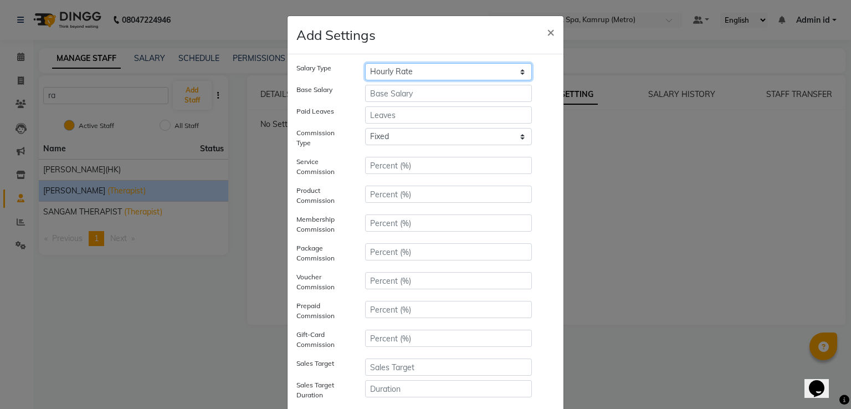
drag, startPoint x: 395, startPoint y: 76, endPoint x: 398, endPoint y: 90, distance: 14.8
click at [398, 90] on div "Salary Type Hourly Rate Bi-Weekly Twice Monthly Monthly Yearly Base Salary Paid…" at bounding box center [426, 264] width 258 height 402
click at [398, 90] on input "number" at bounding box center [448, 93] width 167 height 17
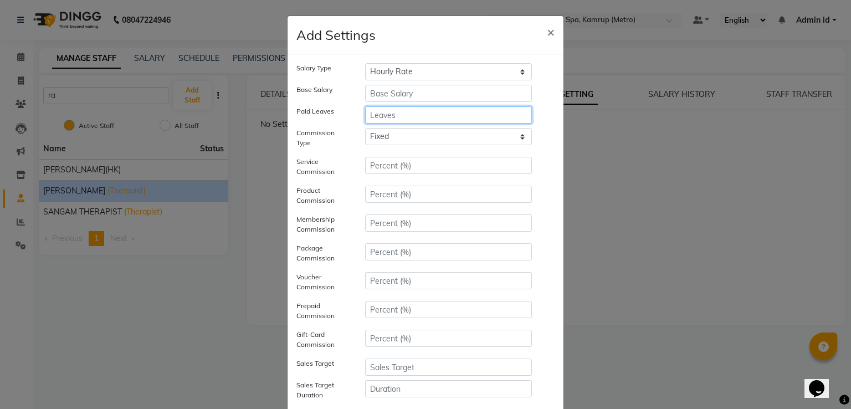
click at [399, 116] on input "number" at bounding box center [448, 114] width 167 height 17
click at [399, 132] on select "Fixed" at bounding box center [448, 136] width 167 height 17
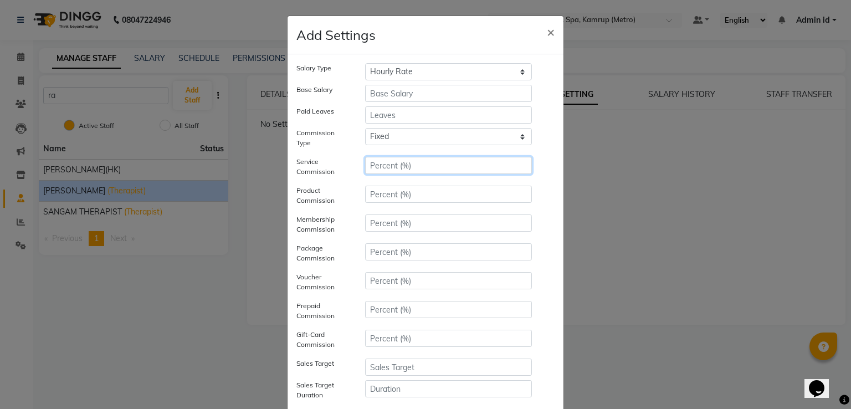
click at [427, 169] on div at bounding box center [448, 169] width 183 height 24
click at [427, 169] on input "number" at bounding box center [448, 165] width 167 height 17
type input "0"
click at [419, 194] on input "number" at bounding box center [448, 194] width 167 height 17
type input "0"
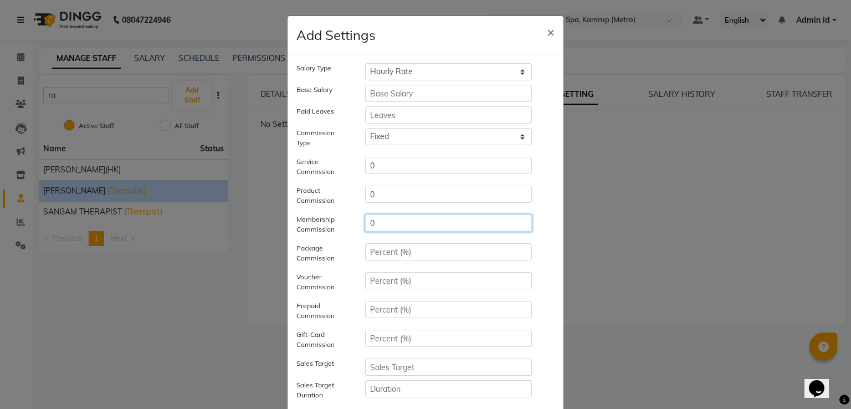
click at [390, 222] on input "0" at bounding box center [448, 223] width 167 height 17
type input "0"
click at [380, 259] on input "number" at bounding box center [448, 251] width 167 height 17
type input "0"
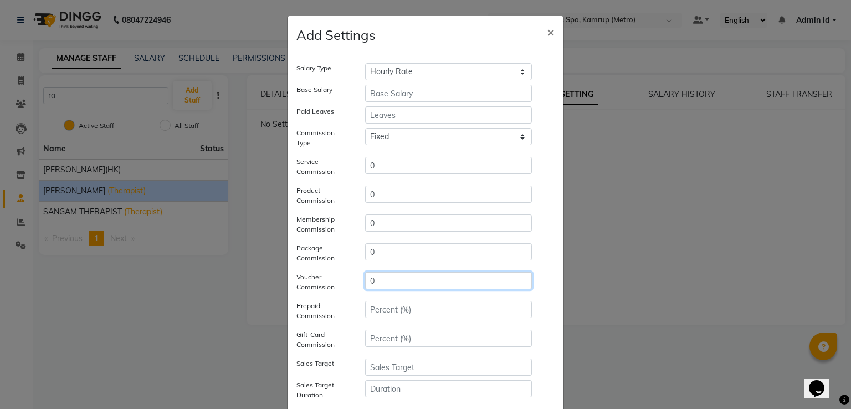
click at [373, 284] on input "0" at bounding box center [448, 280] width 167 height 17
type input "0"
click at [372, 309] on input "number" at bounding box center [448, 309] width 167 height 17
type input "0"
click at [375, 338] on input "0" at bounding box center [448, 338] width 167 height 17
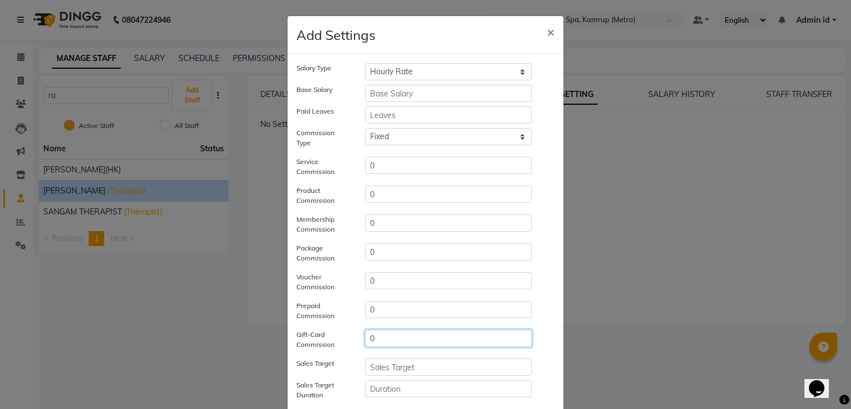
type input "0"
click at [377, 367] on input "number" at bounding box center [448, 367] width 167 height 17
click at [382, 384] on input "number" at bounding box center [448, 388] width 167 height 17
type input "30"
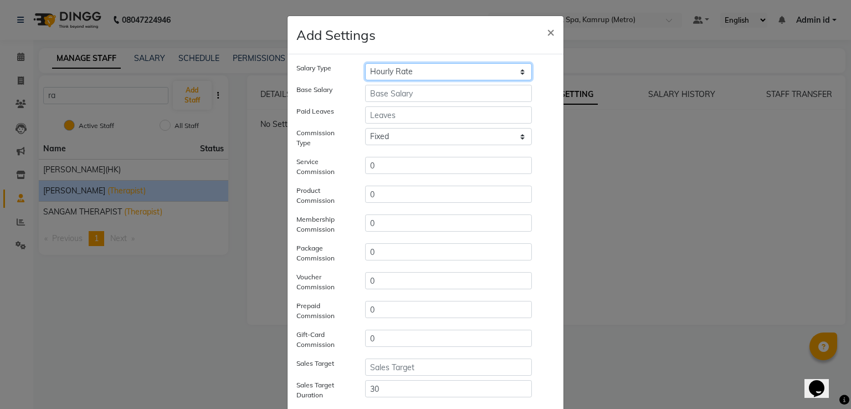
click at [472, 69] on select "Hourly Rate Bi-Weekly Twice Monthly Monthly Yearly" at bounding box center [448, 71] width 167 height 17
select select "monthly"
click at [365, 63] on select "Hourly Rate Bi-Weekly Twice Monthly Monthly Yearly" at bounding box center [448, 71] width 167 height 17
click at [419, 100] on input "number" at bounding box center [448, 93] width 167 height 17
type input "24000"
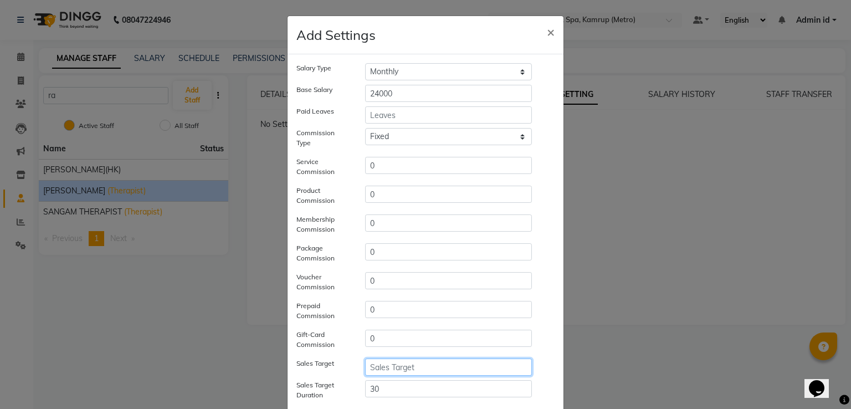
click at [421, 365] on input "number" at bounding box center [448, 367] width 167 height 17
type input "96000"
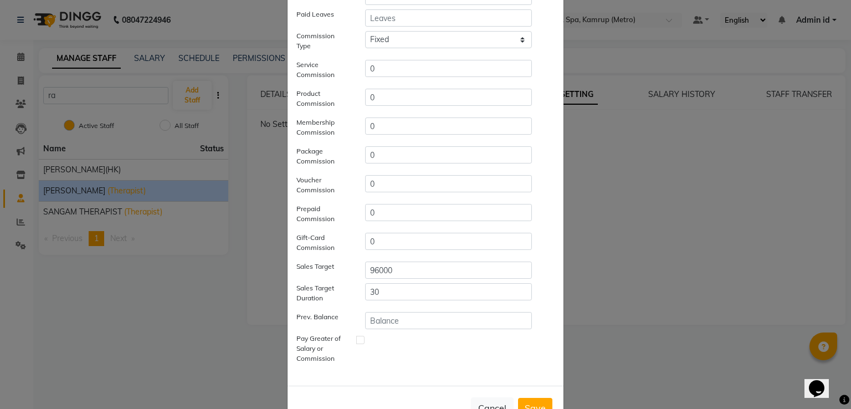
scroll to position [133, 0]
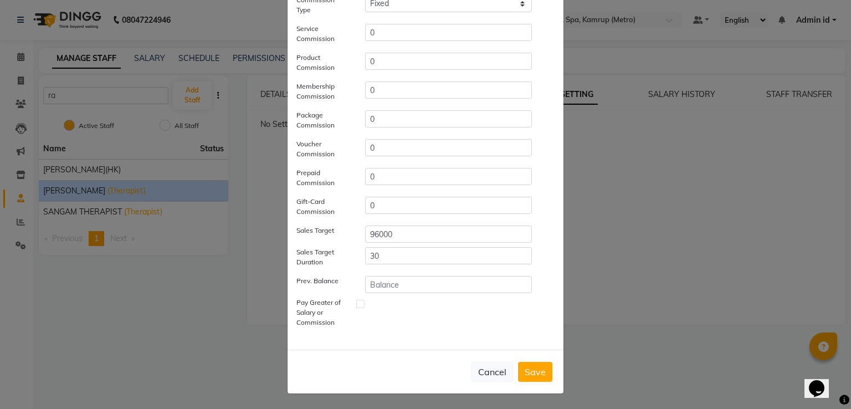
click at [525, 371] on button "Save" at bounding box center [535, 372] width 34 height 20
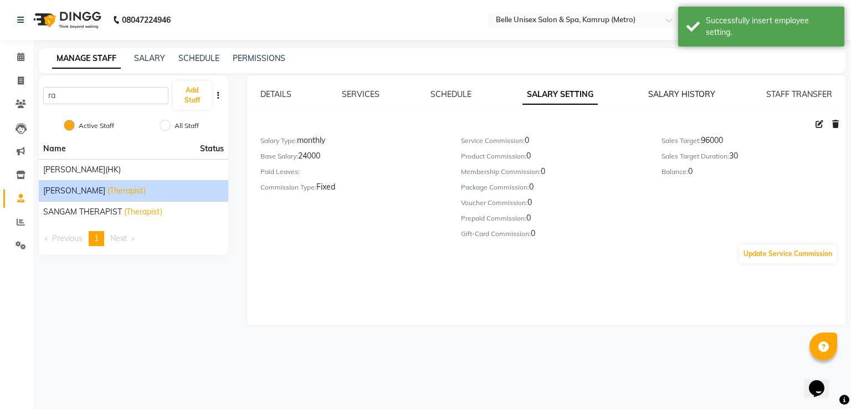
click at [697, 94] on link "SALARY HISTORY" at bounding box center [682, 94] width 67 height 10
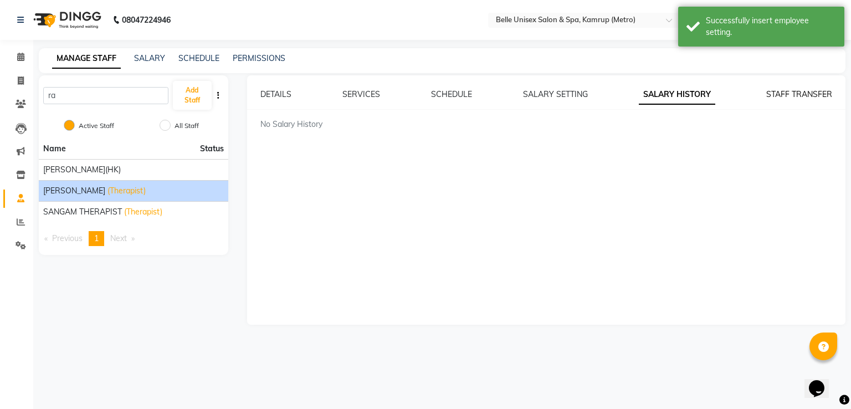
click at [790, 96] on link "STAFF TRANSFER" at bounding box center [800, 94] width 66 height 10
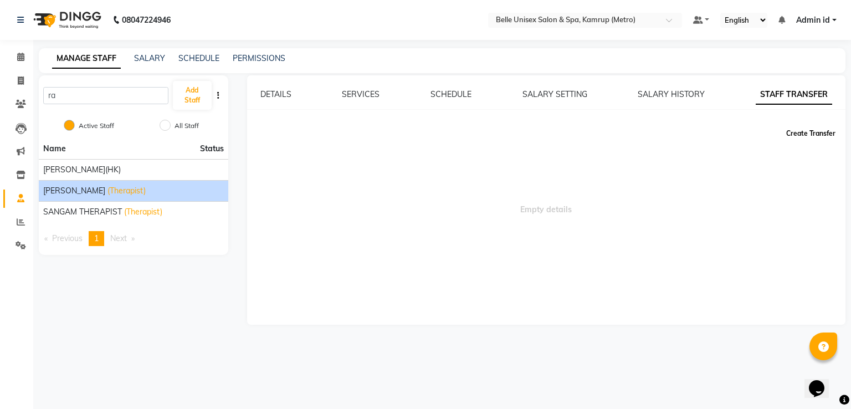
click at [803, 136] on button "Create Transfer" at bounding box center [811, 133] width 58 height 19
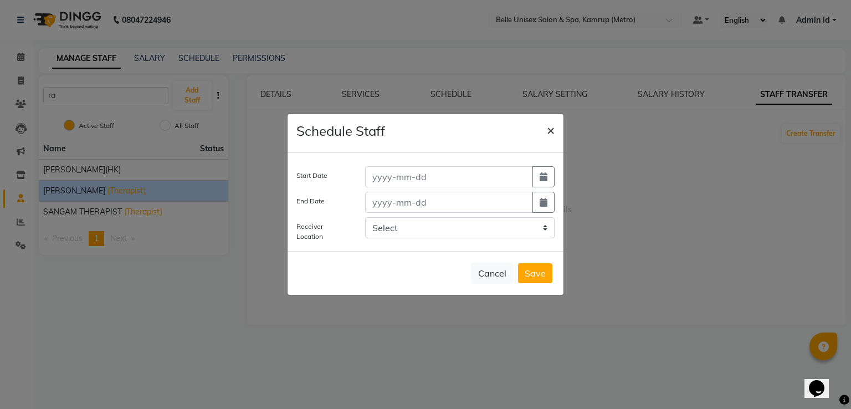
click at [555, 128] on button "×" at bounding box center [550, 129] width 25 height 31
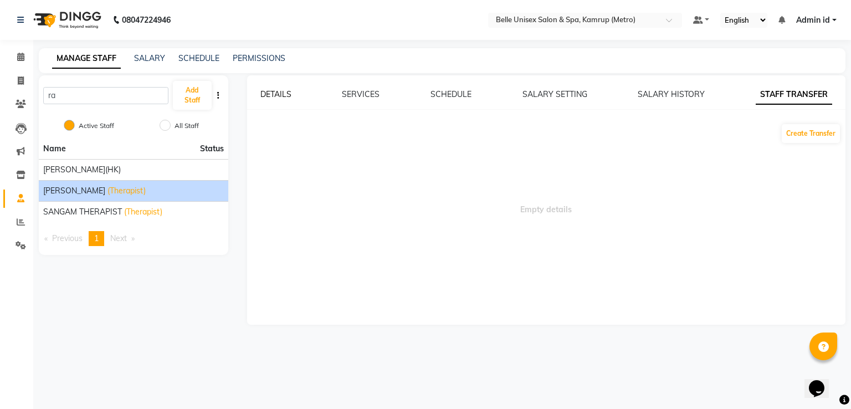
click at [272, 93] on link "DETAILS" at bounding box center [276, 94] width 31 height 10
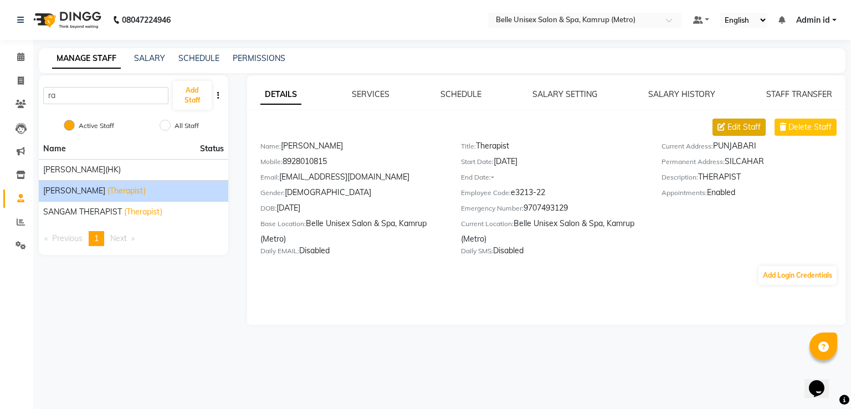
click at [745, 129] on span "Edit Staff" at bounding box center [744, 127] width 33 height 12
select select "[DEMOGRAPHIC_DATA]"
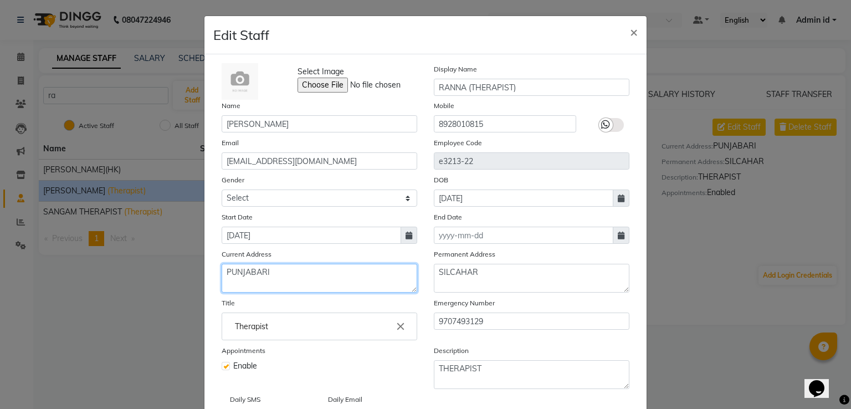
click at [231, 278] on textarea "PUNJABARI" at bounding box center [320, 278] width 196 height 29
type textarea "PANJABARI"
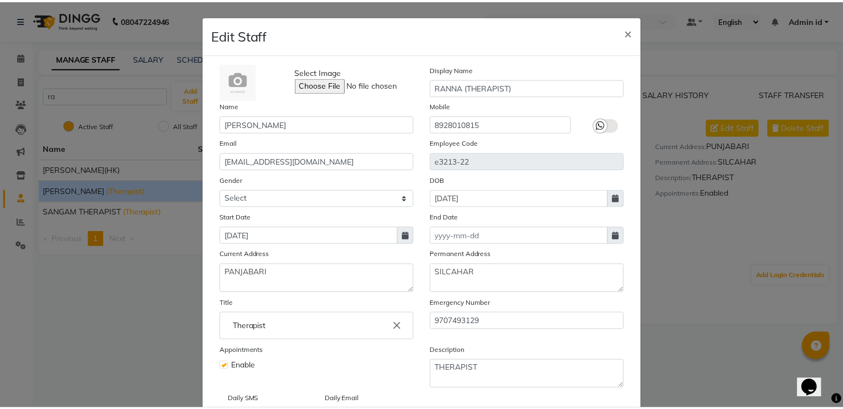
scroll to position [84, 0]
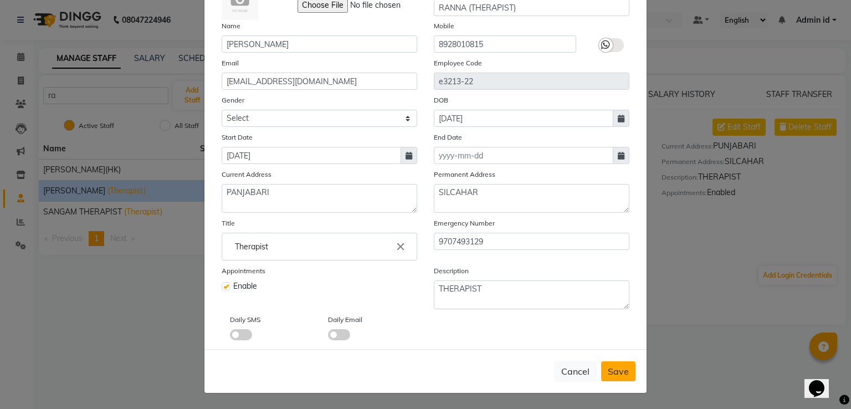
click at [610, 377] on button "Save" at bounding box center [618, 371] width 34 height 20
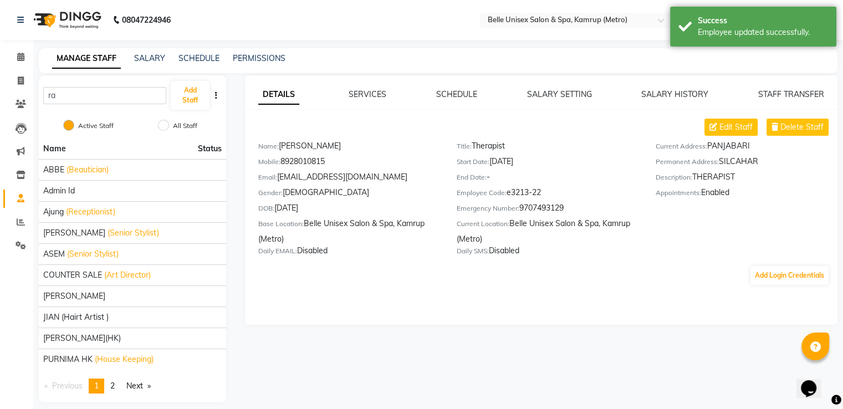
click at [570, 318] on div "DETAILS SERVICES SCHEDULE SALARY SETTING SALARY HISTORY STAFF TRANSFER Edit Sta…" at bounding box center [541, 199] width 593 height 249
click at [372, 95] on link "SERVICES" at bounding box center [368, 94] width 38 height 10
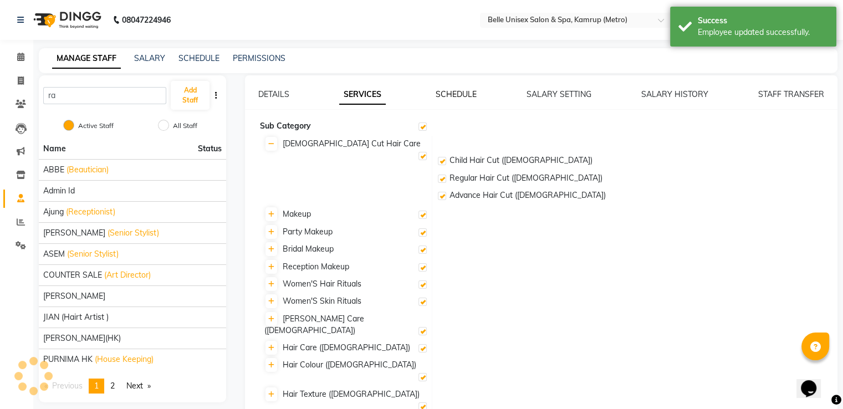
checkbox input "true"
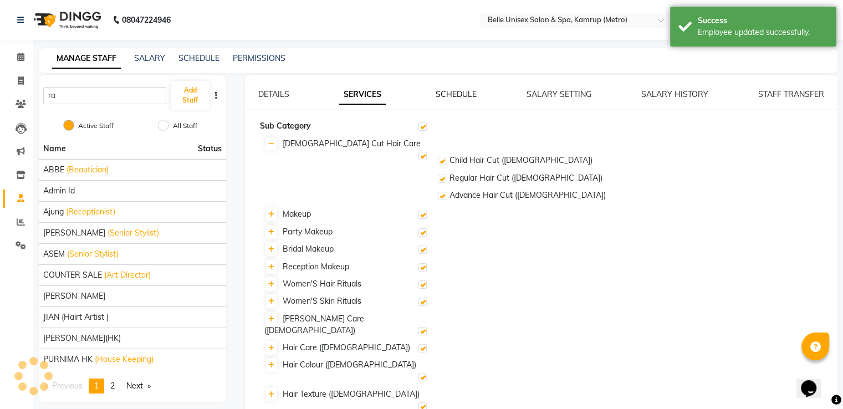
checkbox input "true"
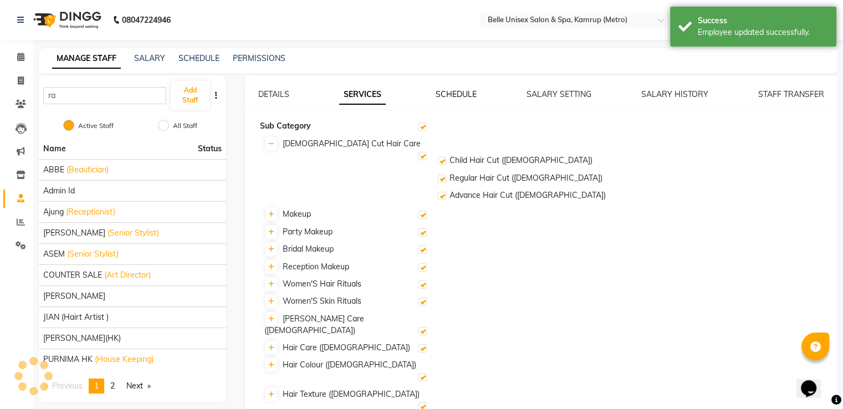
checkbox input "true"
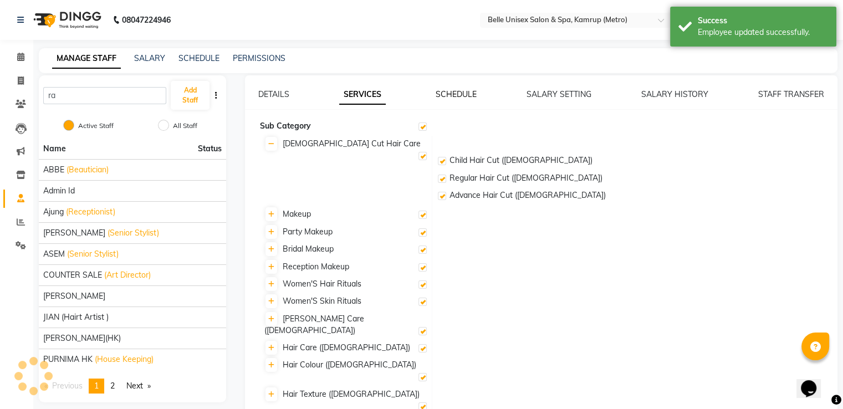
checkbox input "true"
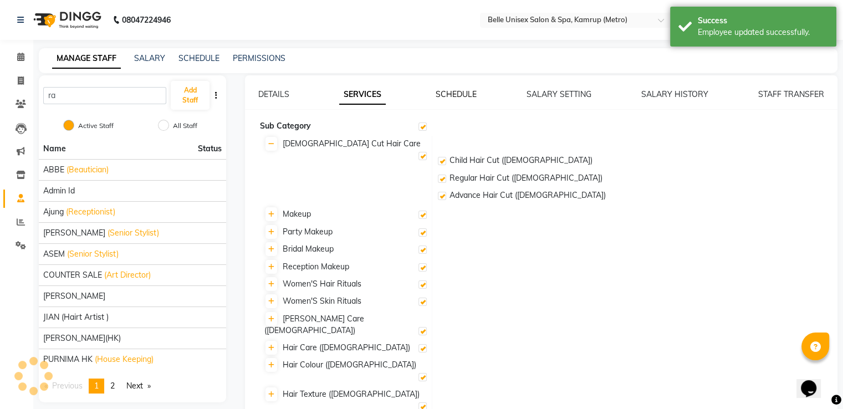
checkbox input "true"
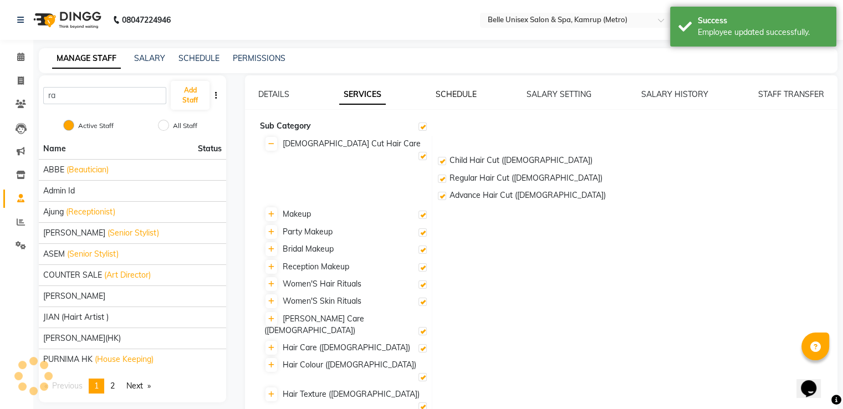
checkbox input "true"
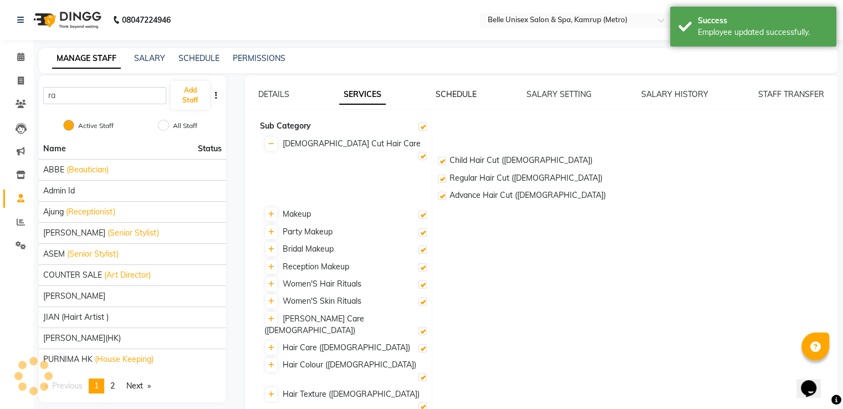
checkbox input "true"
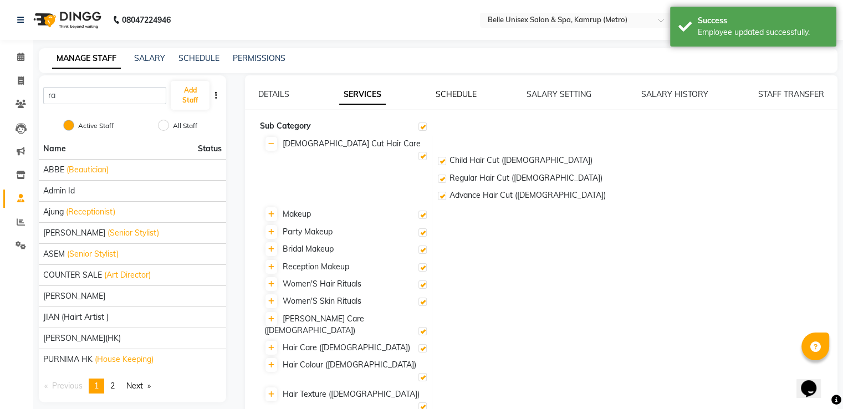
click at [457, 93] on link "SCHEDULE" at bounding box center [456, 94] width 41 height 10
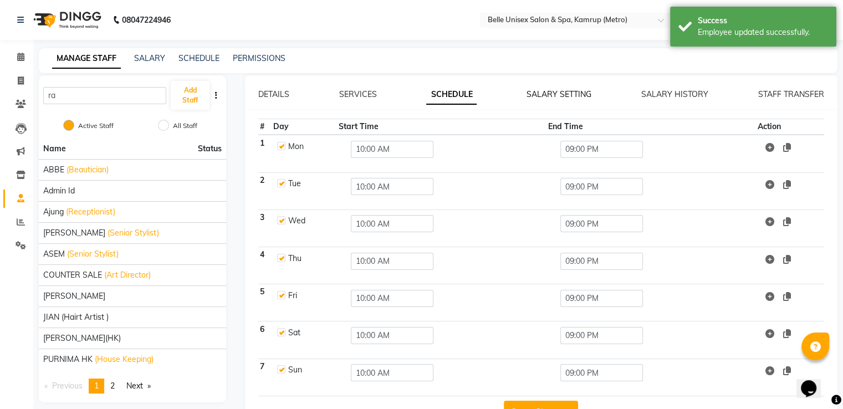
click at [561, 91] on link "SALARY SETTING" at bounding box center [559, 94] width 65 height 10
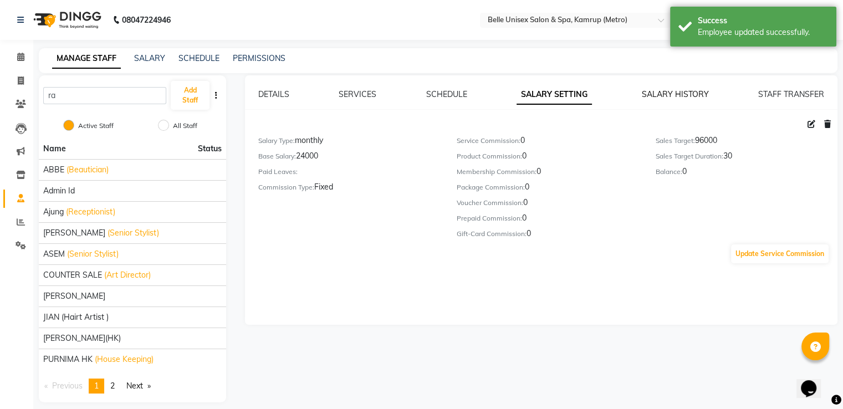
click at [667, 95] on link "SALARY HISTORY" at bounding box center [675, 94] width 67 height 10
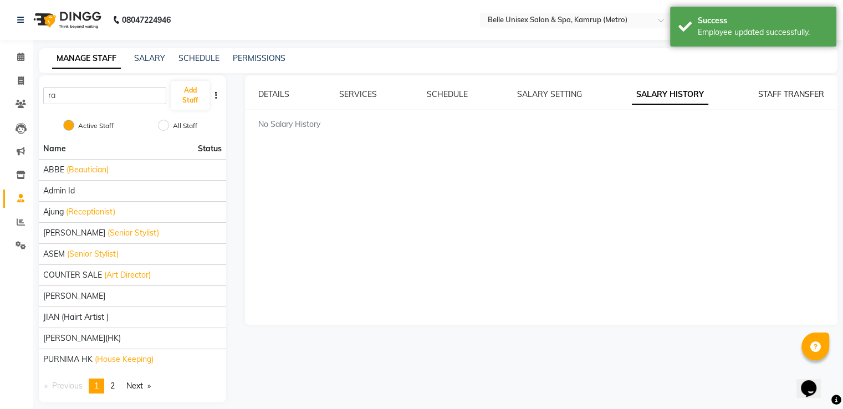
click at [771, 94] on link "STAFF TRANSFER" at bounding box center [791, 94] width 66 height 10
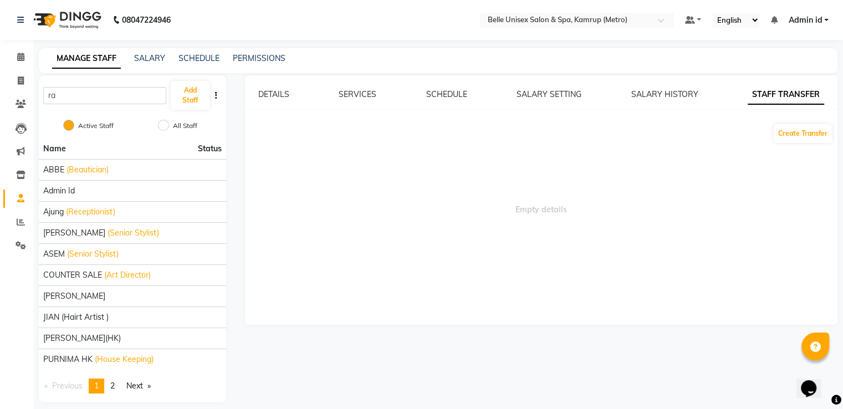
scroll to position [9, 0]
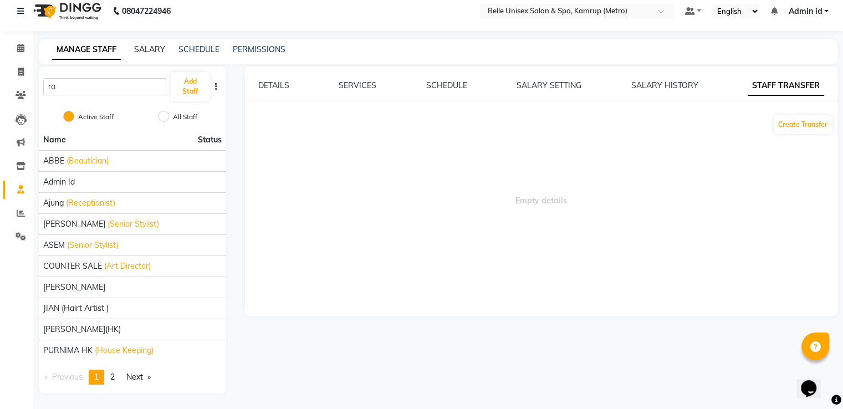
click at [156, 48] on link "SALARY" at bounding box center [149, 49] width 31 height 10
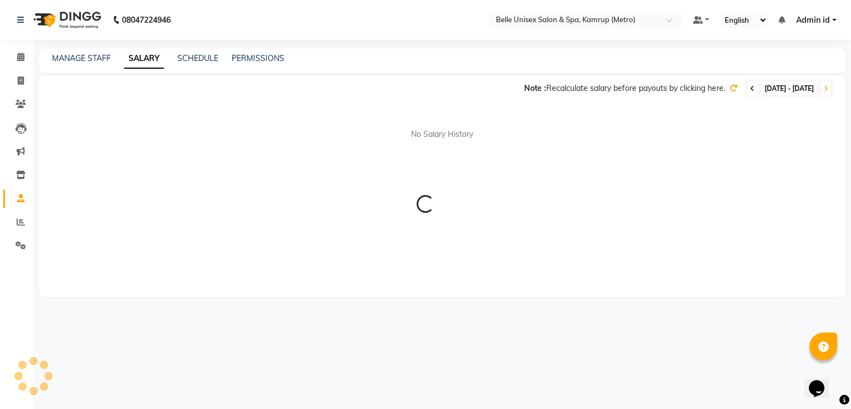
click at [750, 85] on icon at bounding box center [752, 88] width 4 height 7
click at [312, 137] on div "No Salary History" at bounding box center [442, 135] width 780 height 12
click at [200, 53] on div "SCHEDULE" at bounding box center [197, 59] width 41 height 12
click at [202, 62] on link "SCHEDULE" at bounding box center [197, 58] width 41 height 10
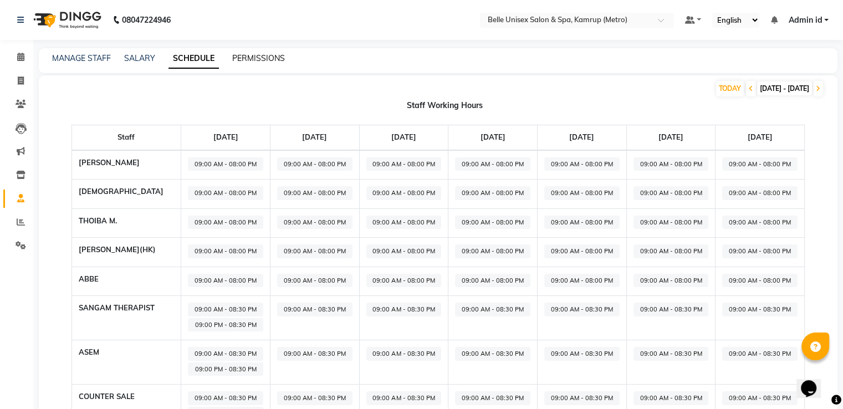
click at [246, 62] on link "PERMISSIONS" at bounding box center [258, 58] width 53 height 10
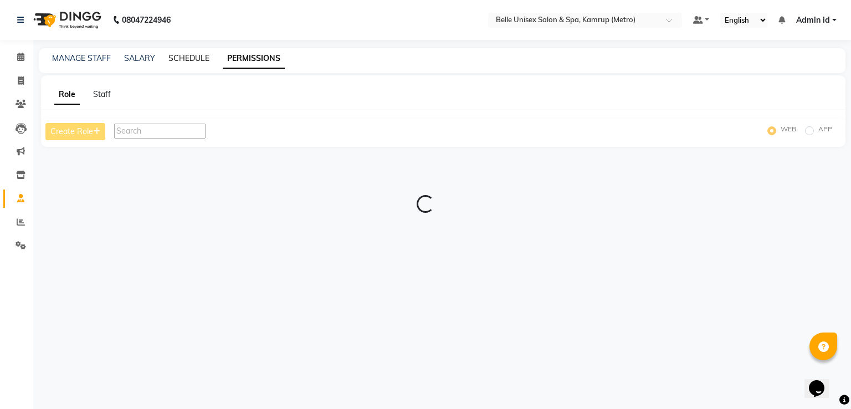
click at [201, 60] on link "SCHEDULE" at bounding box center [188, 58] width 41 height 10
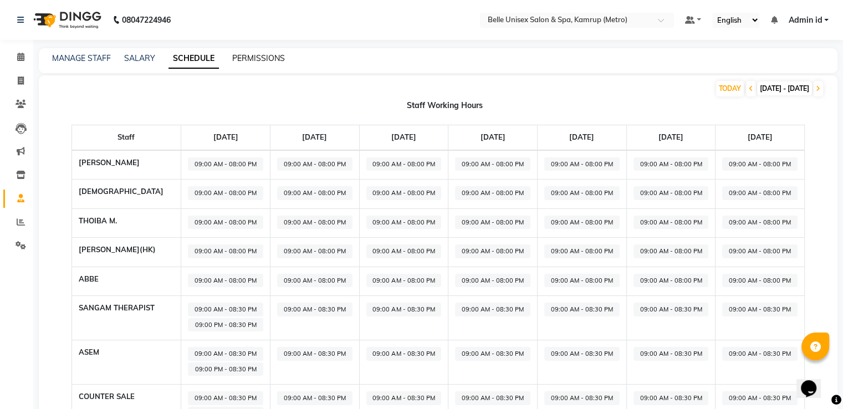
click at [245, 61] on link "PERMISSIONS" at bounding box center [258, 58] width 53 height 10
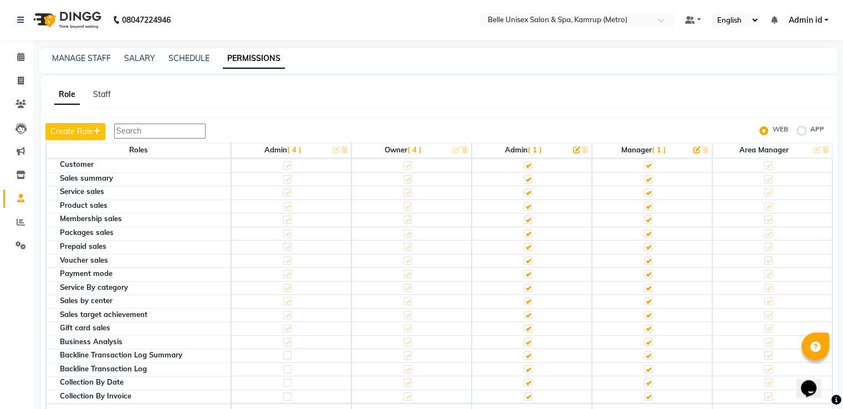
scroll to position [2407, 0]
